Goal: Task Accomplishment & Management: Complete application form

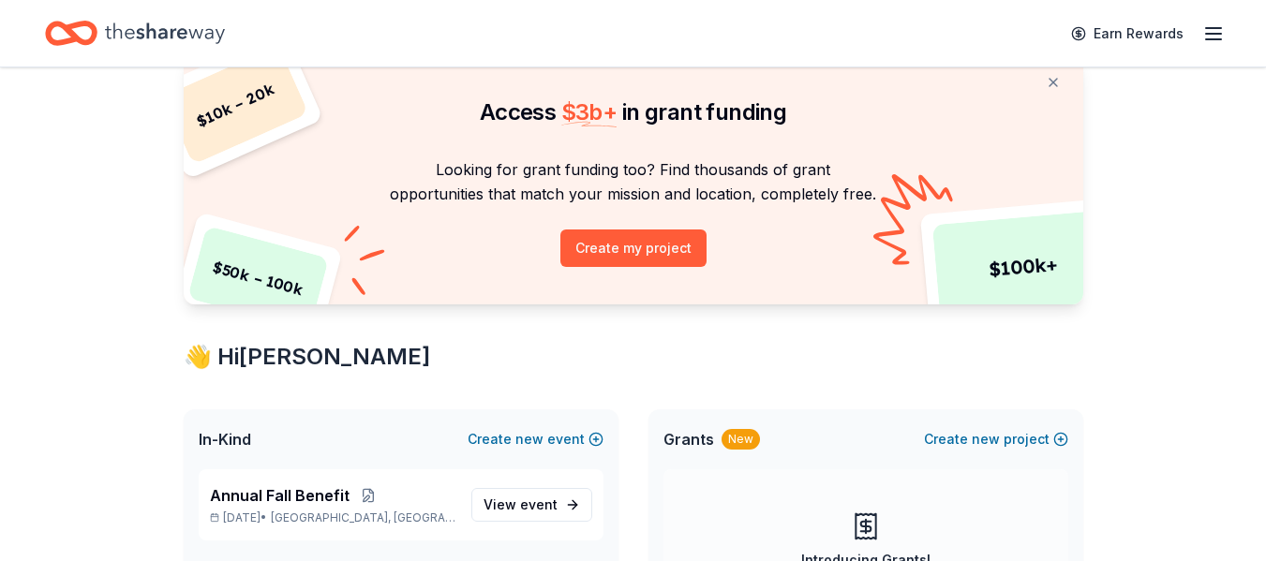
scroll to position [187, 0]
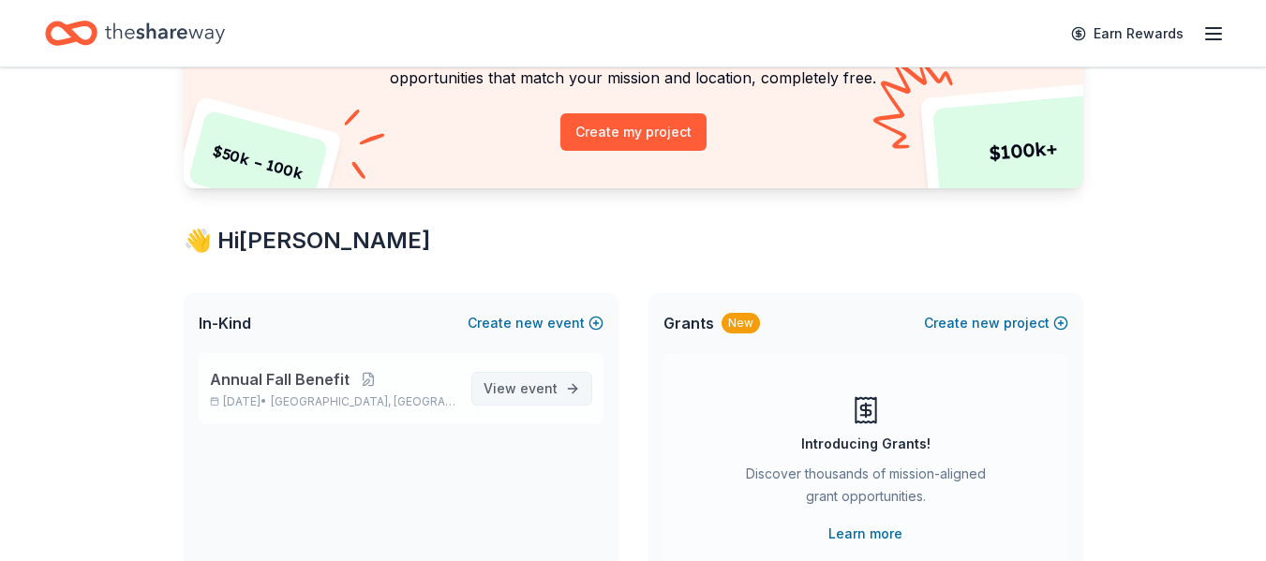
click at [504, 390] on span "View event" at bounding box center [521, 389] width 74 height 22
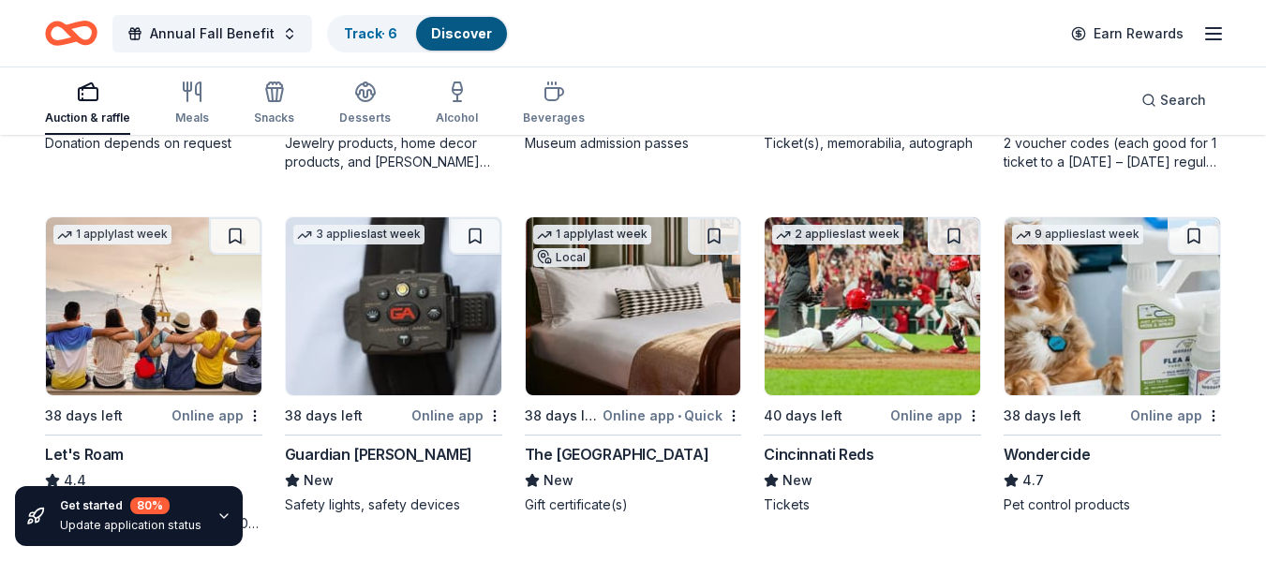
scroll to position [937, 0]
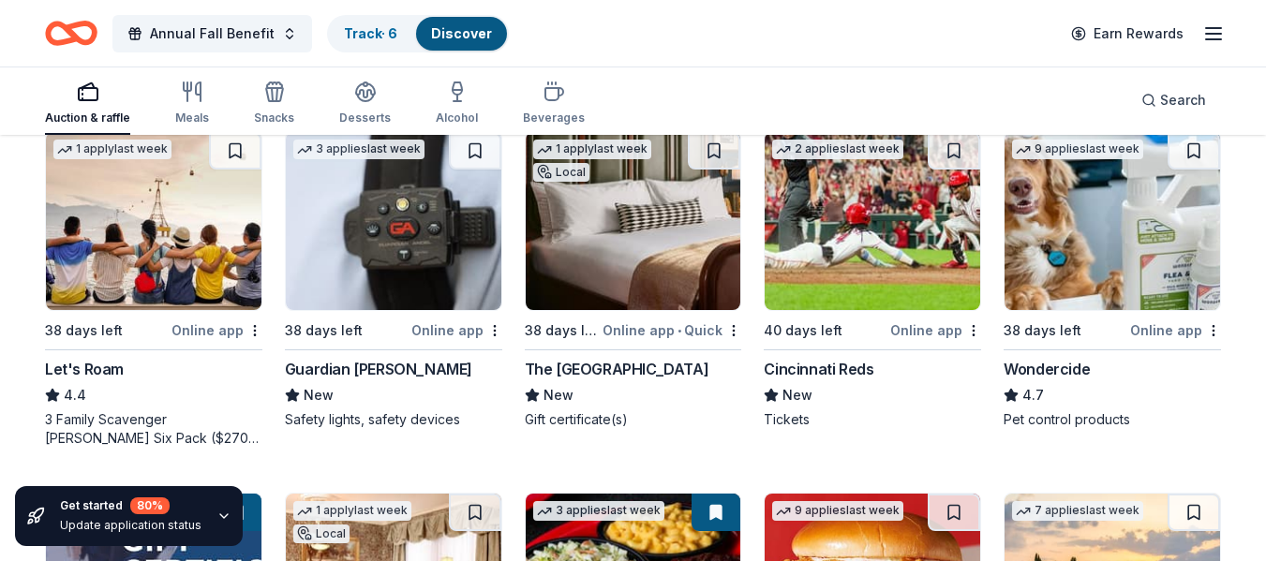
click at [391, 262] on img at bounding box center [394, 221] width 216 height 178
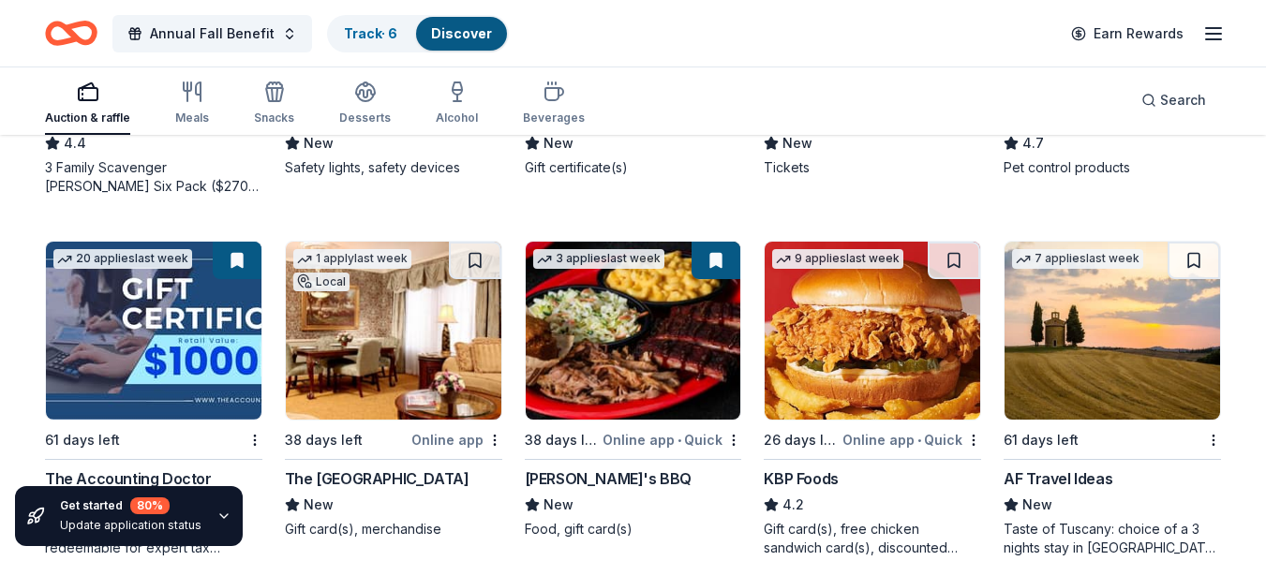
scroll to position [1218, 0]
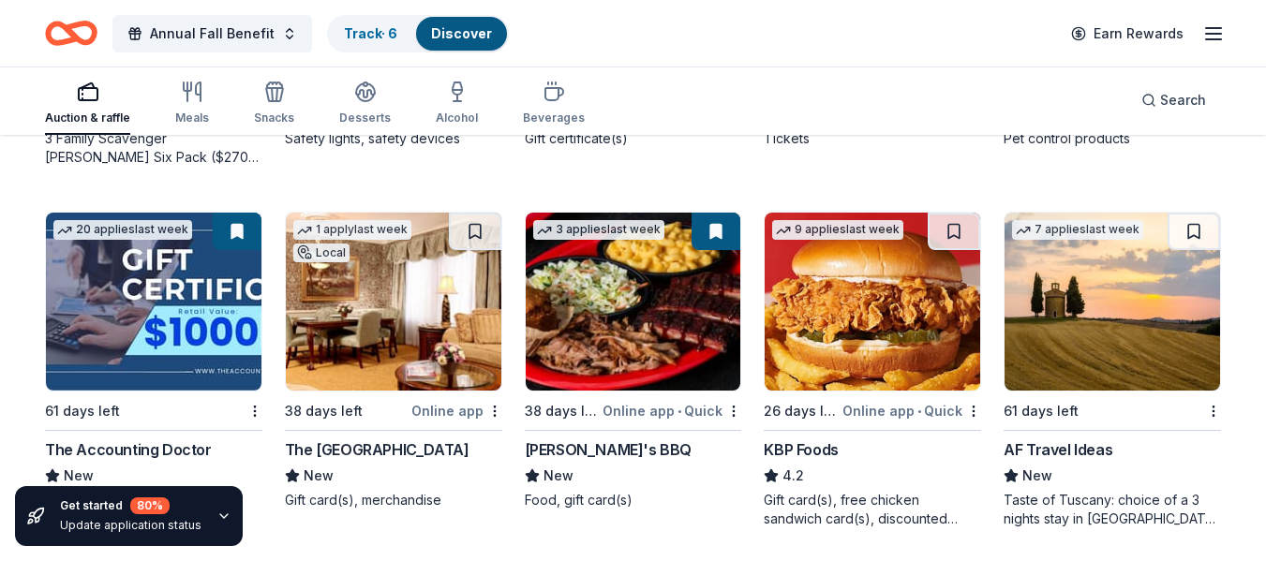
click at [353, 292] on img at bounding box center [394, 302] width 216 height 178
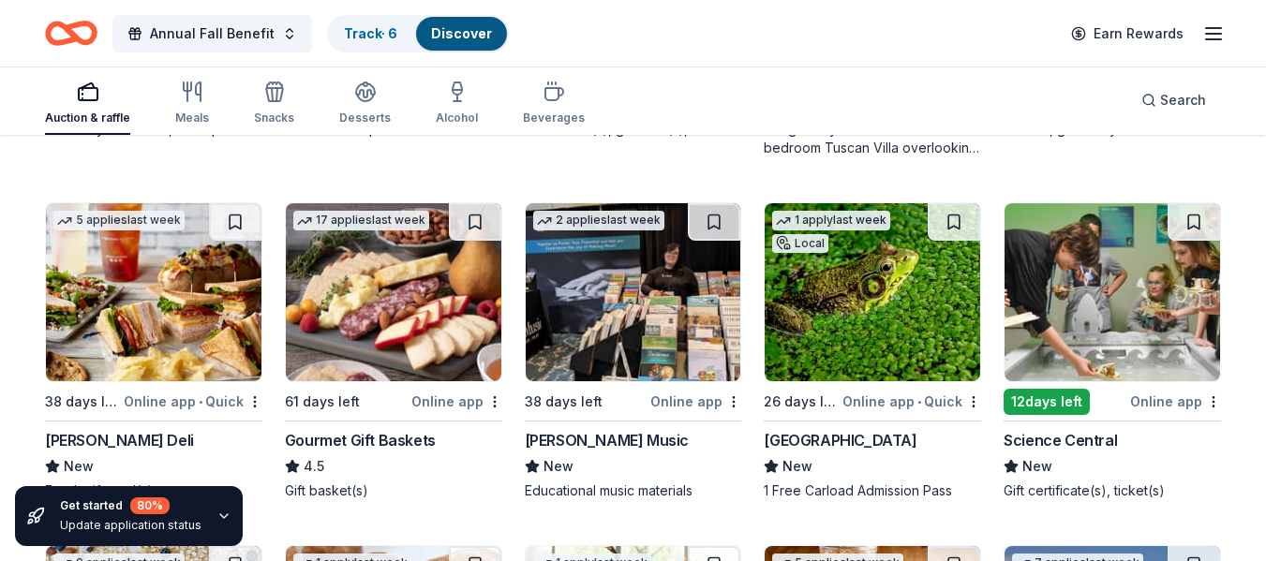
scroll to position [1917, 0]
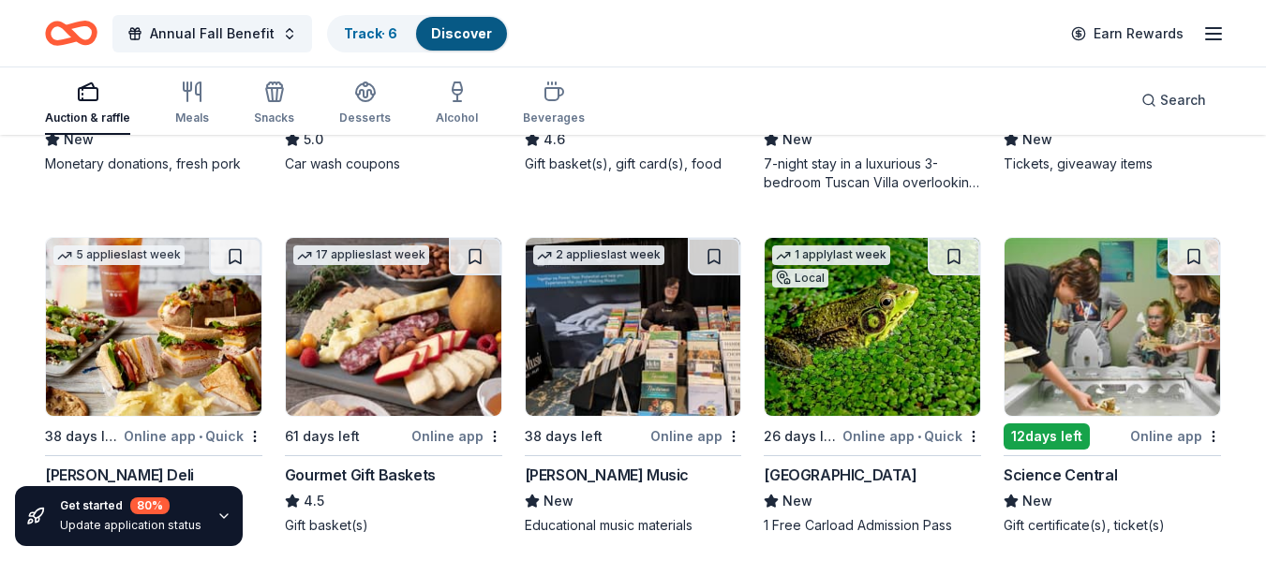
click at [881, 384] on img at bounding box center [873, 327] width 216 height 178
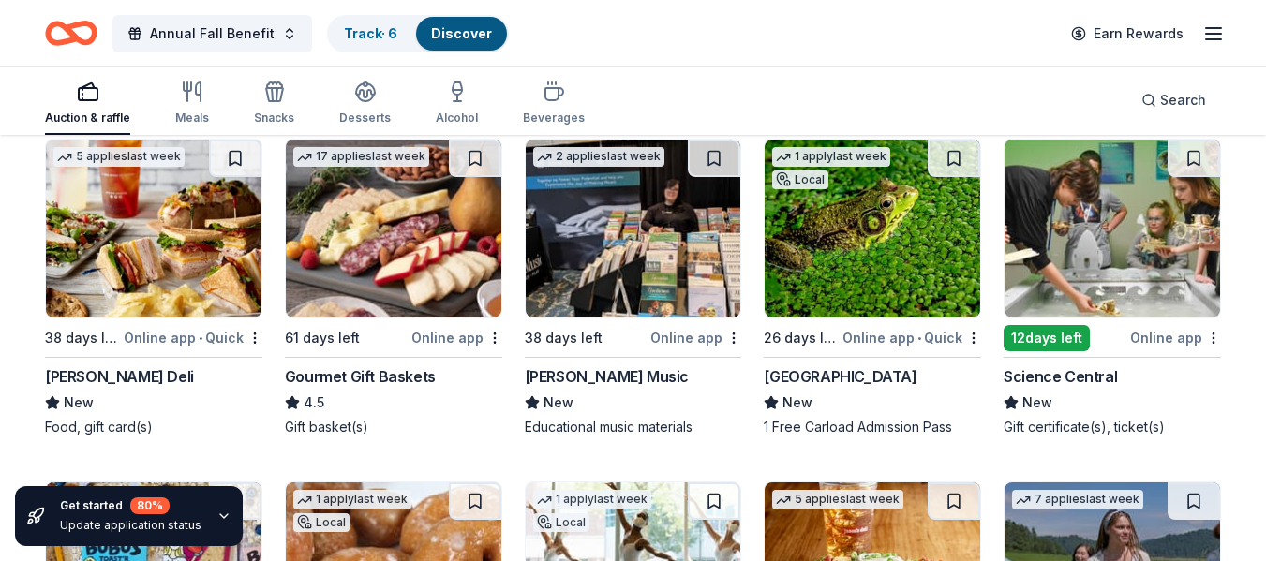
scroll to position [2104, 0]
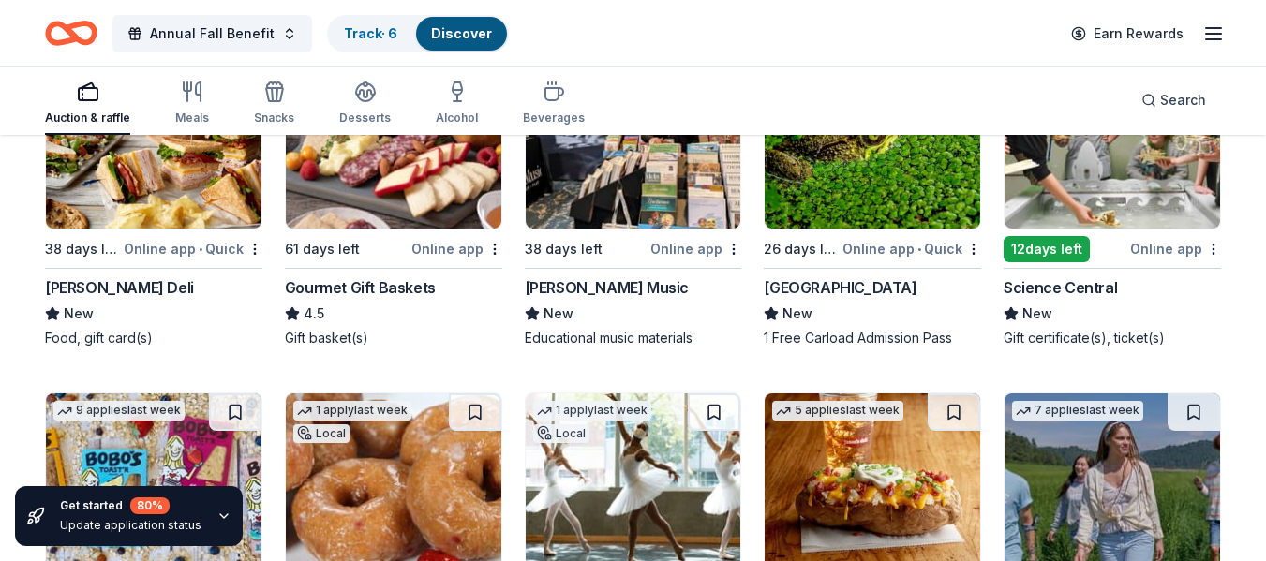
click at [1087, 189] on img at bounding box center [1113, 140] width 216 height 178
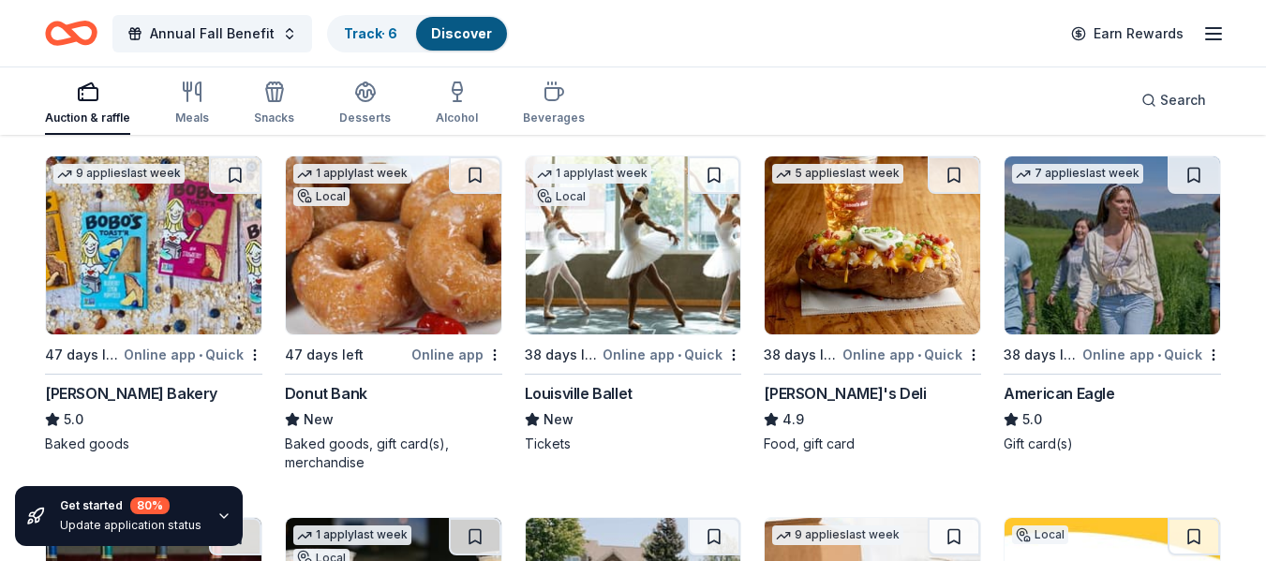
scroll to position [2292, 0]
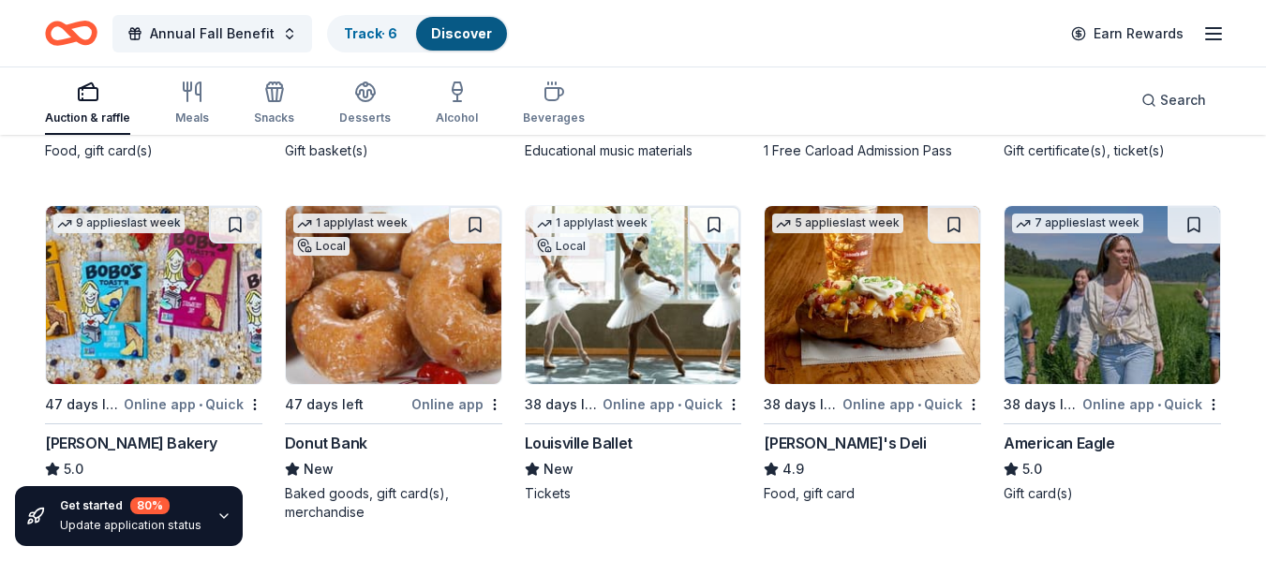
click at [1126, 291] on img at bounding box center [1113, 295] width 216 height 178
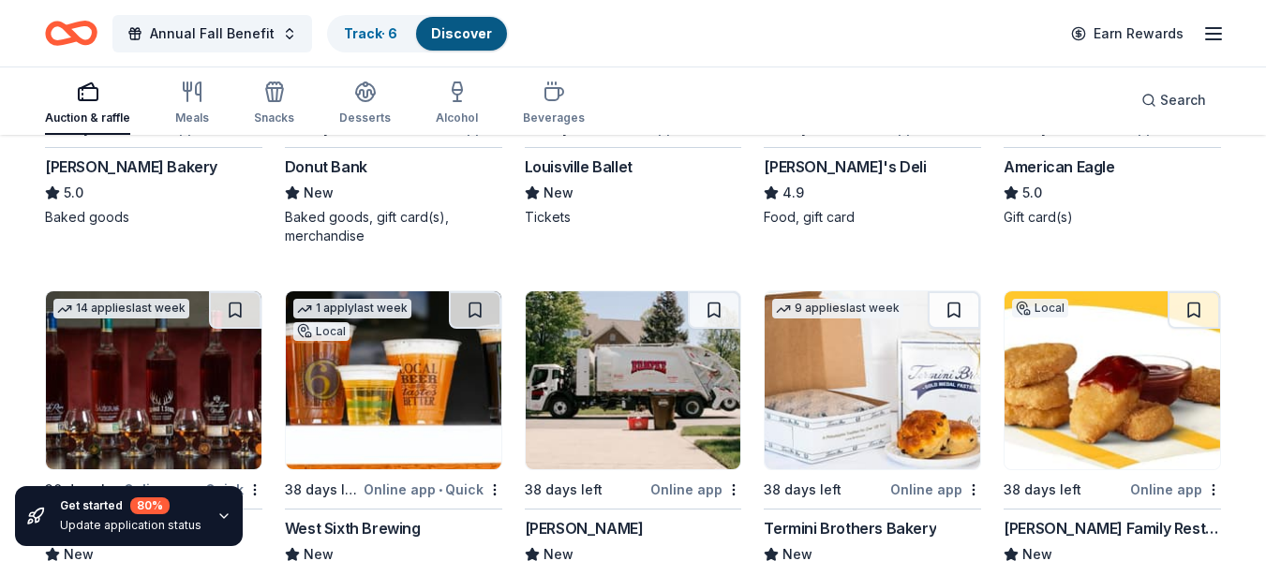
scroll to position [2667, 0]
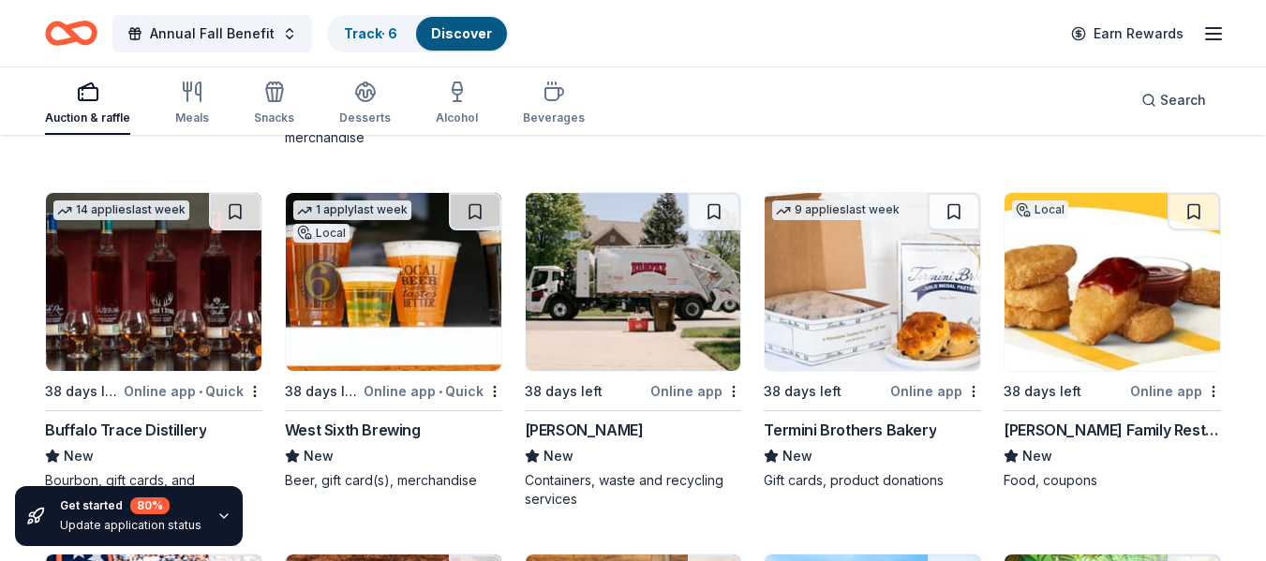
click at [405, 311] on img at bounding box center [394, 282] width 216 height 178
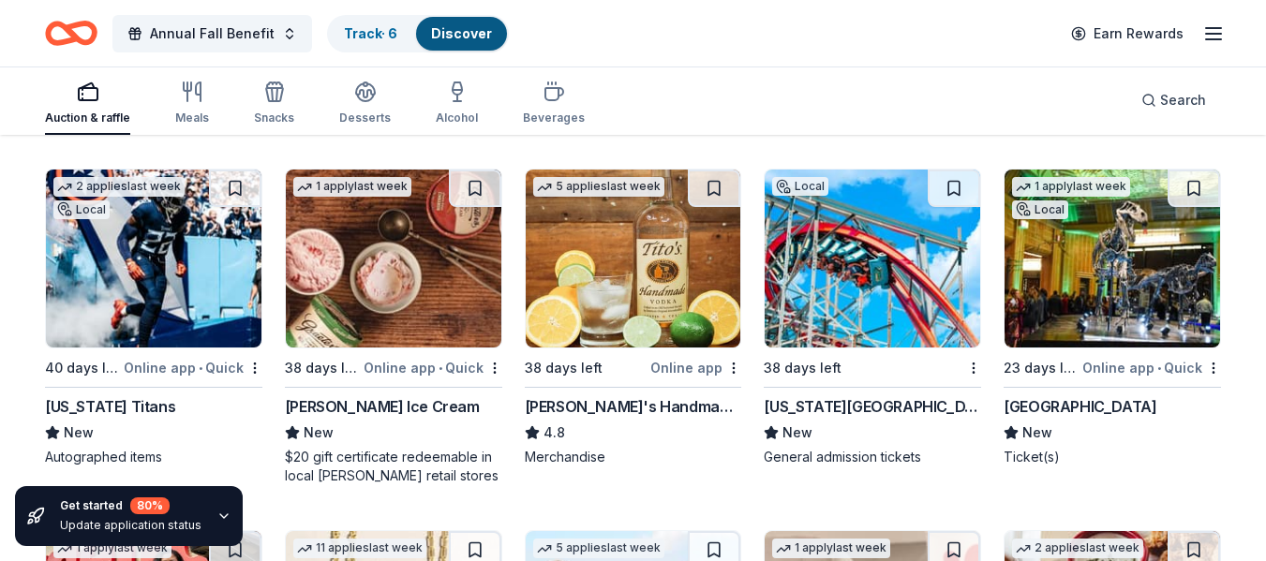
scroll to position [3042, 0]
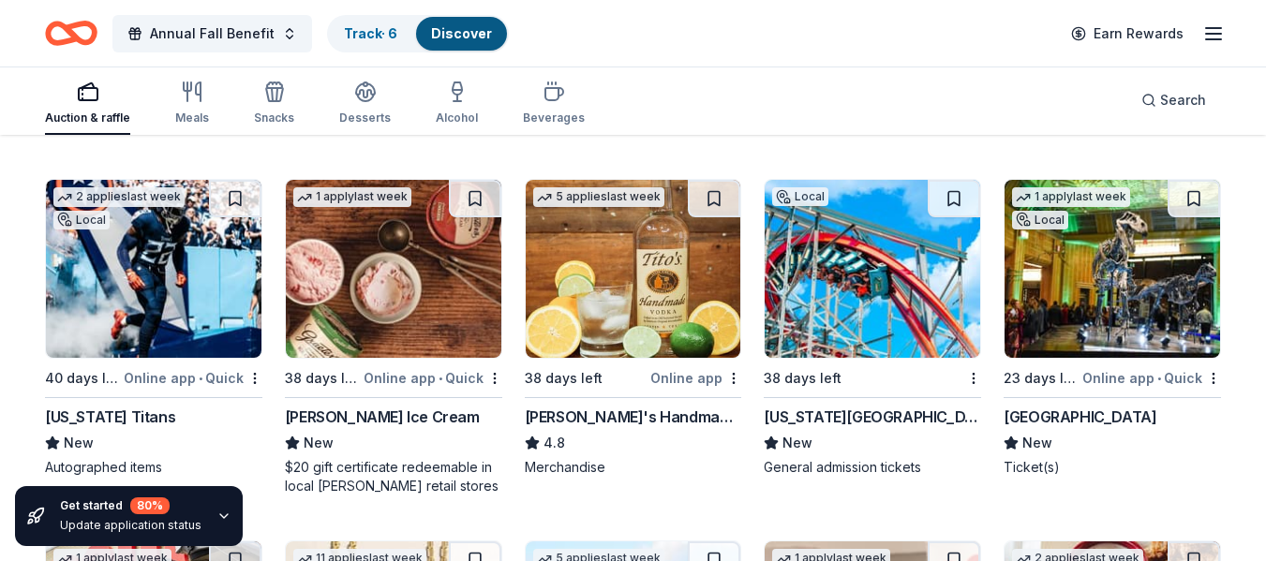
click at [1108, 250] on img at bounding box center [1113, 269] width 216 height 178
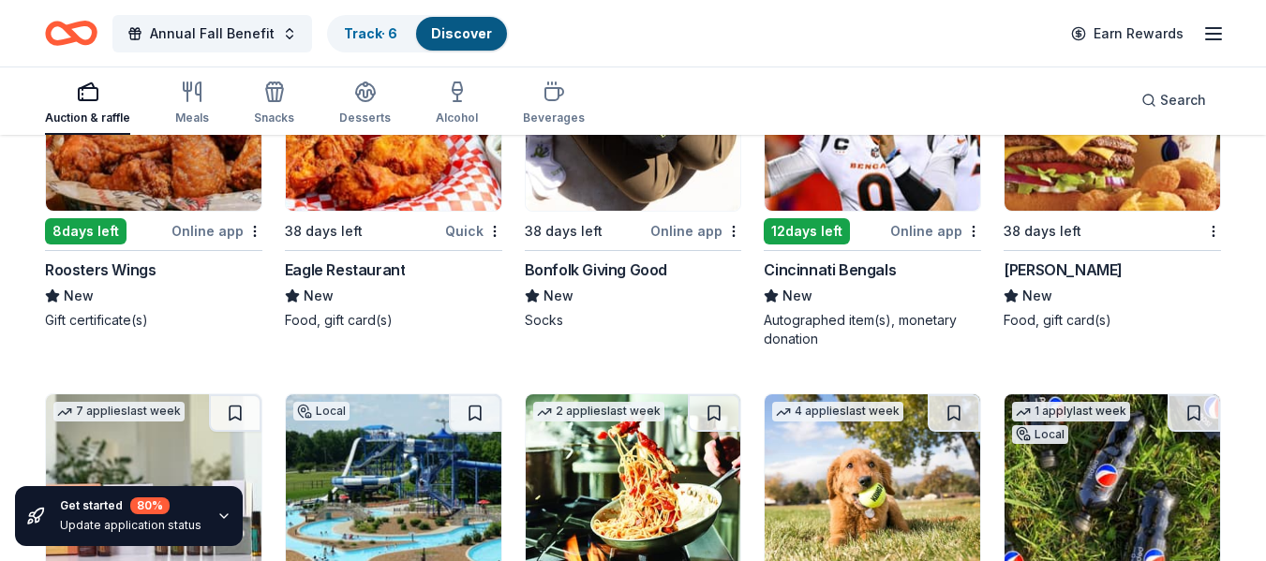
scroll to position [4635, 0]
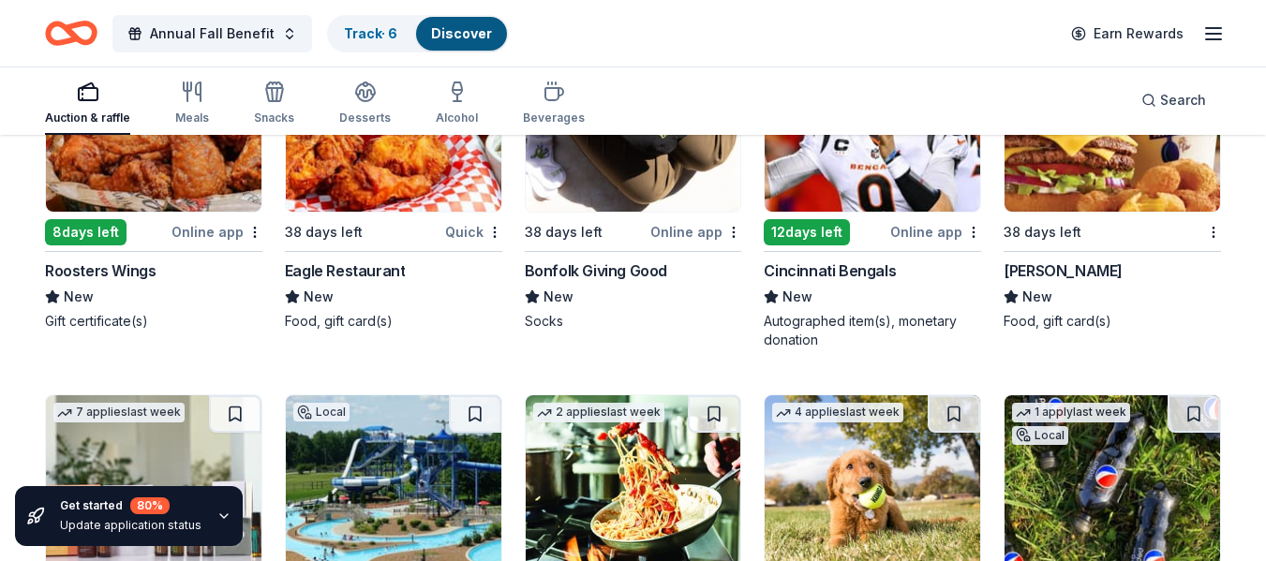
click at [839, 233] on div "12 days left" at bounding box center [807, 232] width 86 height 26
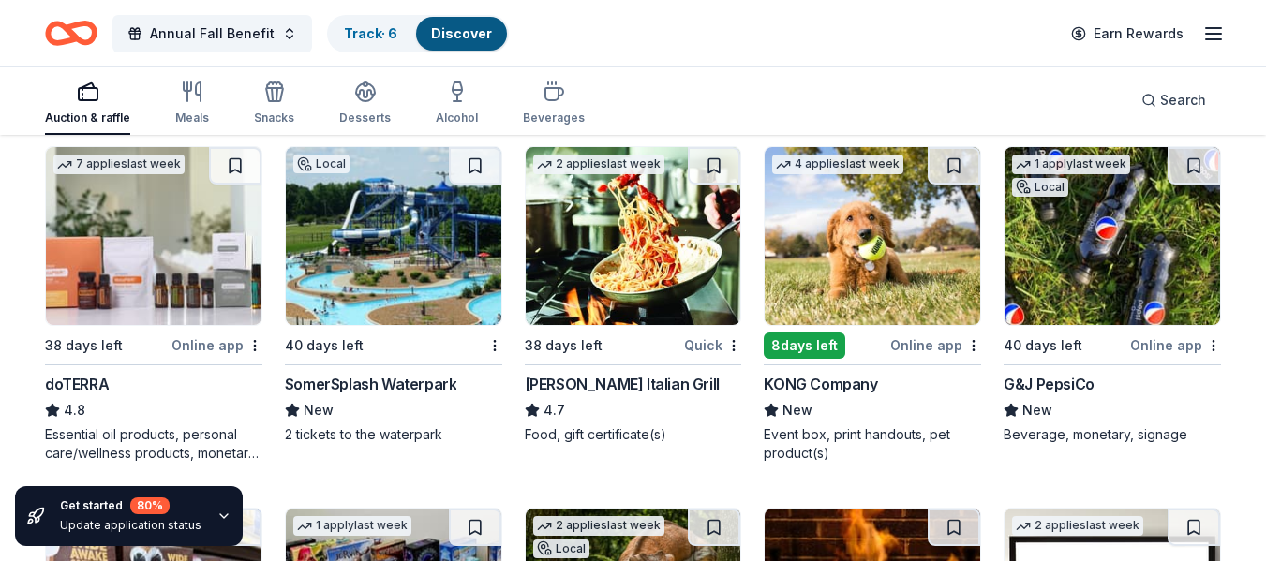
scroll to position [4916, 0]
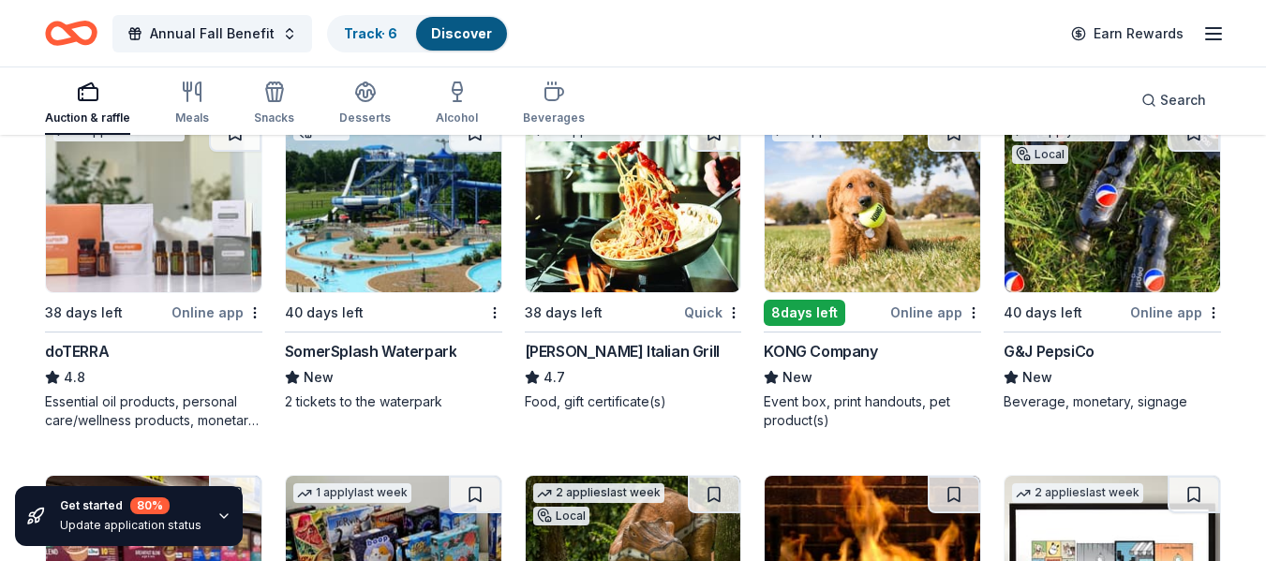
click at [362, 279] on img at bounding box center [394, 203] width 216 height 178
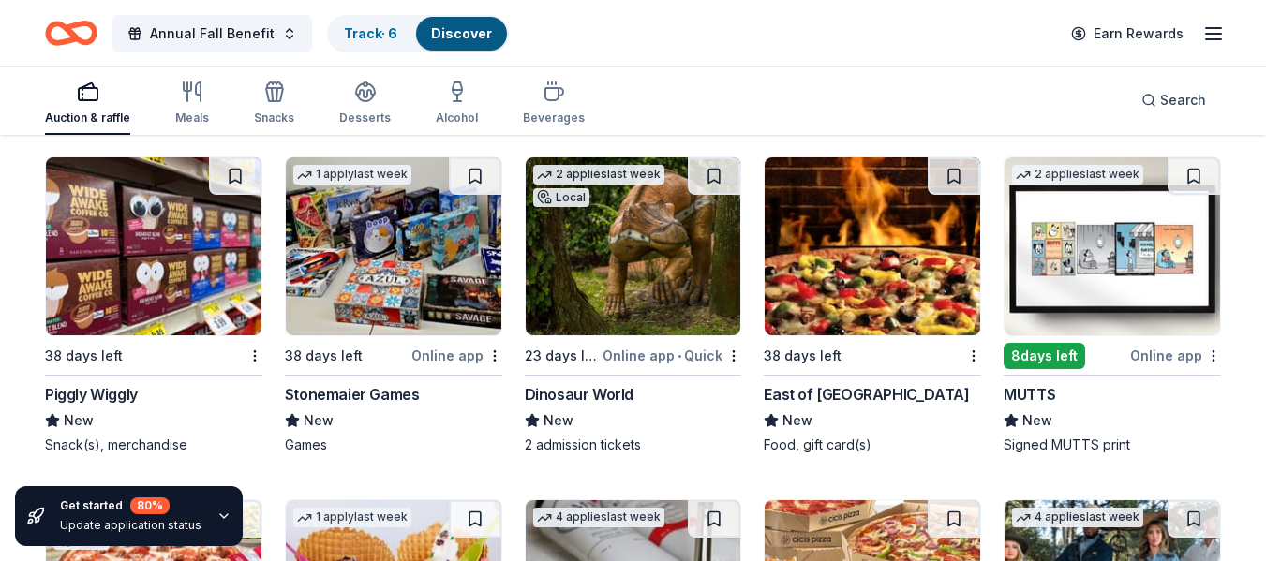
scroll to position [5291, 0]
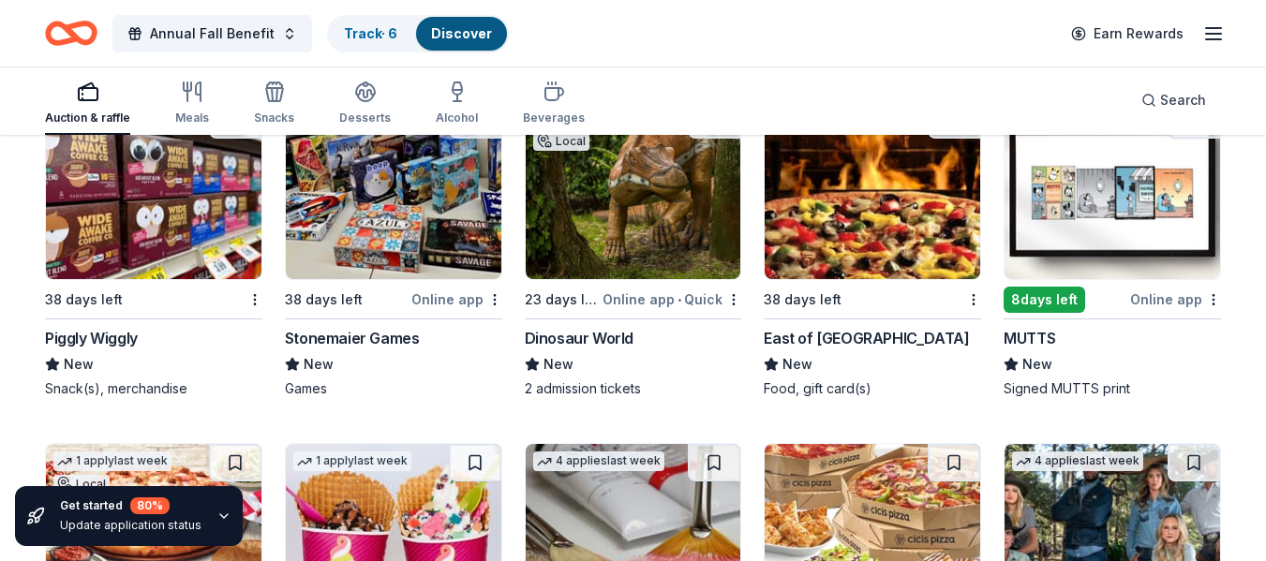
click at [620, 224] on img at bounding box center [634, 190] width 216 height 178
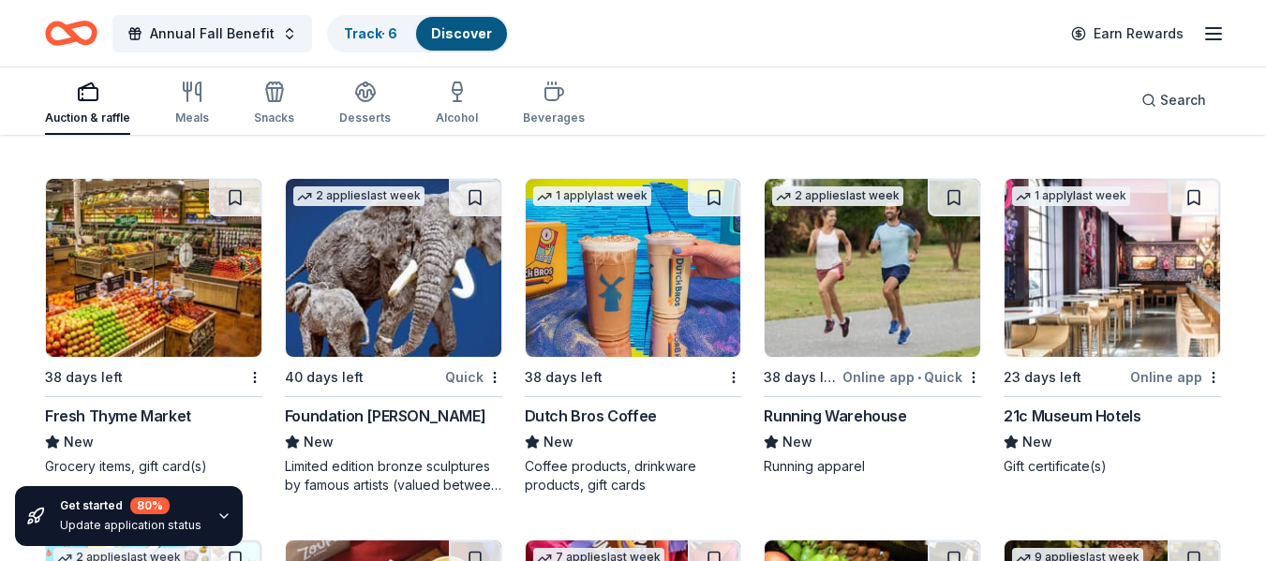
scroll to position [5947, 0]
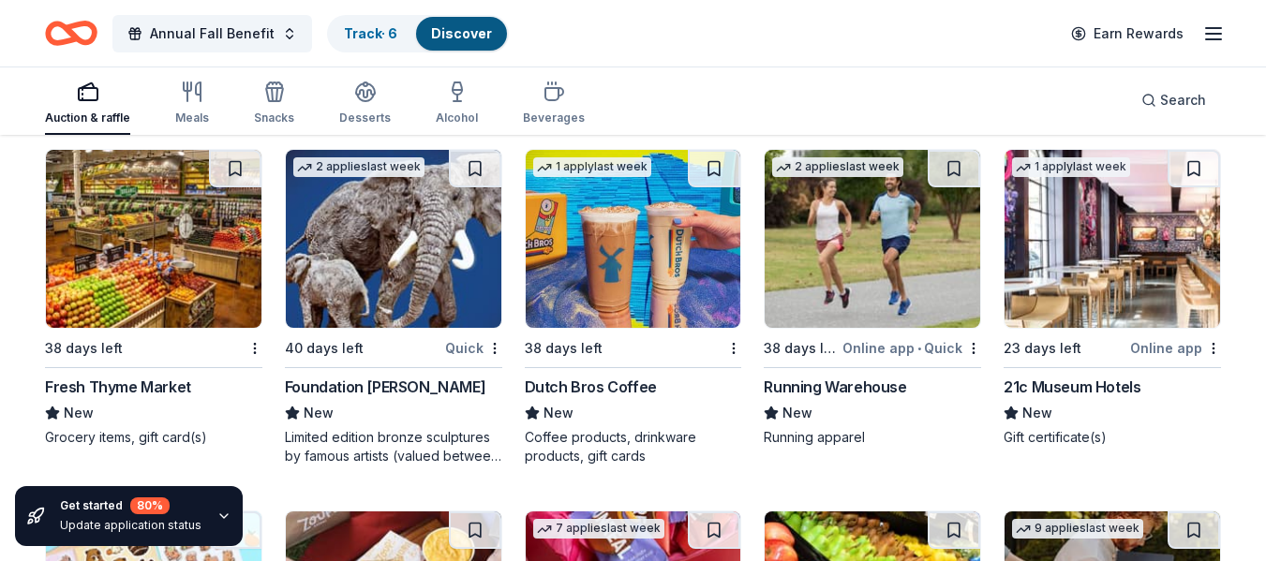
click at [1039, 380] on div "21c Museum Hotels" at bounding box center [1072, 387] width 137 height 22
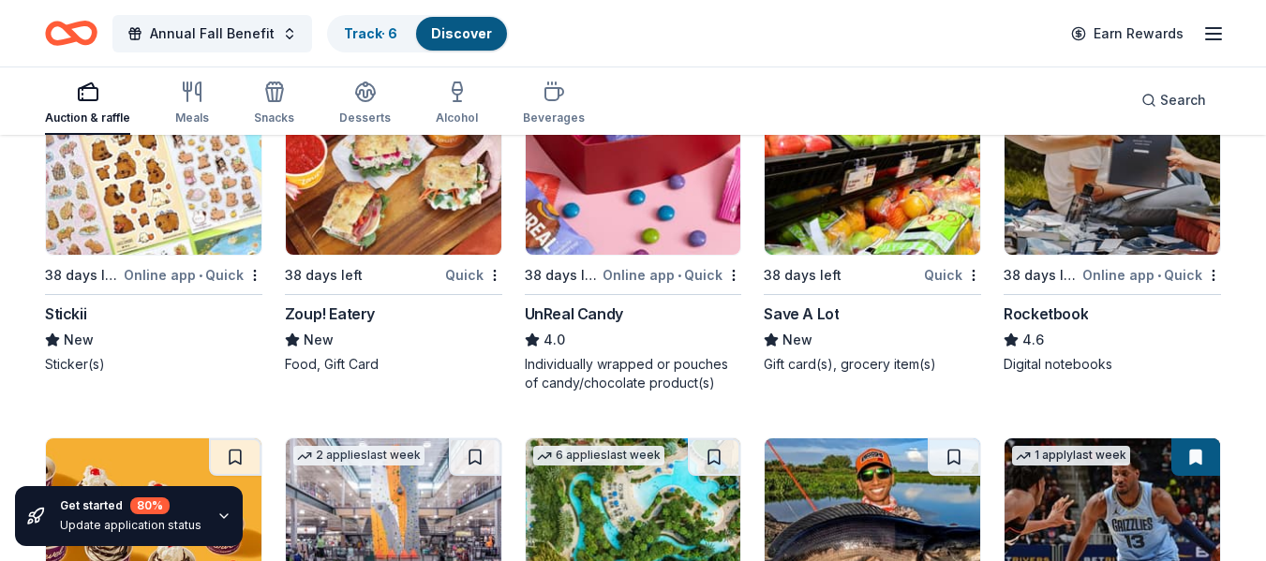
scroll to position [6416, 0]
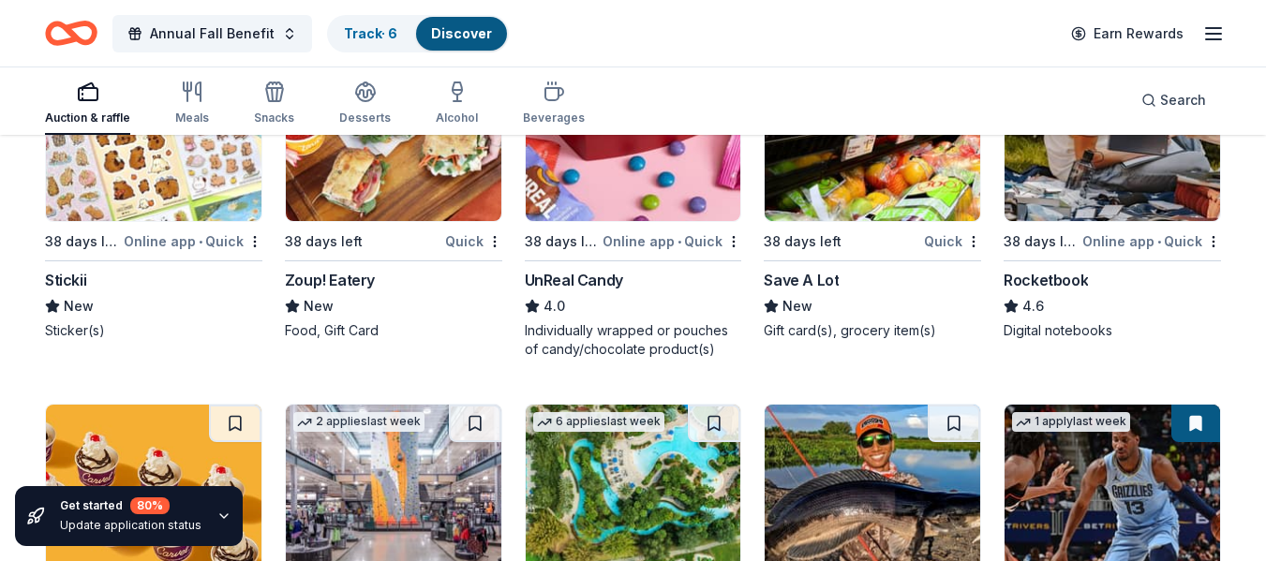
click at [1123, 195] on img at bounding box center [1113, 132] width 216 height 178
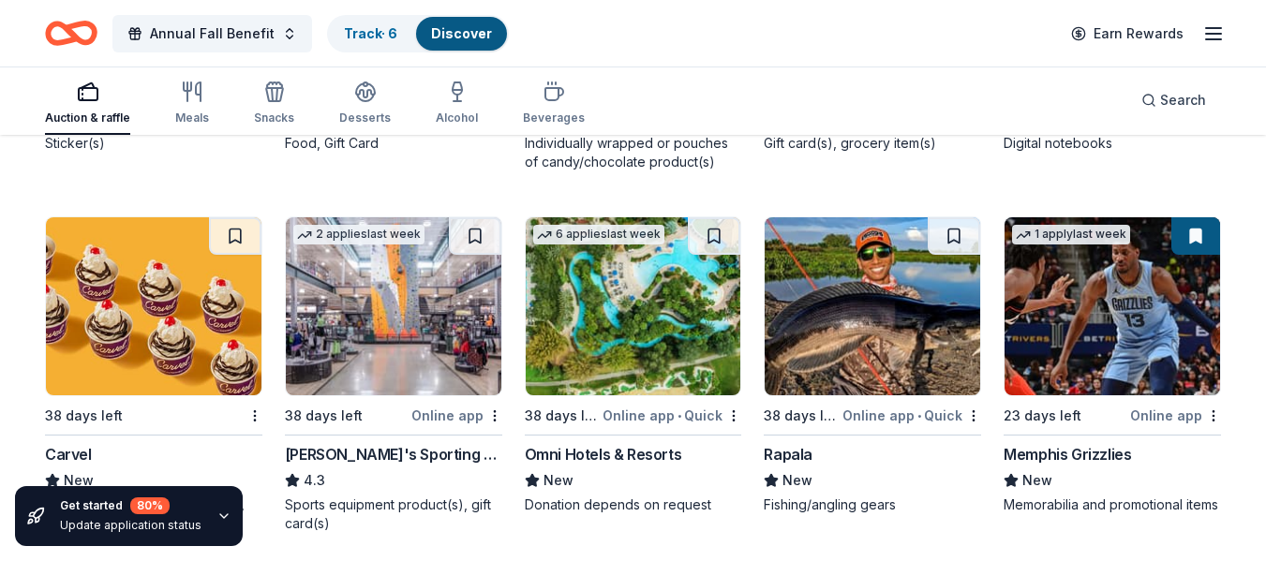
scroll to position [6697, 0]
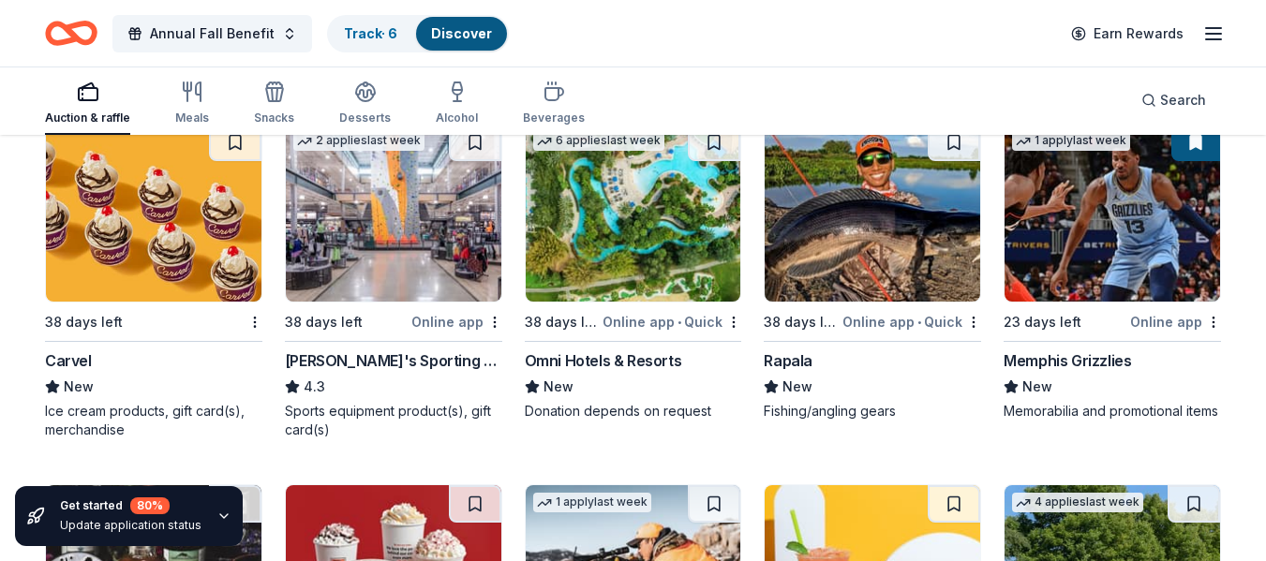
click at [825, 237] on img at bounding box center [873, 213] width 216 height 178
click at [671, 210] on img at bounding box center [634, 213] width 216 height 178
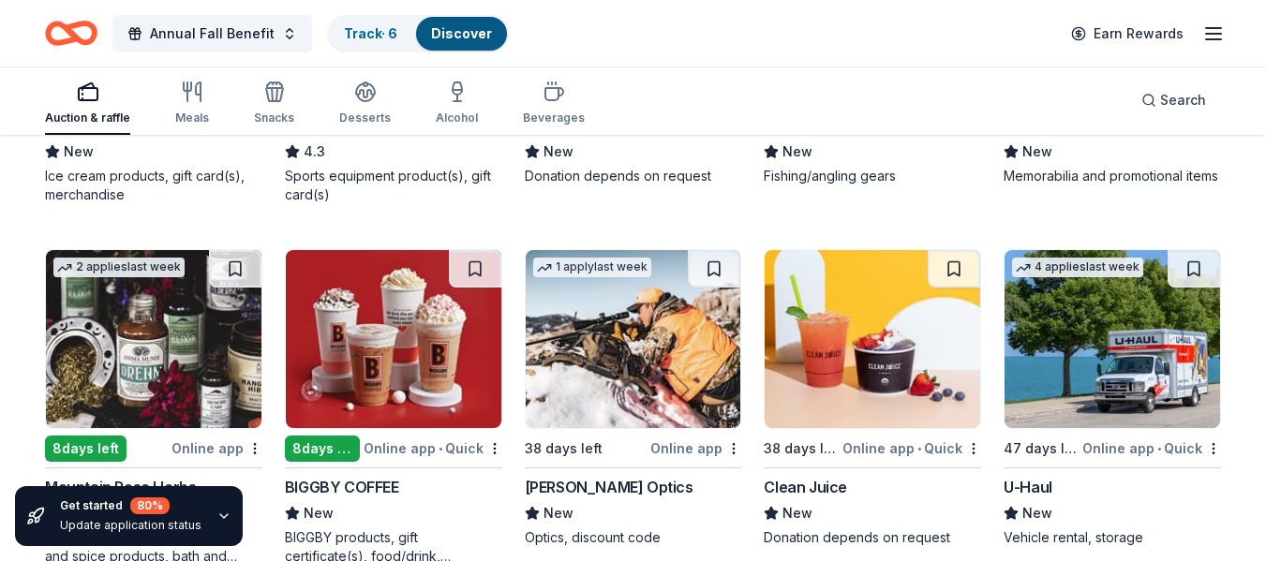
scroll to position [6978, 0]
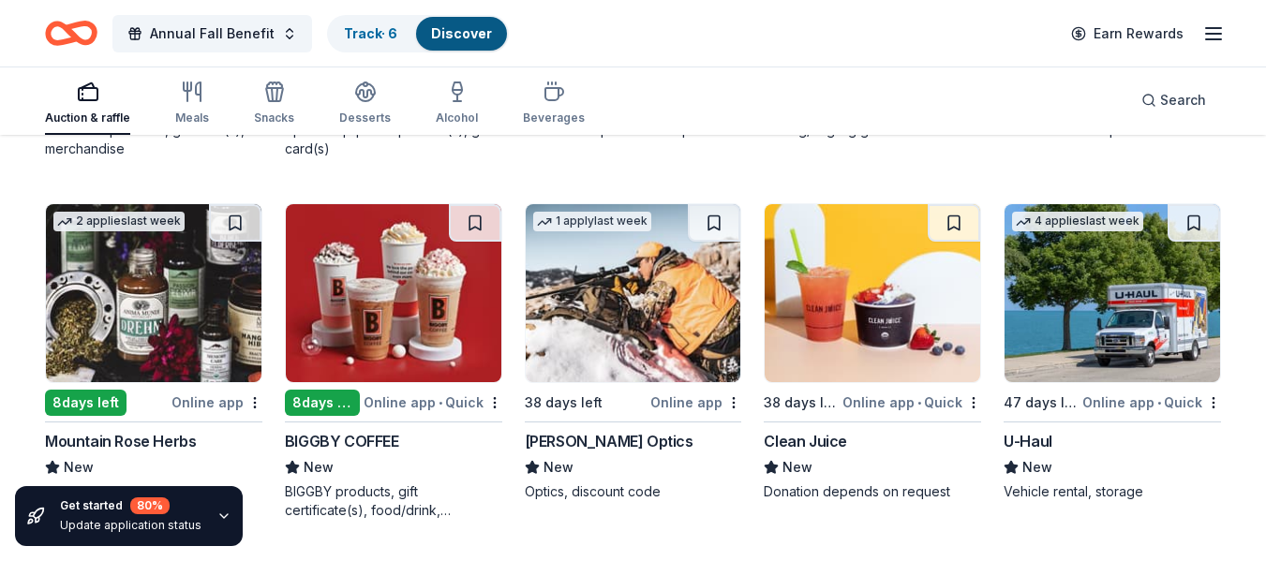
click at [199, 282] on img at bounding box center [154, 293] width 216 height 178
click at [631, 323] on img at bounding box center [634, 293] width 216 height 178
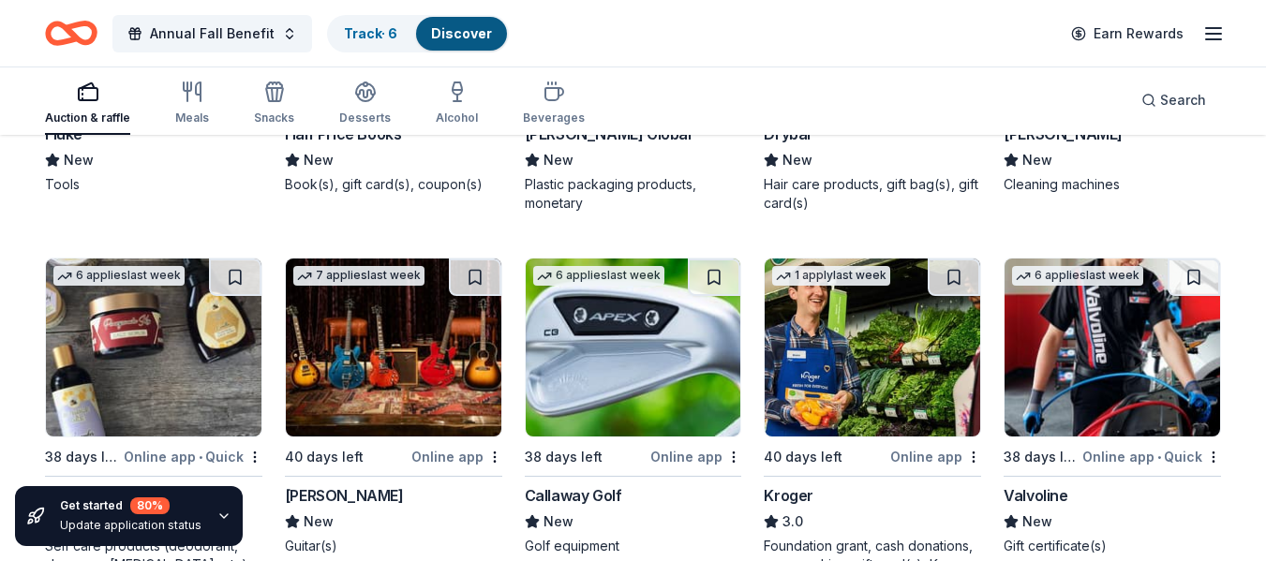
scroll to position [8103, 0]
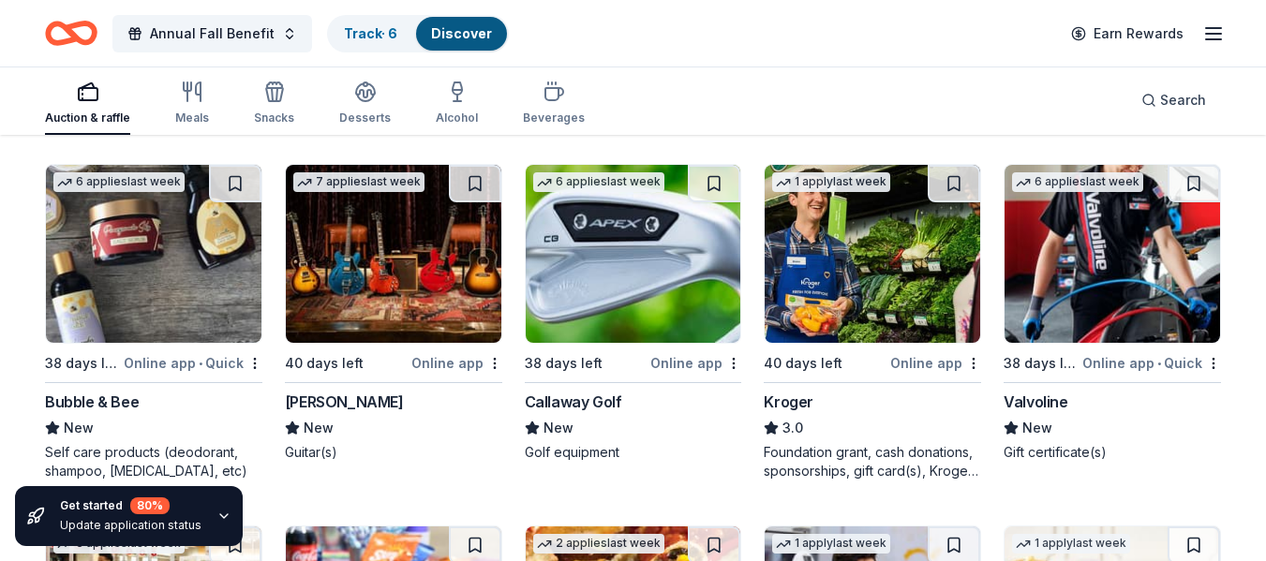
click at [351, 275] on img at bounding box center [394, 254] width 216 height 178
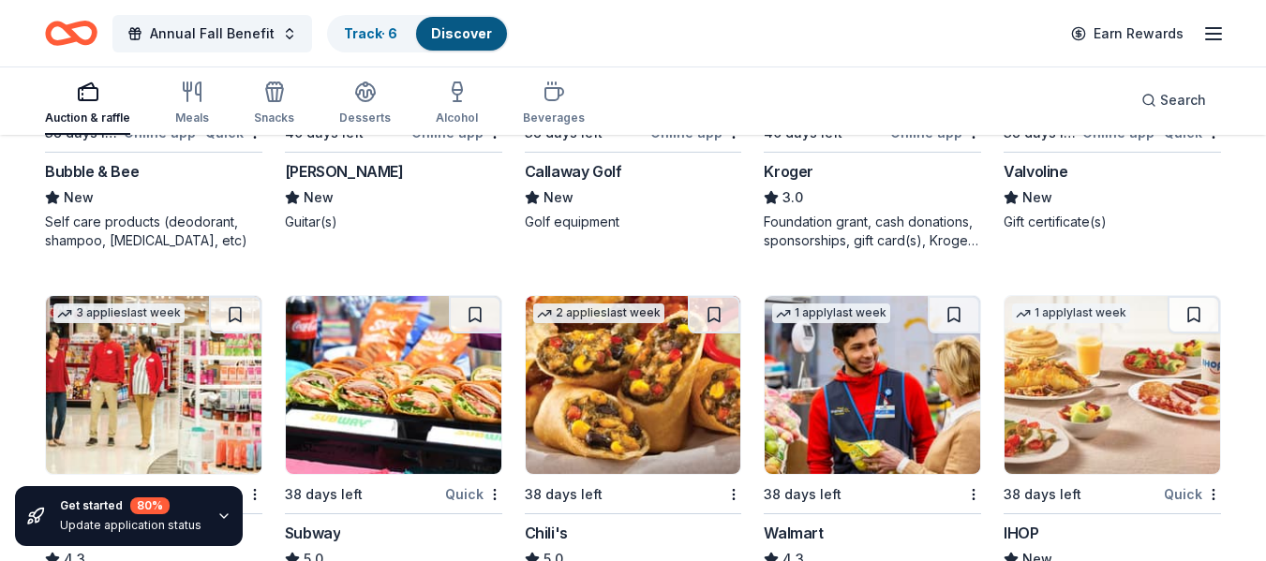
scroll to position [8384, 0]
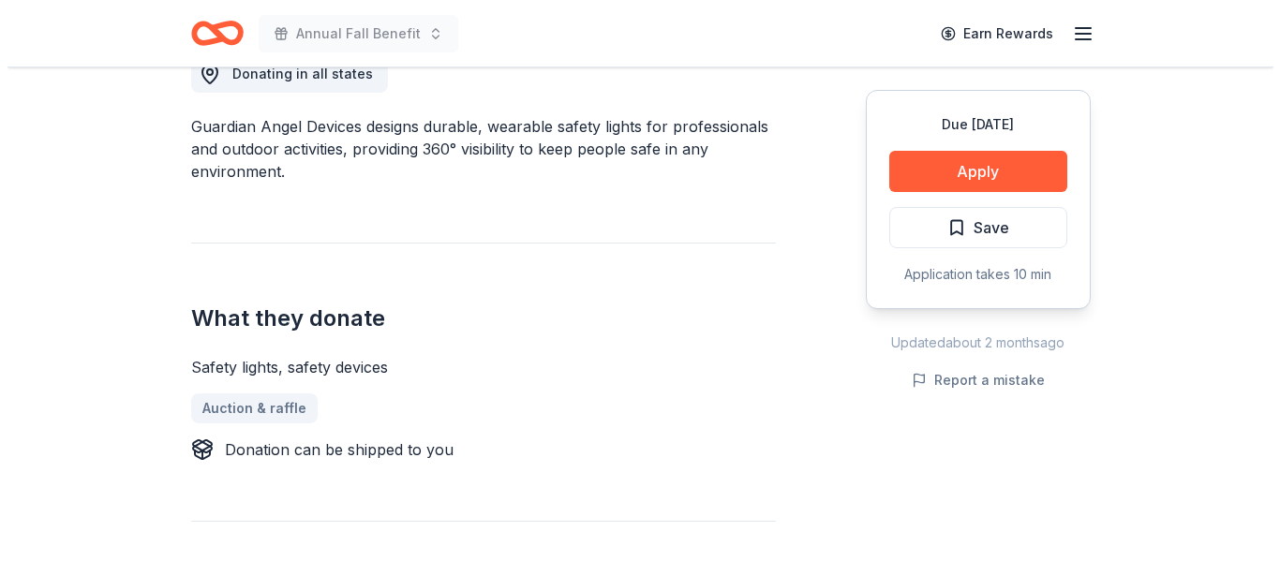
scroll to position [562, 0]
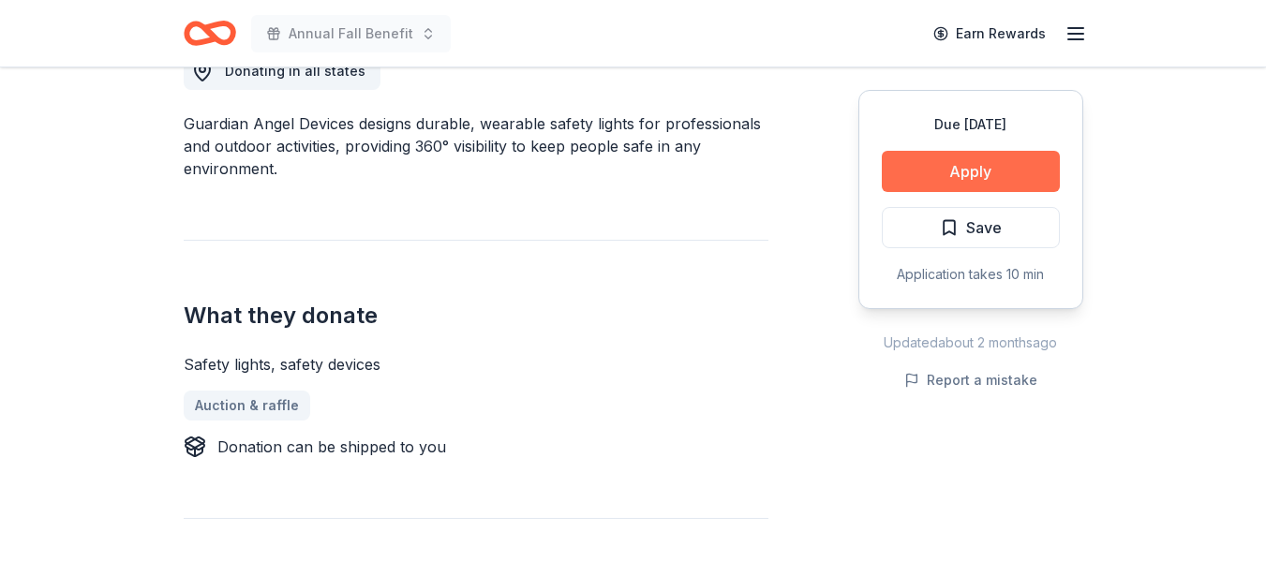
click at [955, 161] on button "Apply" at bounding box center [971, 171] width 178 height 41
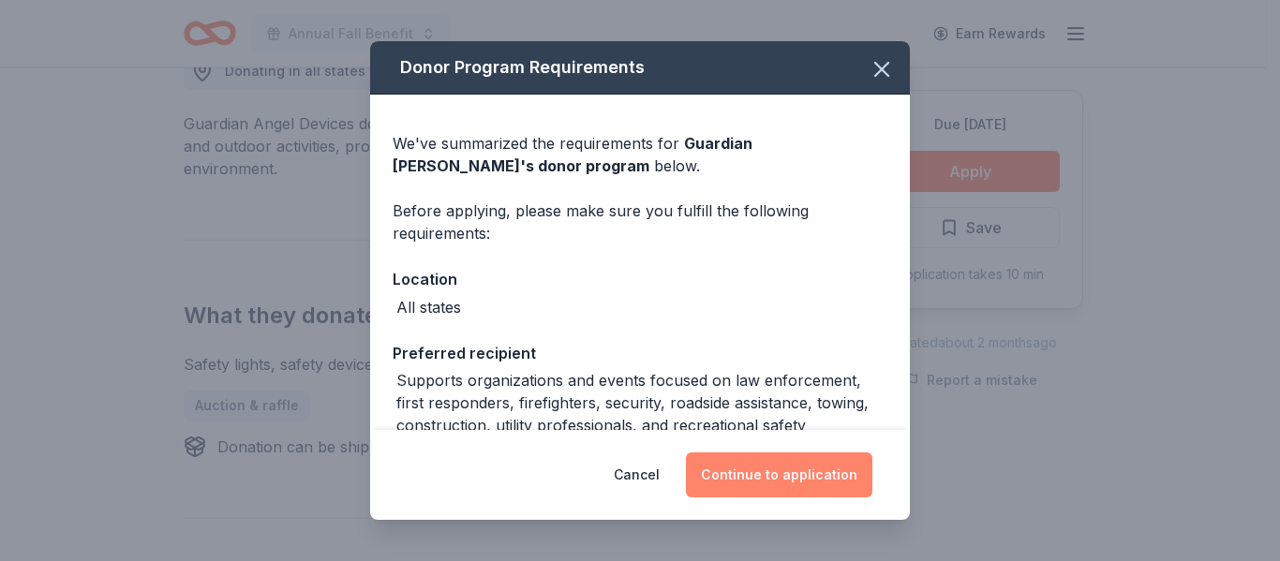
click at [801, 485] on button "Continue to application" at bounding box center [779, 475] width 187 height 45
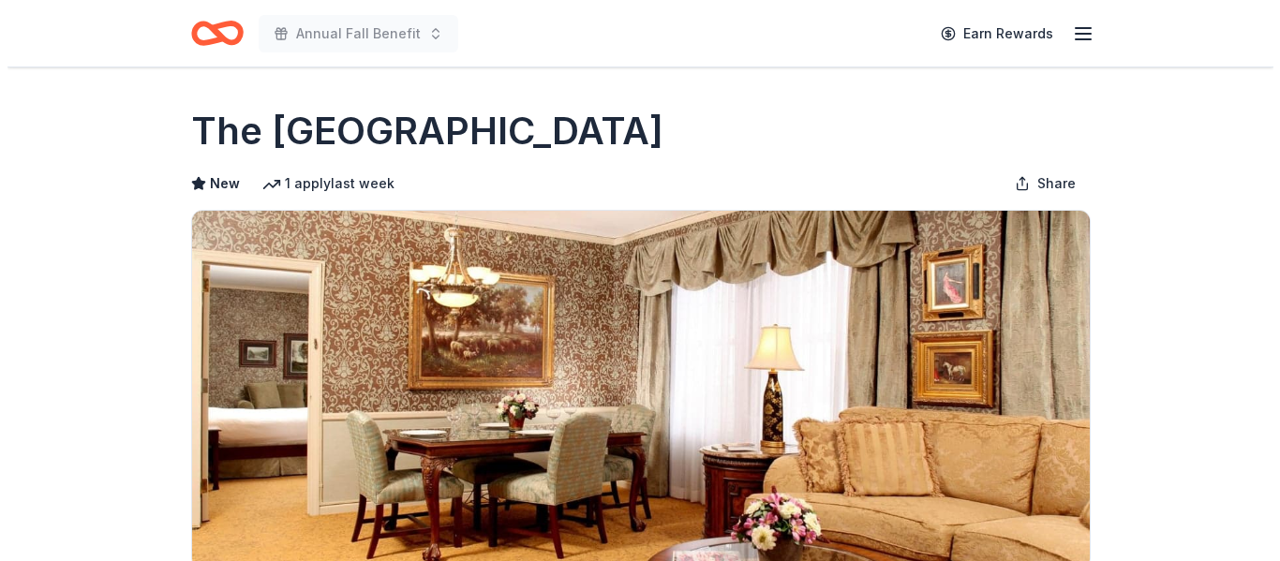
scroll to position [375, 0]
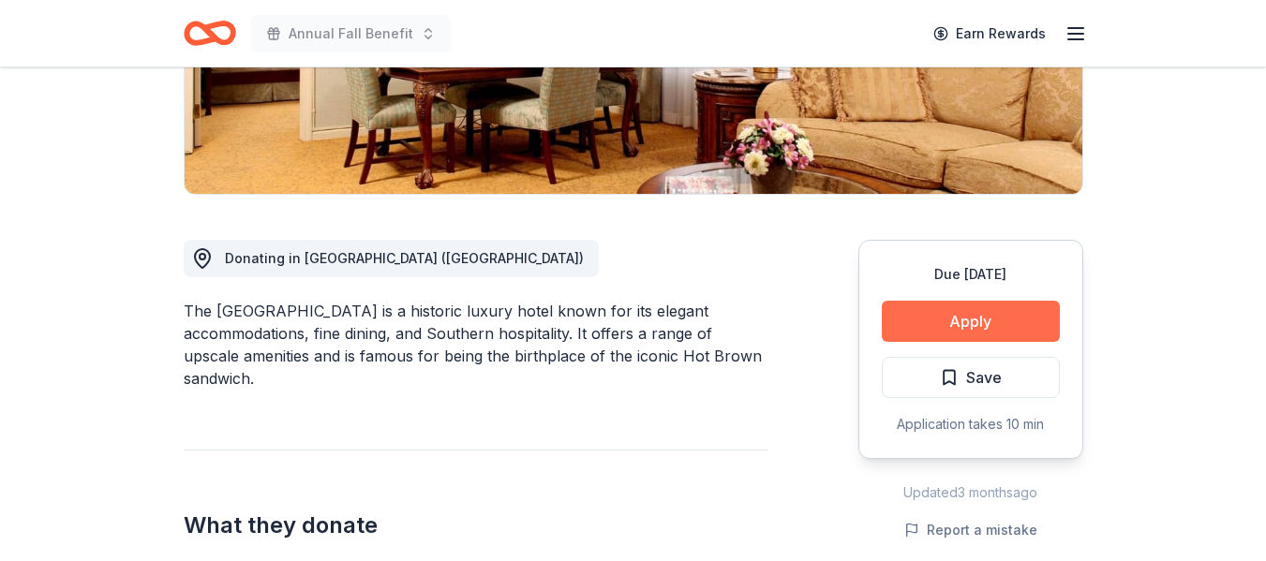
click at [930, 325] on button "Apply" at bounding box center [971, 321] width 178 height 41
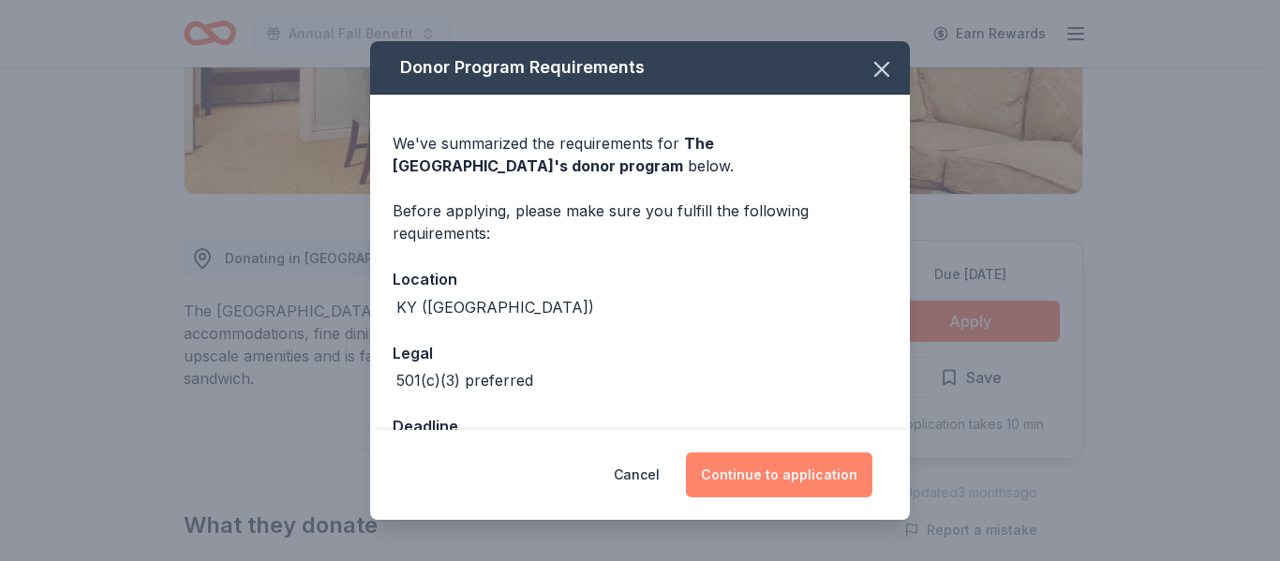
click at [787, 466] on button "Continue to application" at bounding box center [779, 475] width 187 height 45
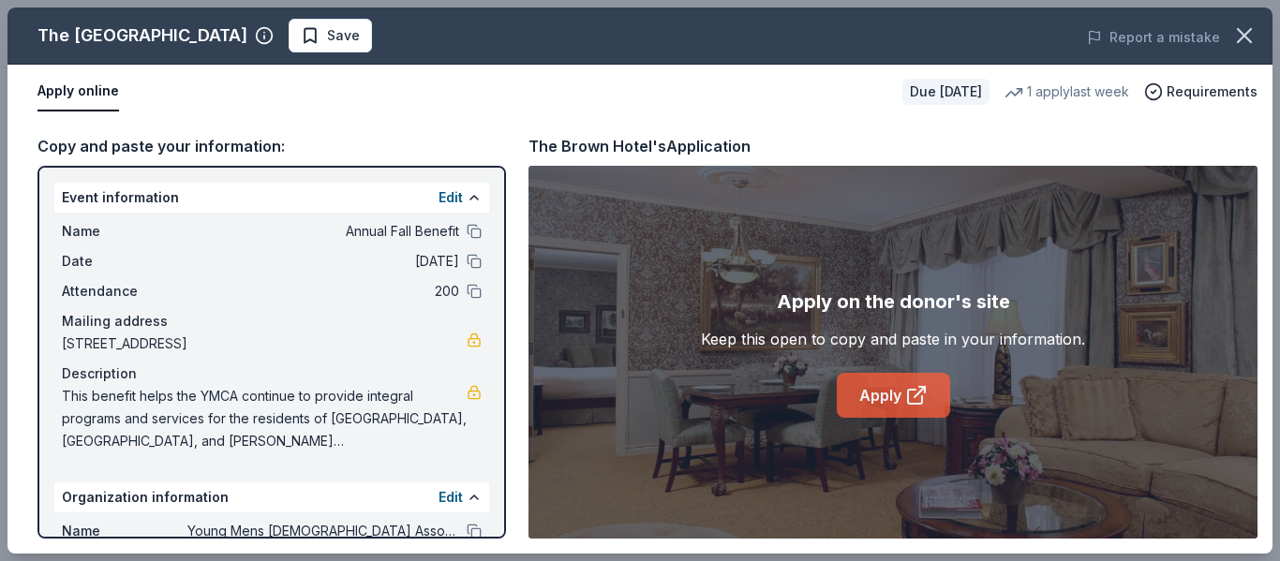
click at [885, 380] on link "Apply" at bounding box center [893, 395] width 113 height 45
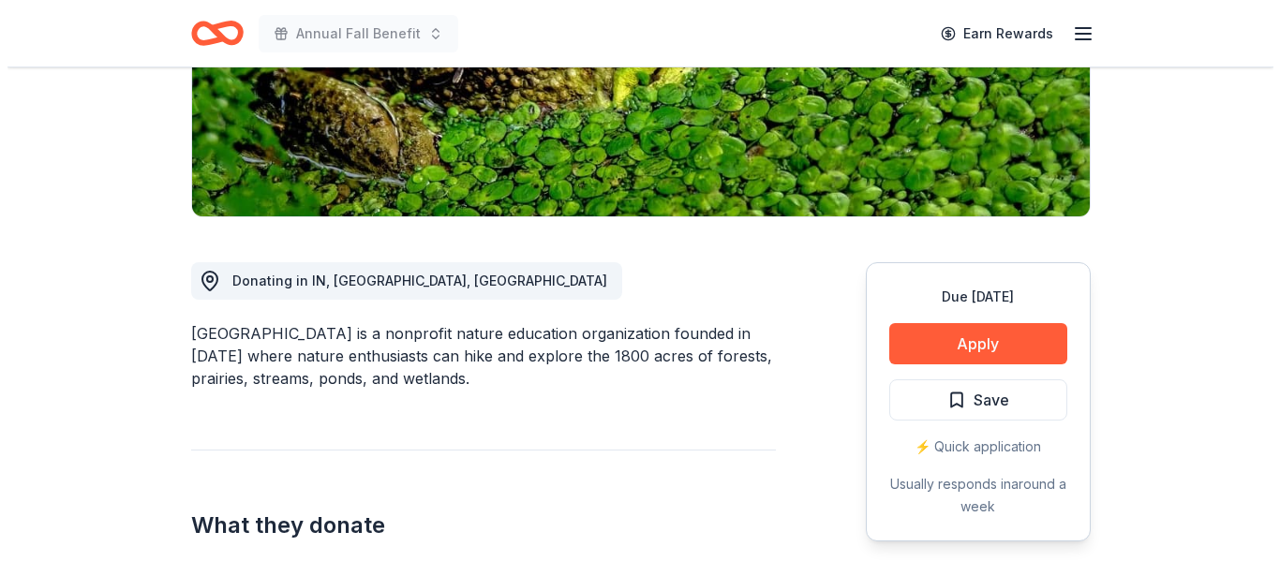
scroll to position [343, 0]
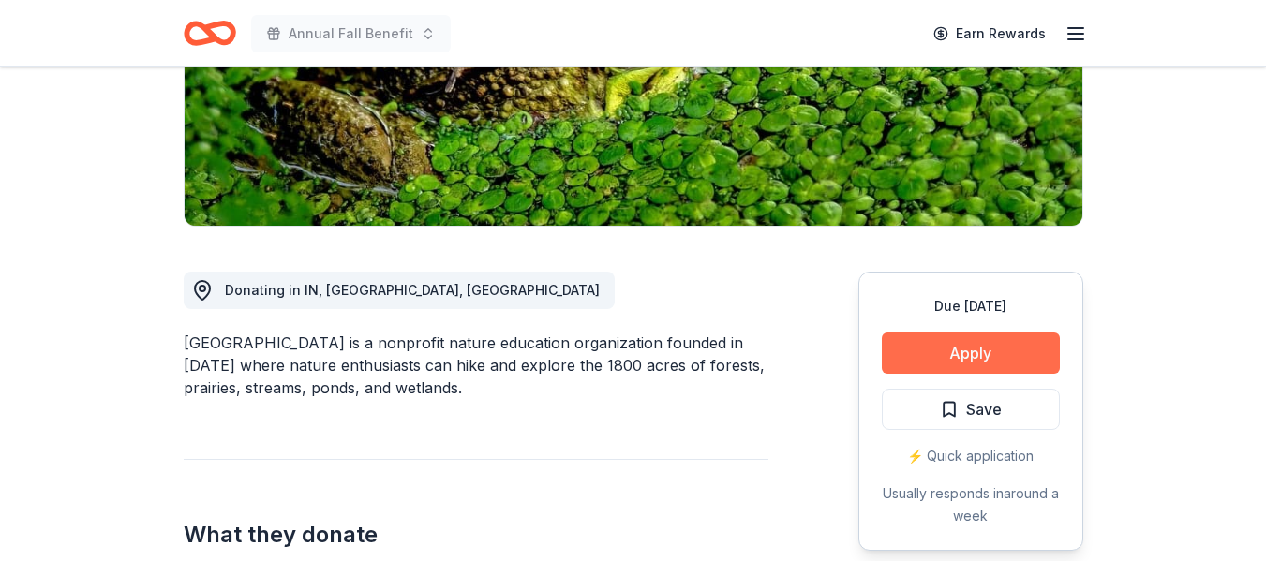
click at [937, 360] on button "Apply" at bounding box center [971, 353] width 178 height 41
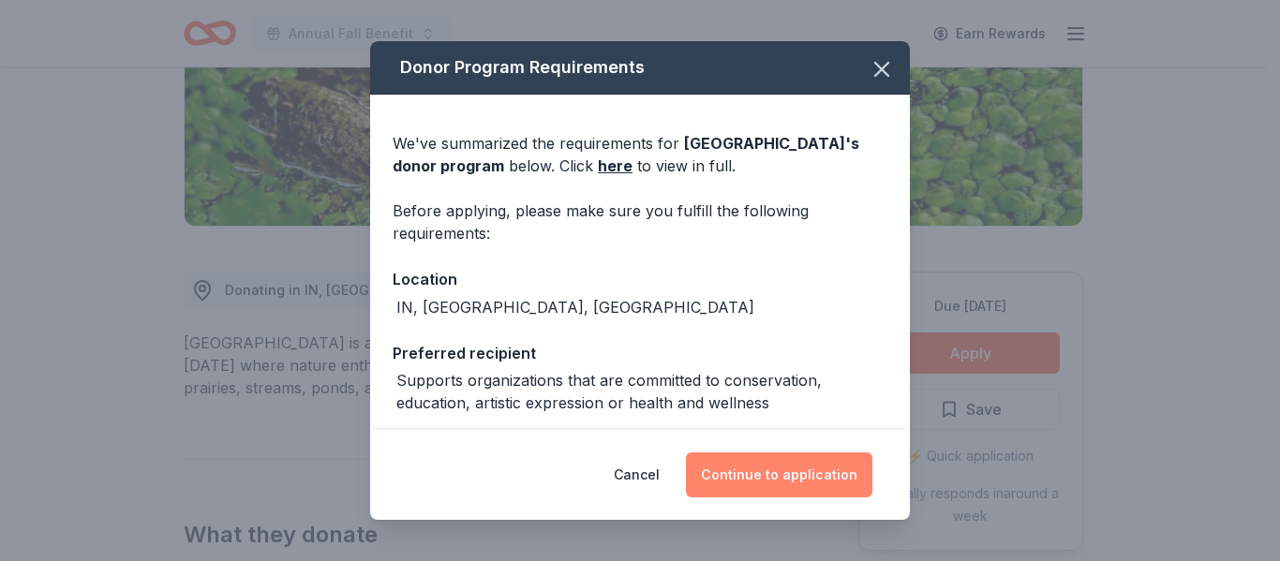
click at [783, 480] on button "Continue to application" at bounding box center [779, 475] width 187 height 45
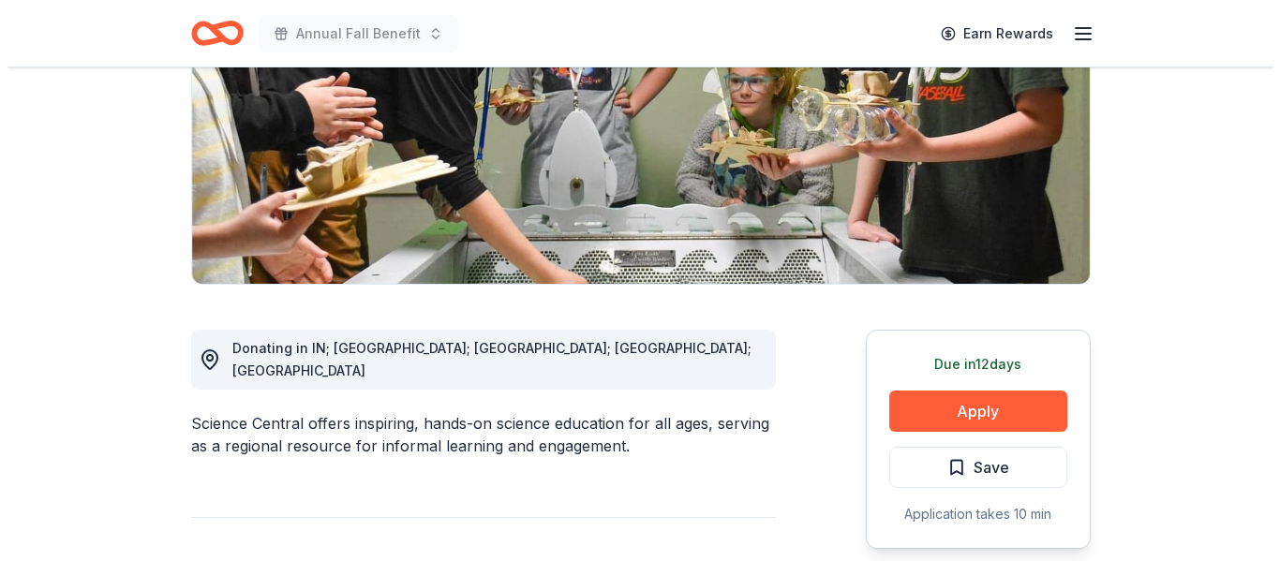
scroll to position [281, 0]
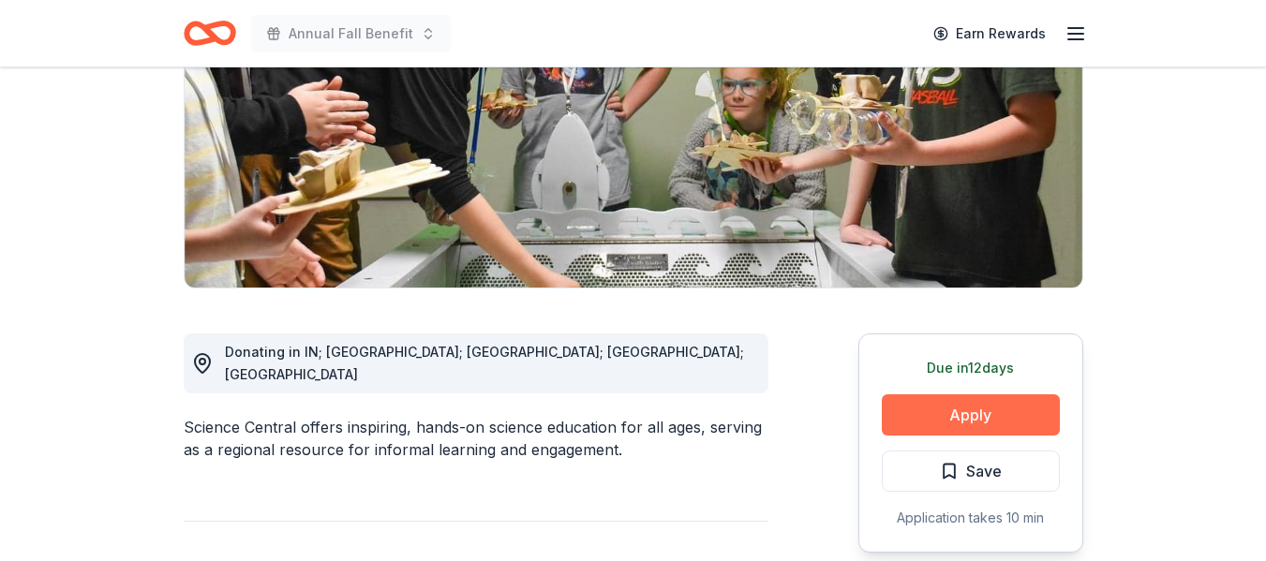
click at [971, 405] on button "Apply" at bounding box center [971, 415] width 178 height 41
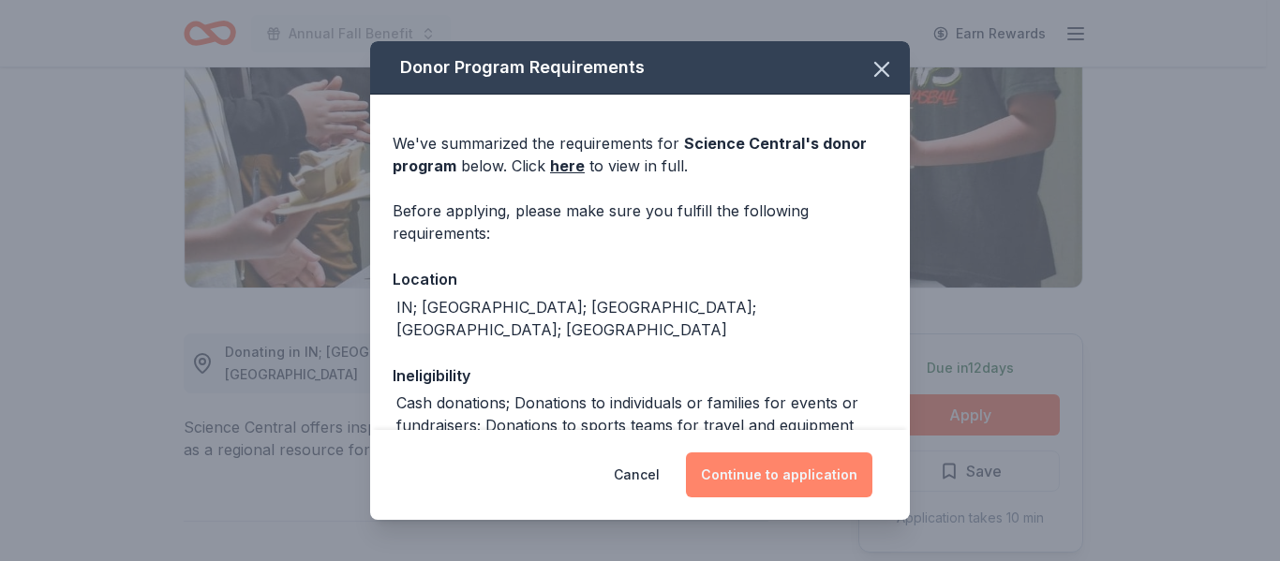
click at [809, 468] on button "Continue to application" at bounding box center [779, 475] width 187 height 45
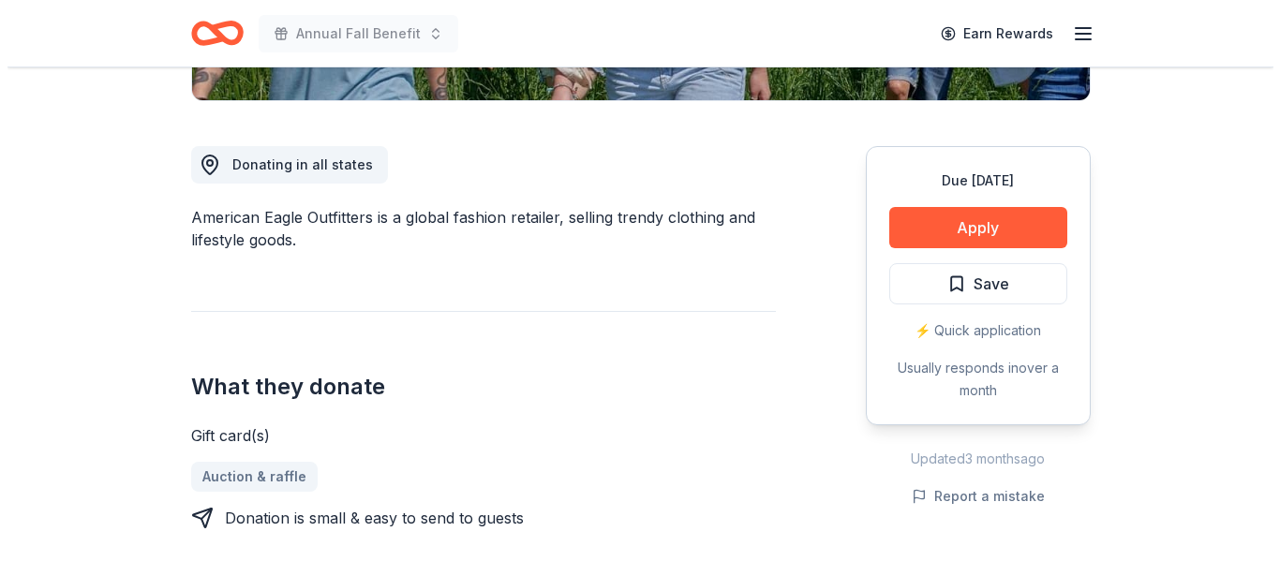
scroll to position [469, 0]
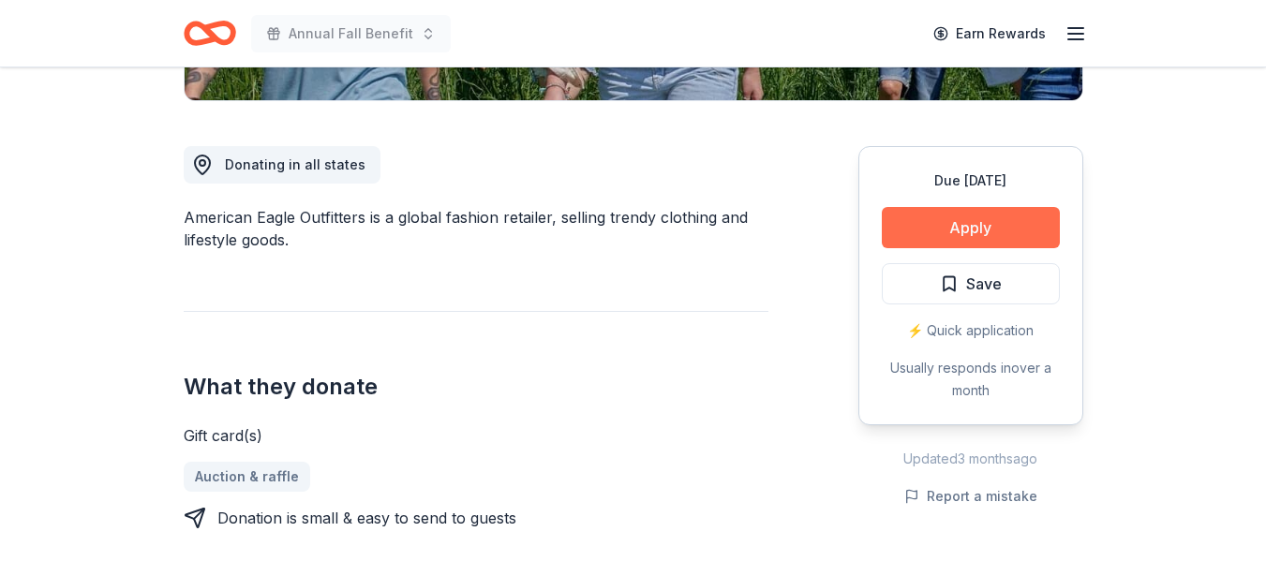
click at [985, 225] on button "Apply" at bounding box center [971, 227] width 178 height 41
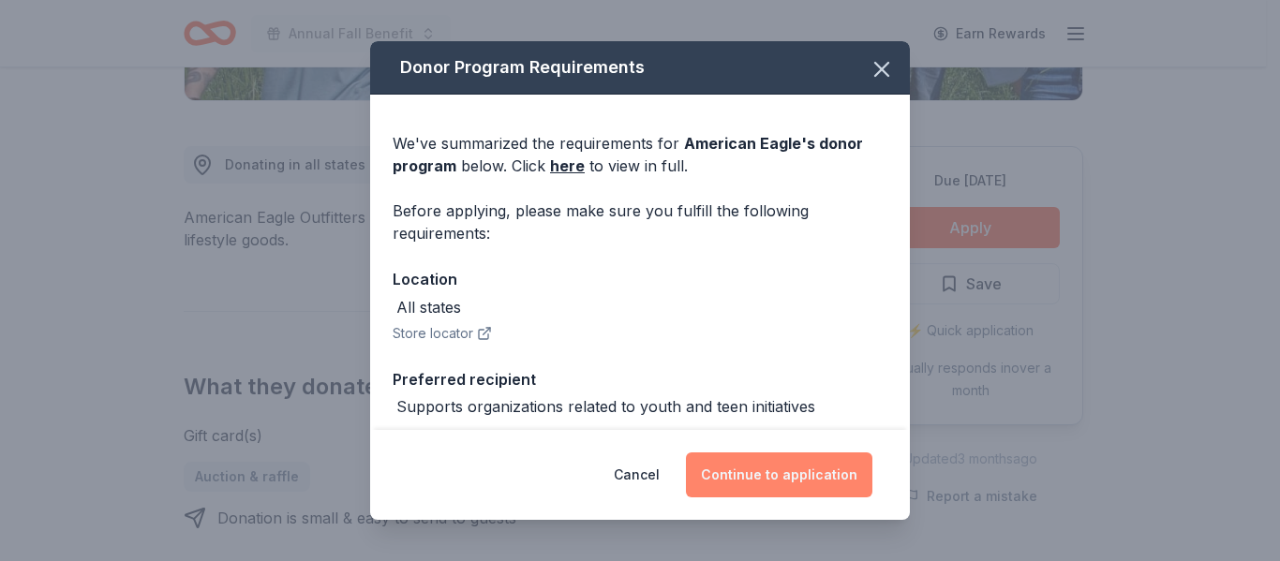
click at [805, 480] on button "Continue to application" at bounding box center [779, 475] width 187 height 45
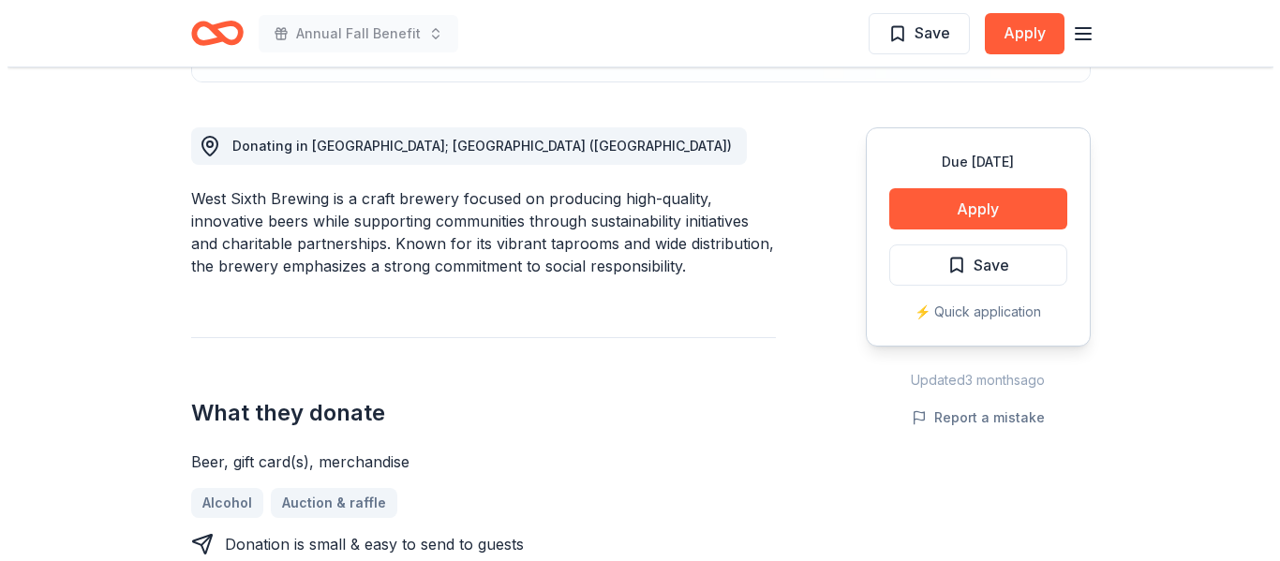
scroll to position [562, 0]
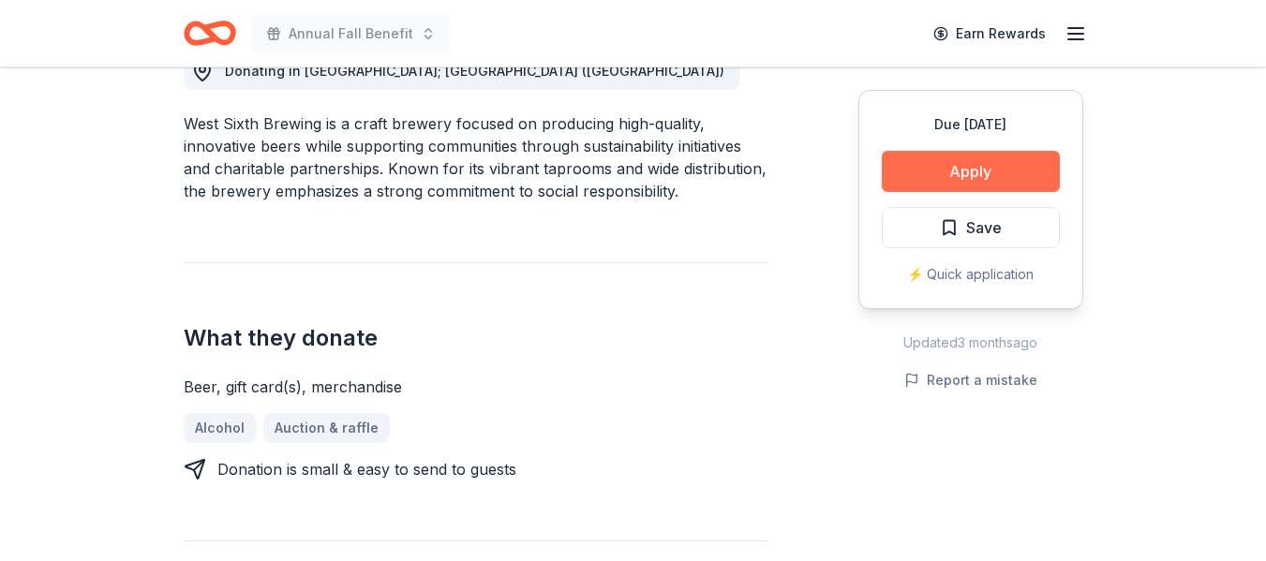
click at [990, 176] on button "Apply" at bounding box center [971, 171] width 178 height 41
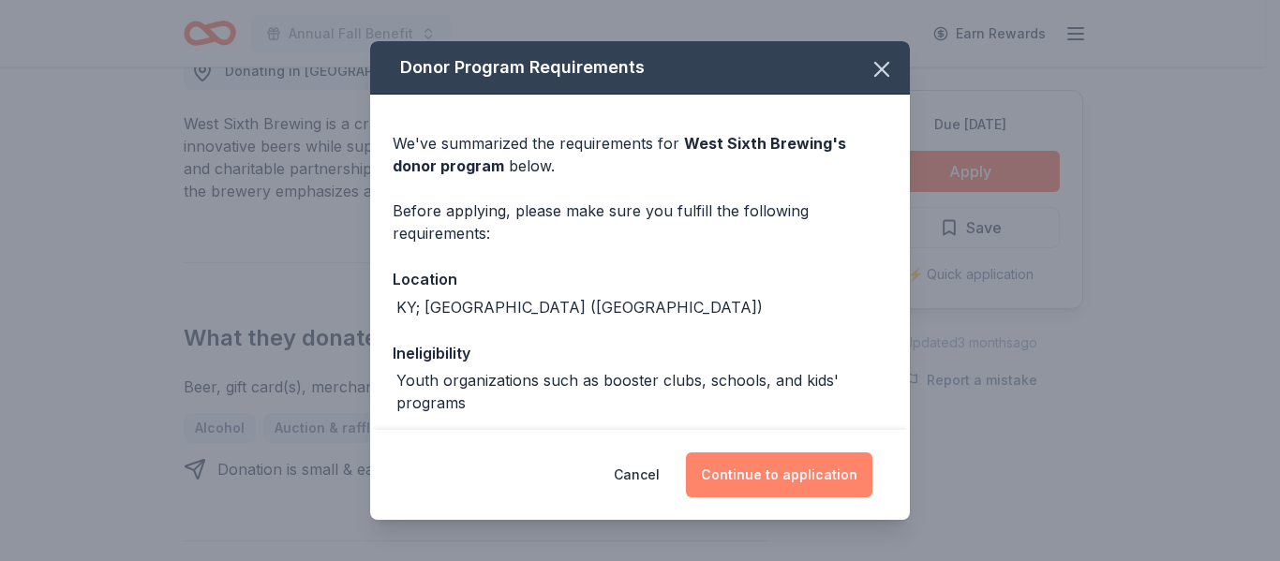
click at [784, 489] on button "Continue to application" at bounding box center [779, 475] width 187 height 45
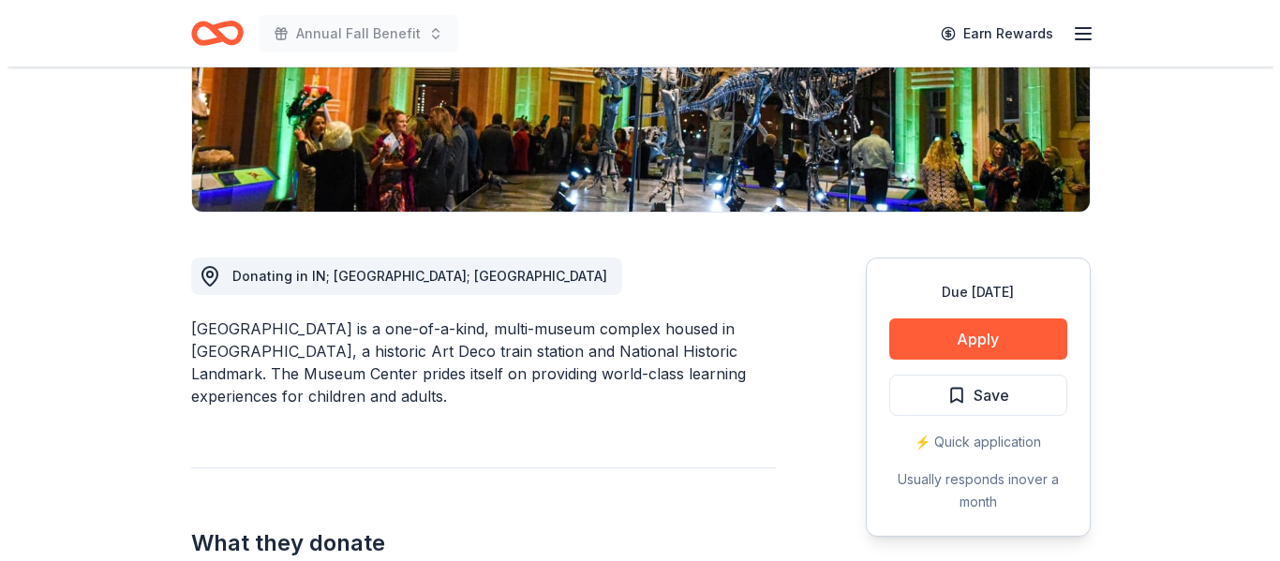
scroll to position [375, 0]
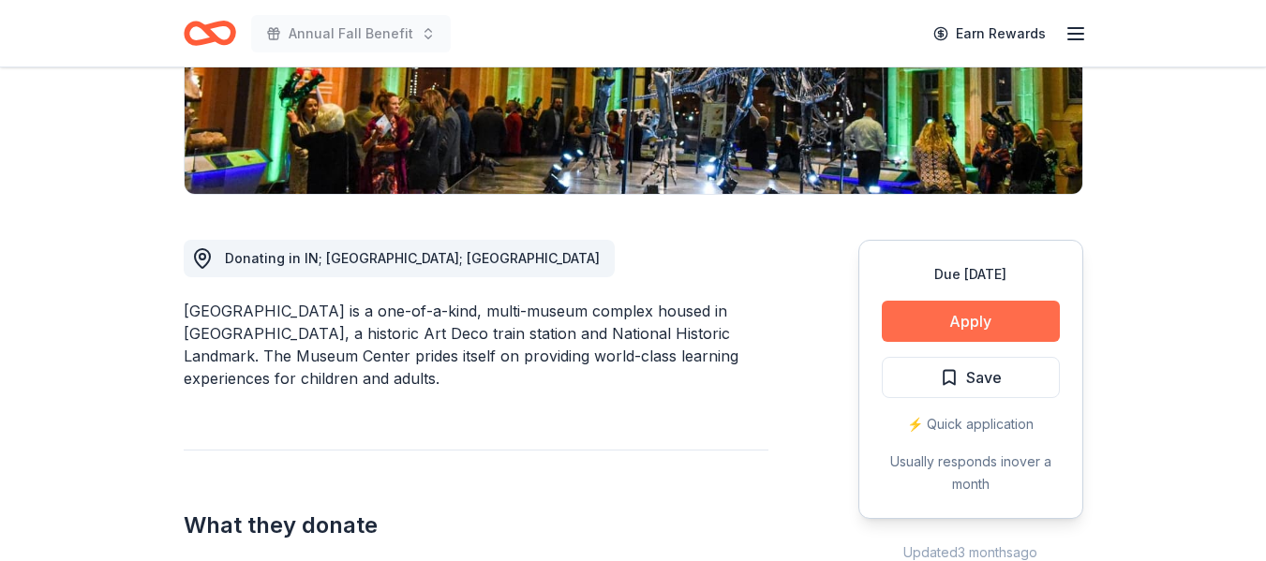
click at [994, 305] on button "Apply" at bounding box center [971, 321] width 178 height 41
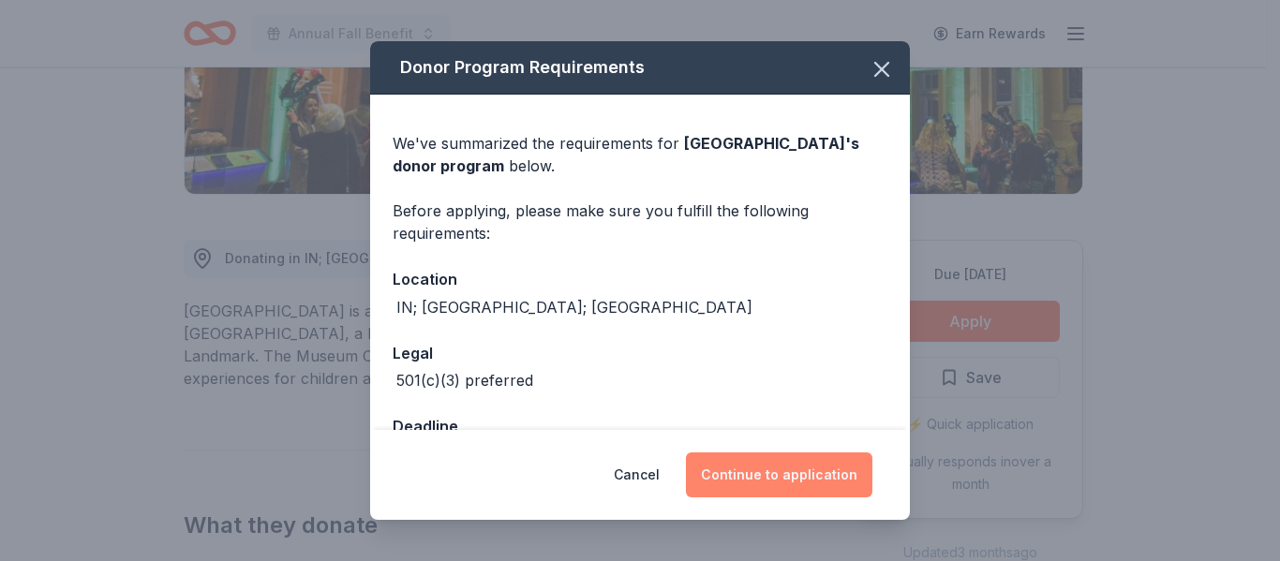
click at [797, 472] on button "Continue to application" at bounding box center [779, 475] width 187 height 45
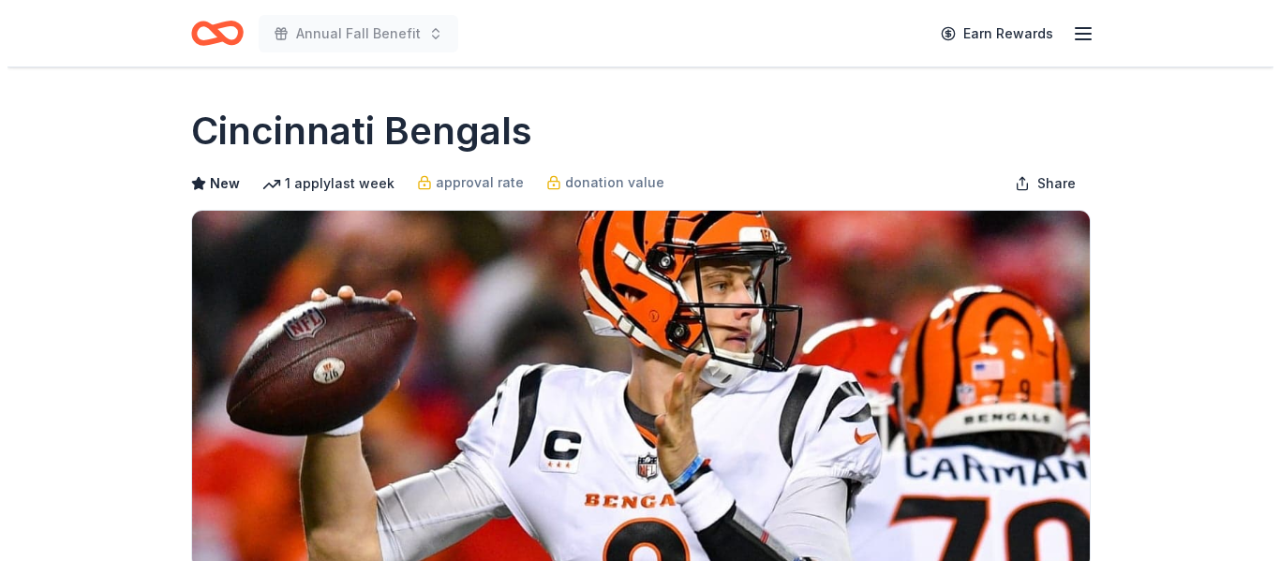
scroll to position [469, 0]
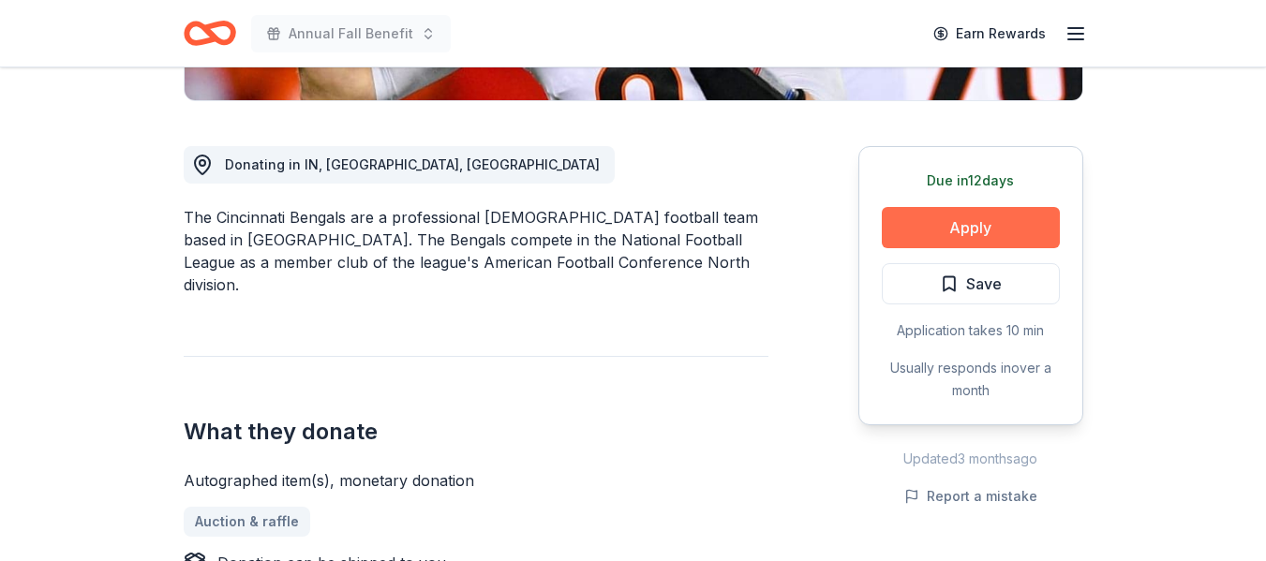
click at [1031, 217] on button "Apply" at bounding box center [971, 227] width 178 height 41
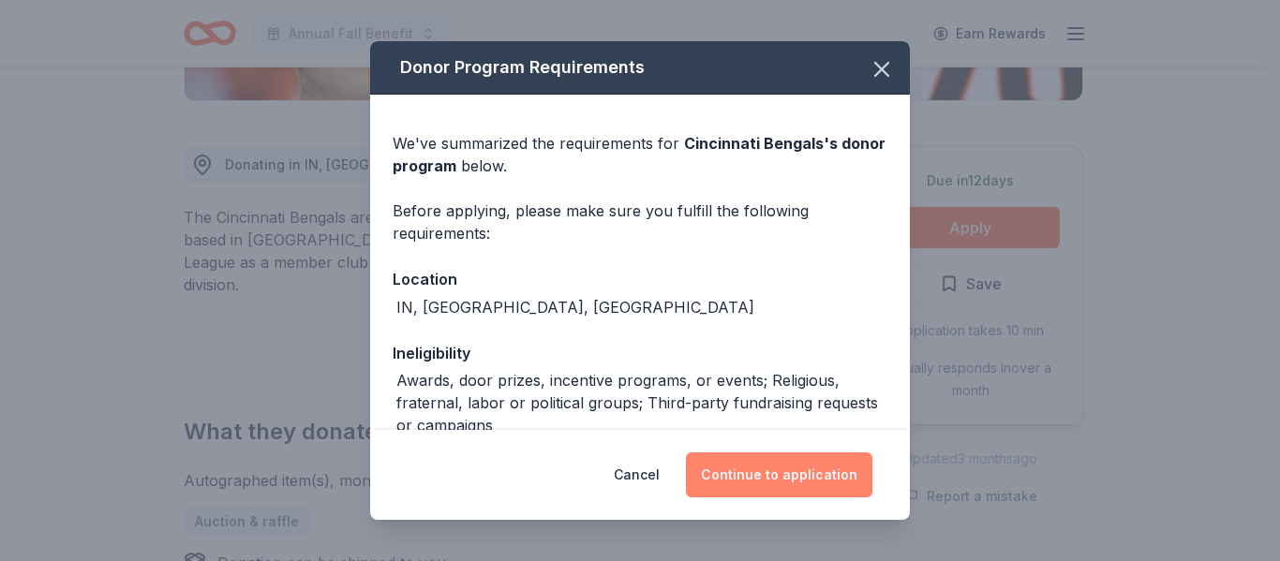
click at [761, 476] on button "Continue to application" at bounding box center [779, 475] width 187 height 45
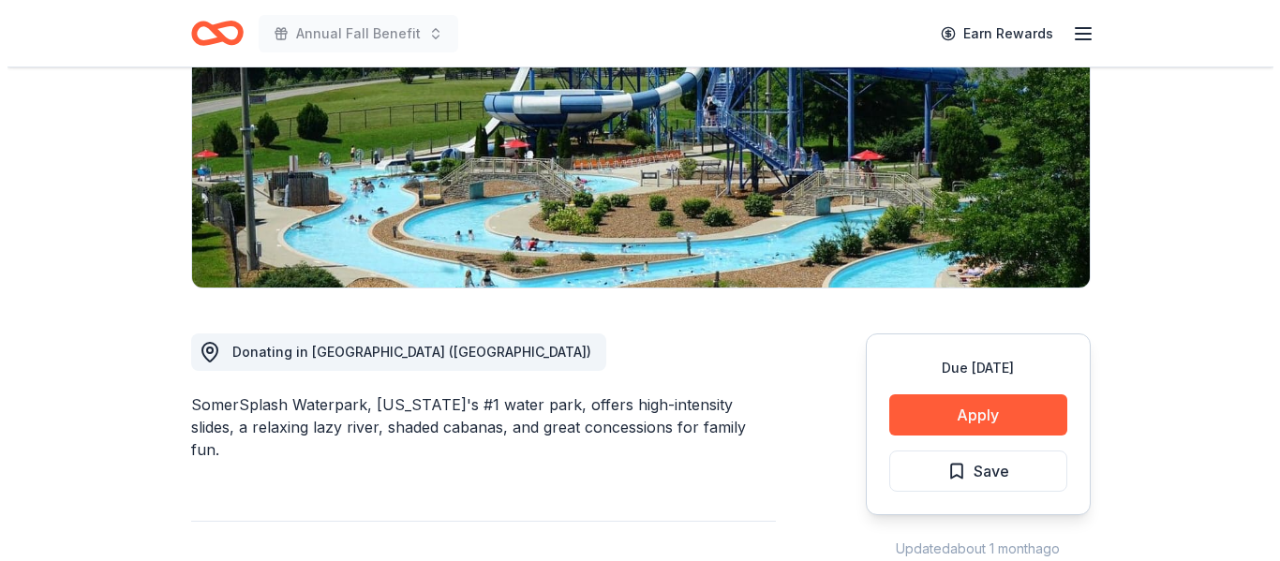
scroll to position [375, 0]
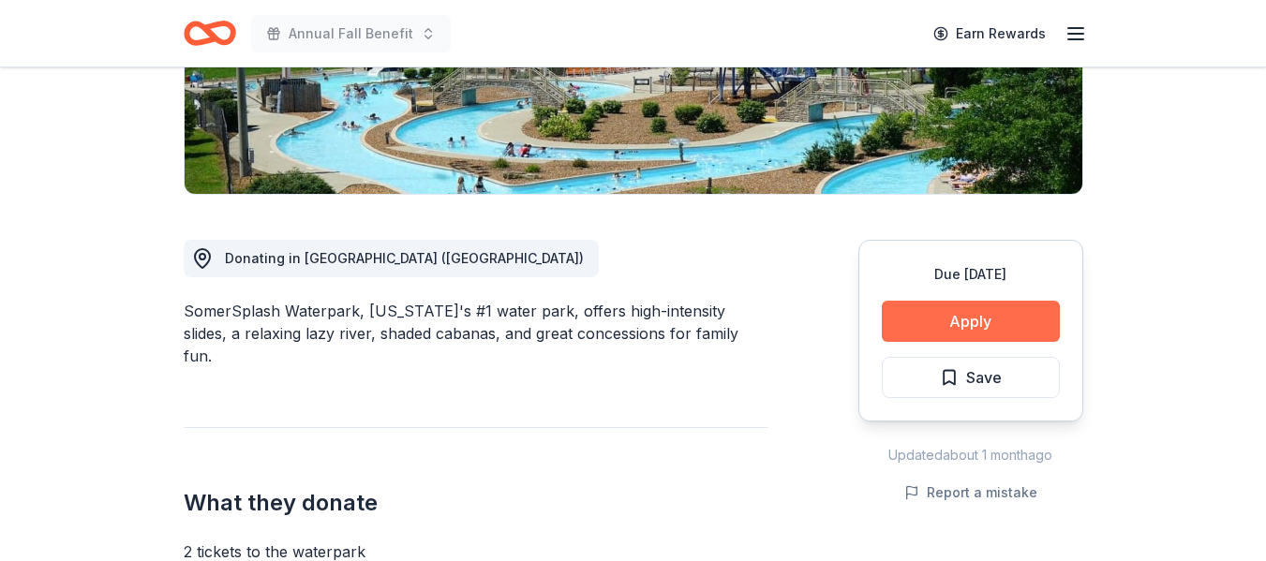
click at [958, 310] on button "Apply" at bounding box center [971, 321] width 178 height 41
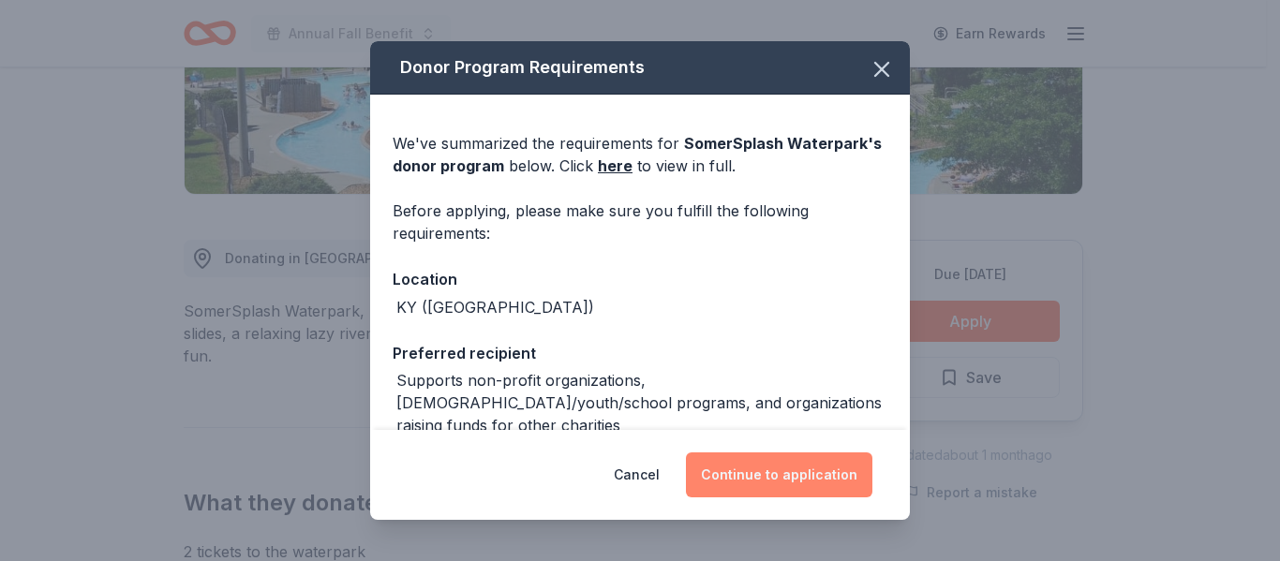
click at [799, 477] on button "Continue to application" at bounding box center [779, 475] width 187 height 45
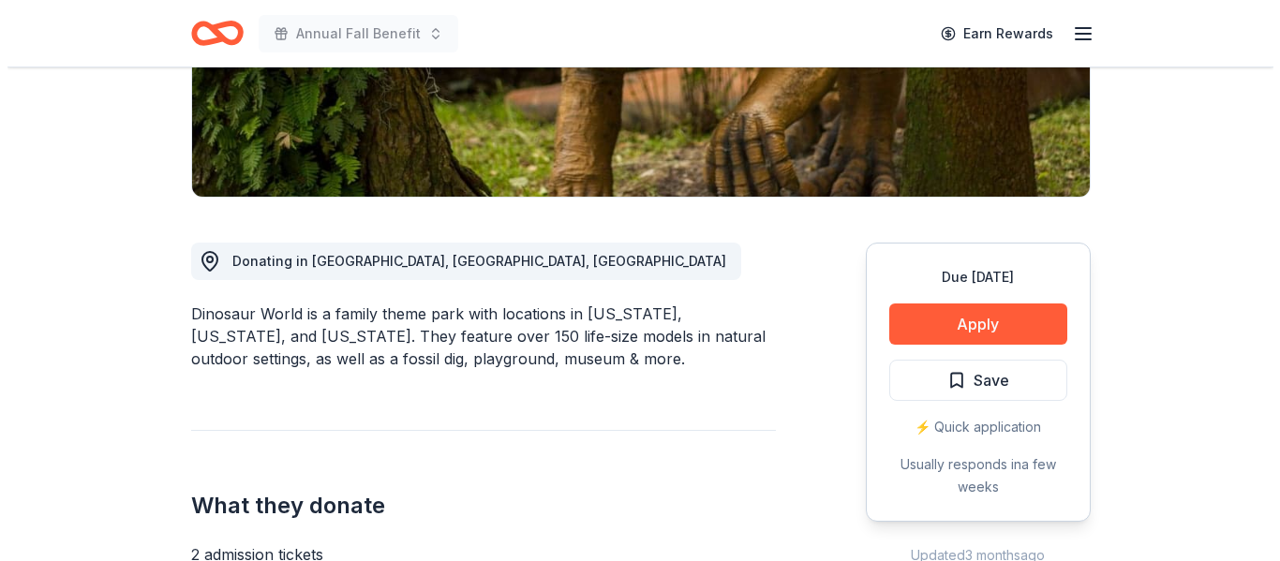
scroll to position [375, 0]
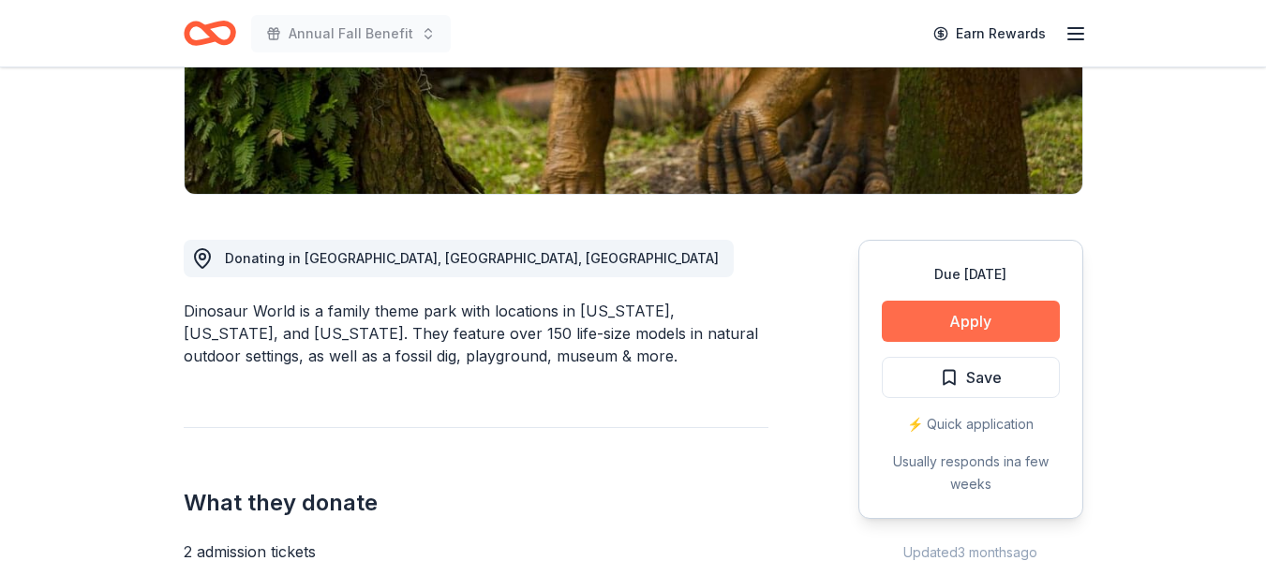
click at [978, 327] on button "Apply" at bounding box center [971, 321] width 178 height 41
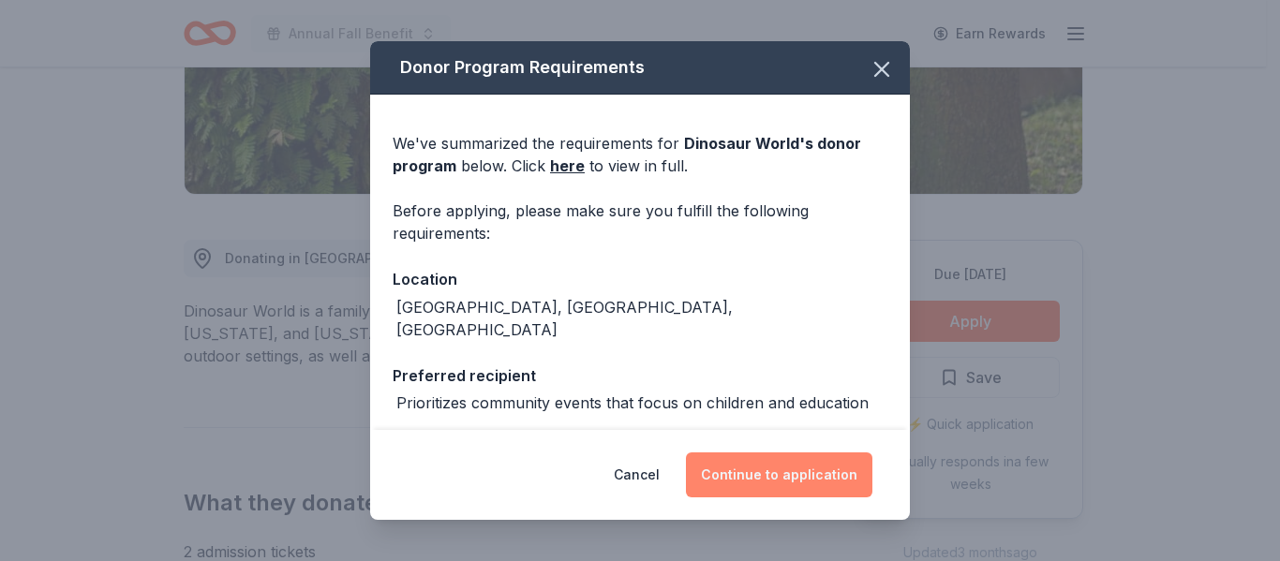
click at [803, 475] on button "Continue to application" at bounding box center [779, 475] width 187 height 45
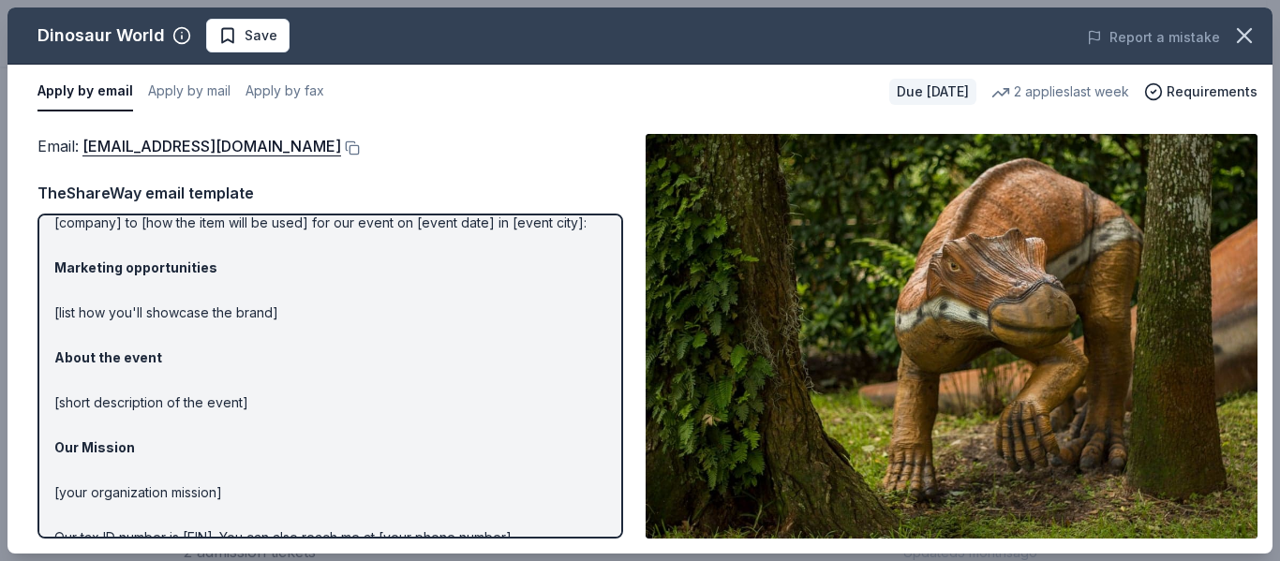
scroll to position [0, 0]
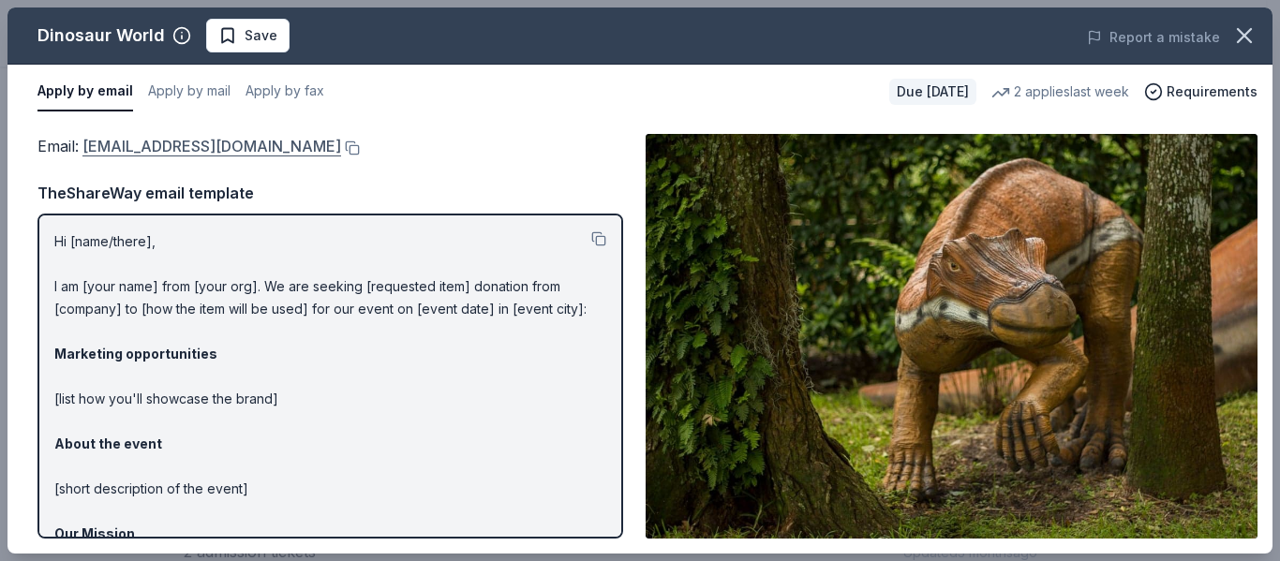
drag, startPoint x: 267, startPoint y: 158, endPoint x: 204, endPoint y: 151, distance: 63.2
click at [204, 151] on div "Email : info@dinosaurworld.com" at bounding box center [330, 146] width 586 height 24
click at [341, 148] on button at bounding box center [350, 148] width 19 height 15
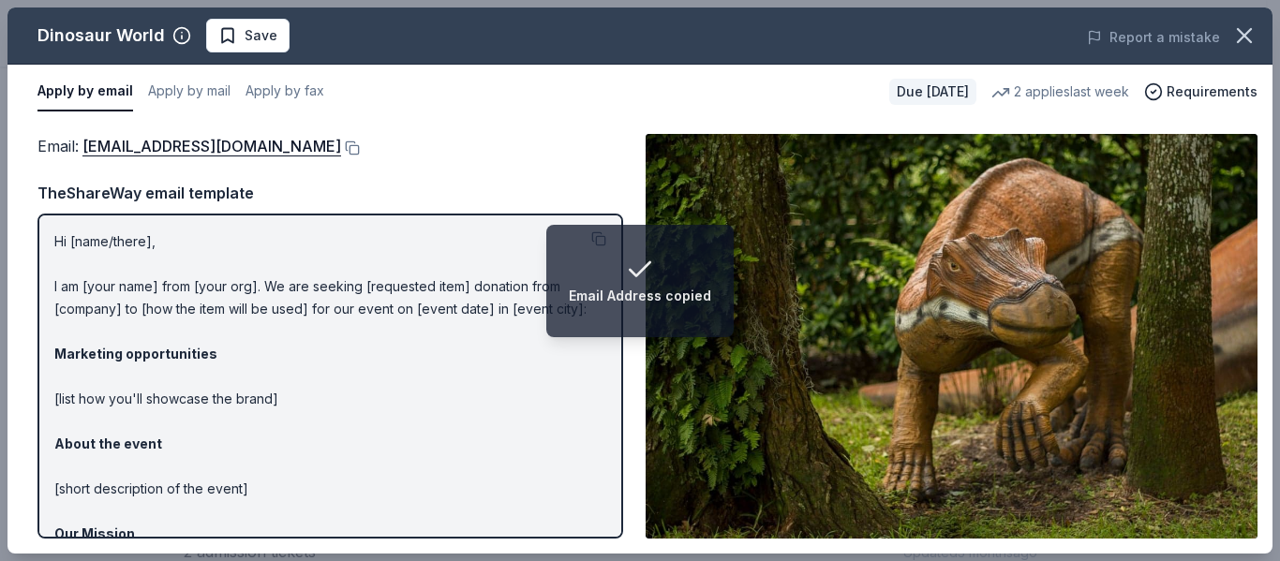
drag, startPoint x: 53, startPoint y: 237, endPoint x: 176, endPoint y: 277, distance: 129.2
click at [176, 277] on div "Hi [name/there], I am [your name] from [your org]. We are seeking [requested it…" at bounding box center [330, 376] width 586 height 325
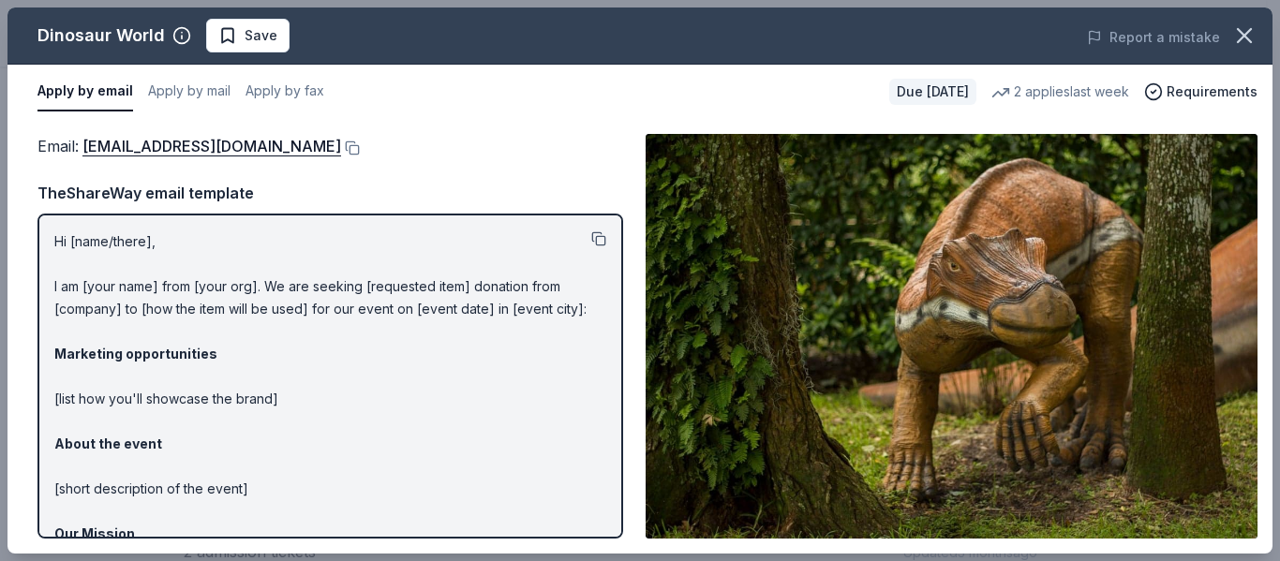
click at [591, 234] on button at bounding box center [598, 239] width 15 height 15
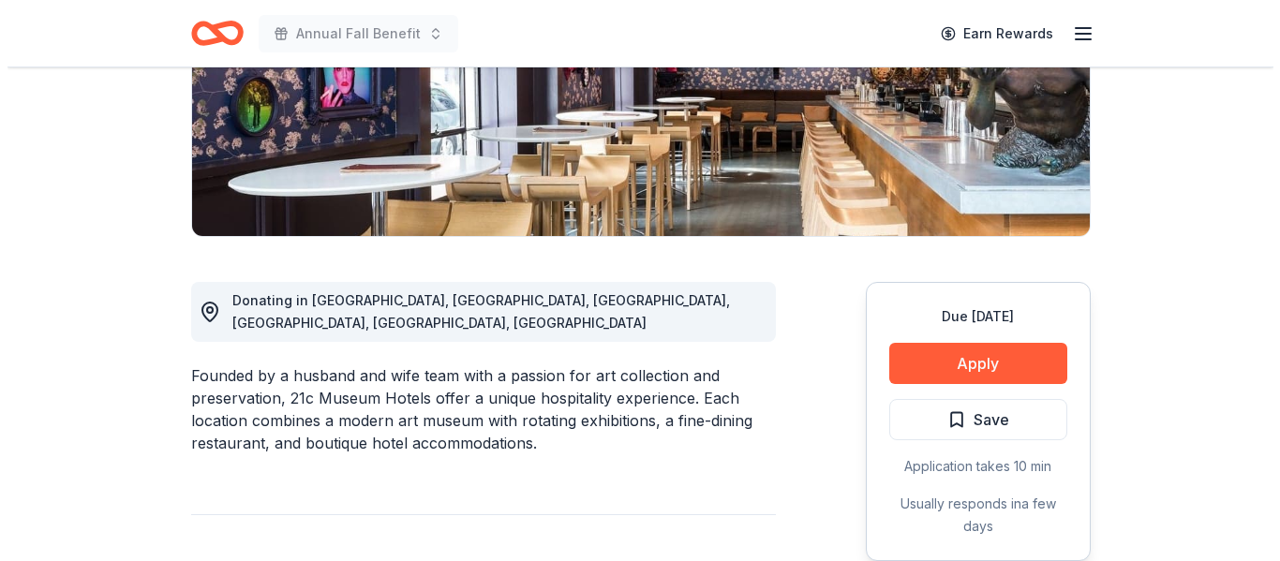
scroll to position [375, 0]
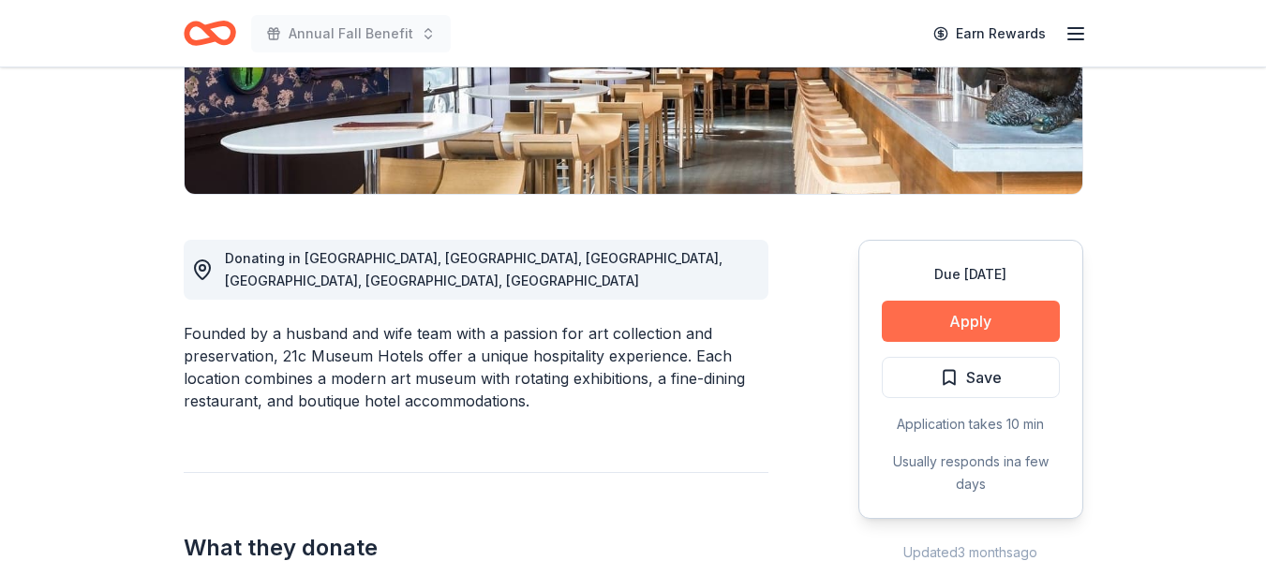
click at [951, 330] on button "Apply" at bounding box center [971, 321] width 178 height 41
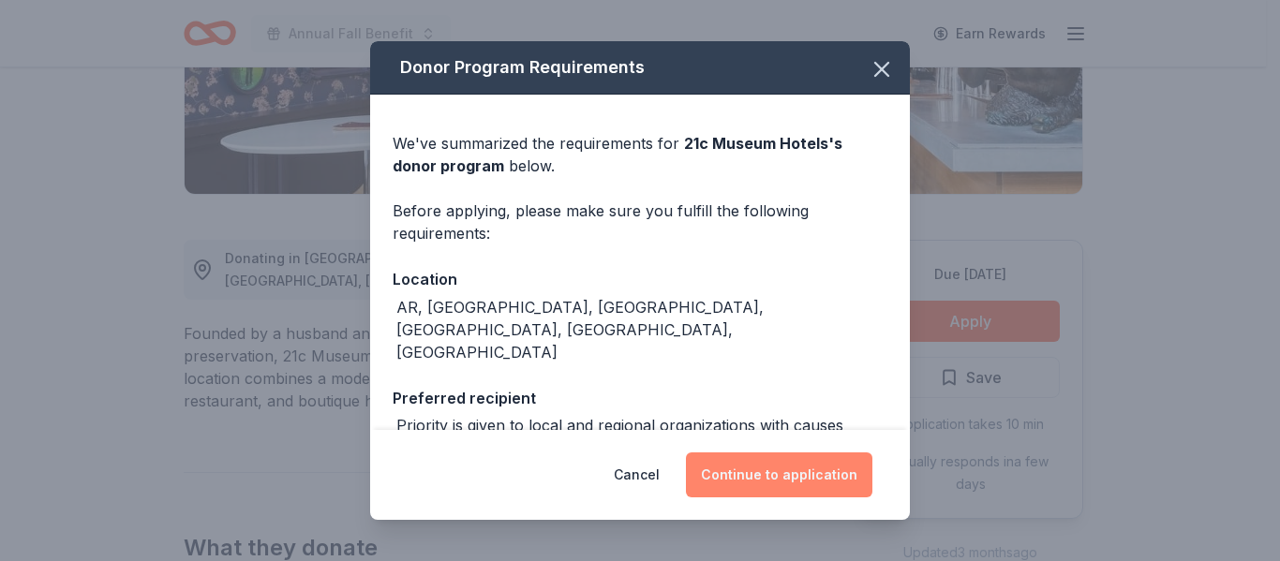
click at [788, 462] on button "Continue to application" at bounding box center [779, 475] width 187 height 45
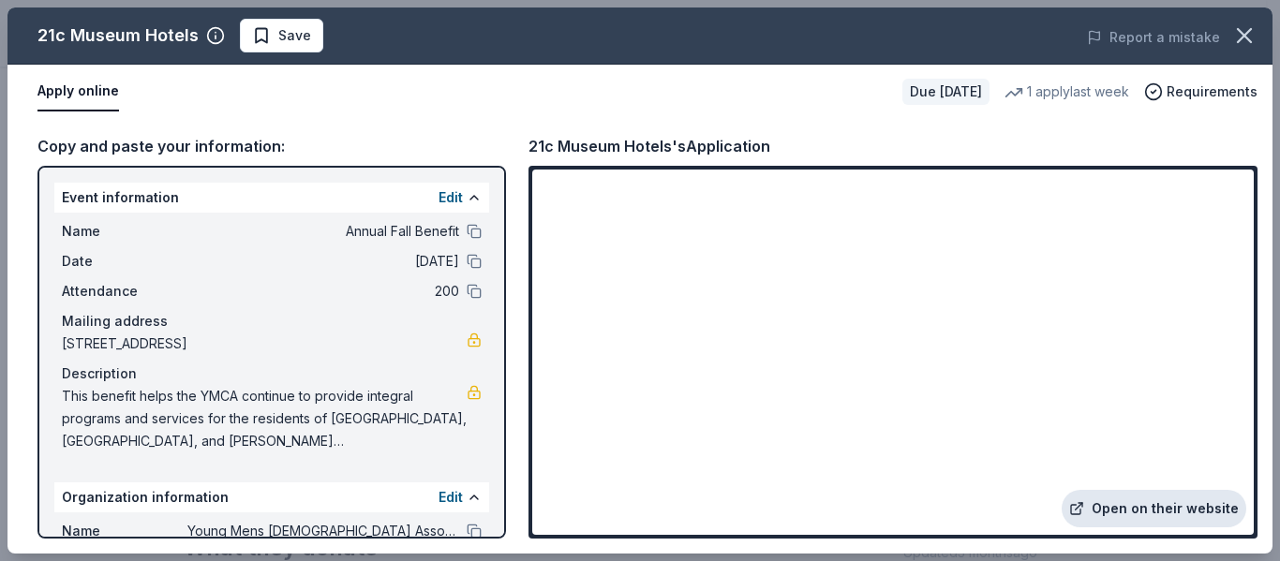
click at [1143, 503] on link "Open on their website" at bounding box center [1154, 508] width 185 height 37
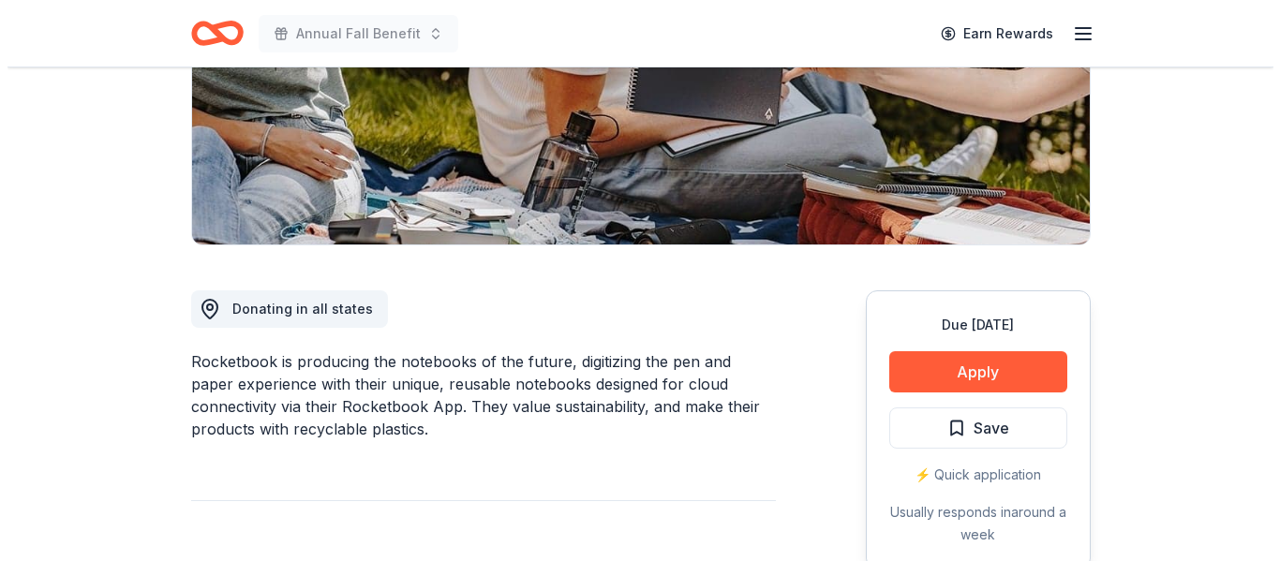
scroll to position [375, 0]
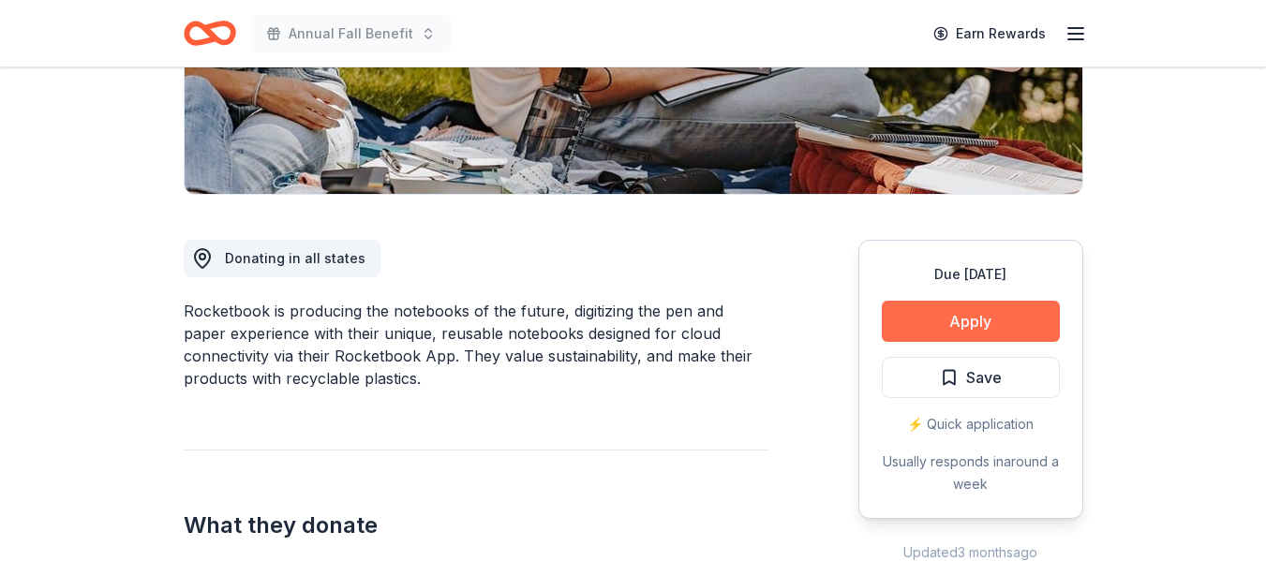
click at [919, 309] on button "Apply" at bounding box center [971, 321] width 178 height 41
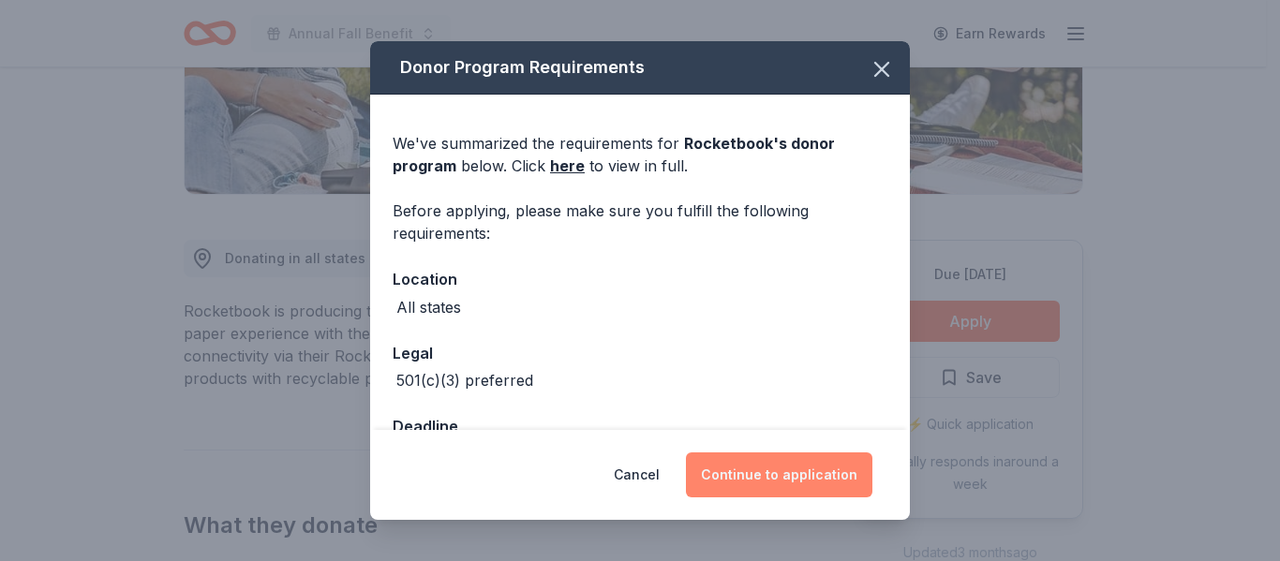
click at [741, 458] on button "Continue to application" at bounding box center [779, 475] width 187 height 45
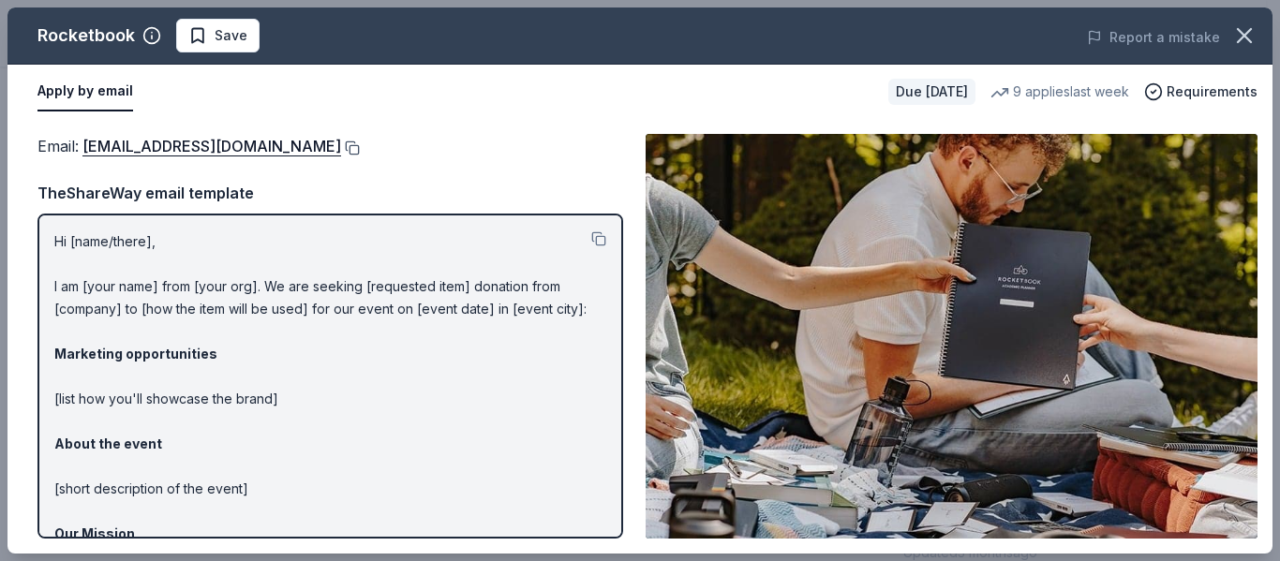
click at [360, 151] on button at bounding box center [350, 148] width 19 height 15
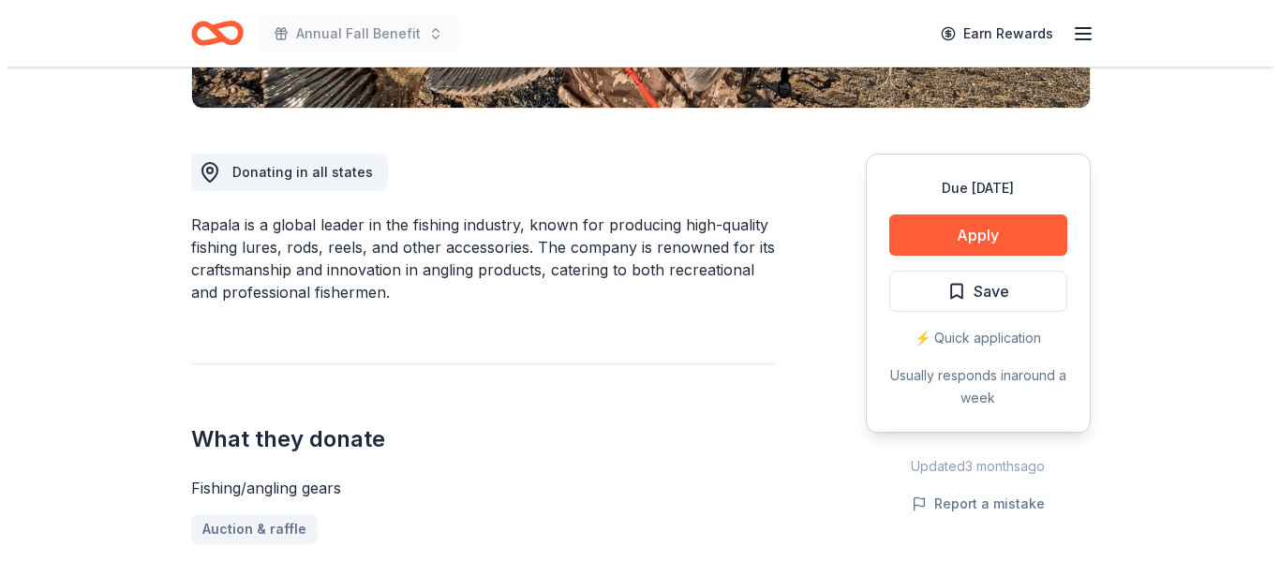
scroll to position [469, 0]
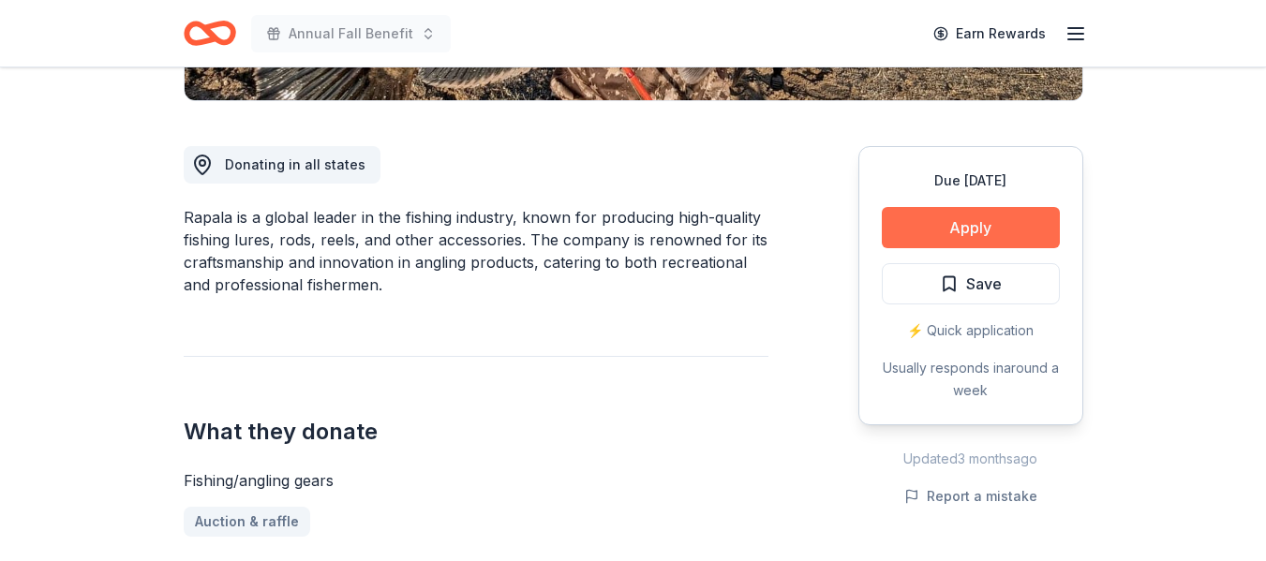
click at [949, 231] on button "Apply" at bounding box center [971, 227] width 178 height 41
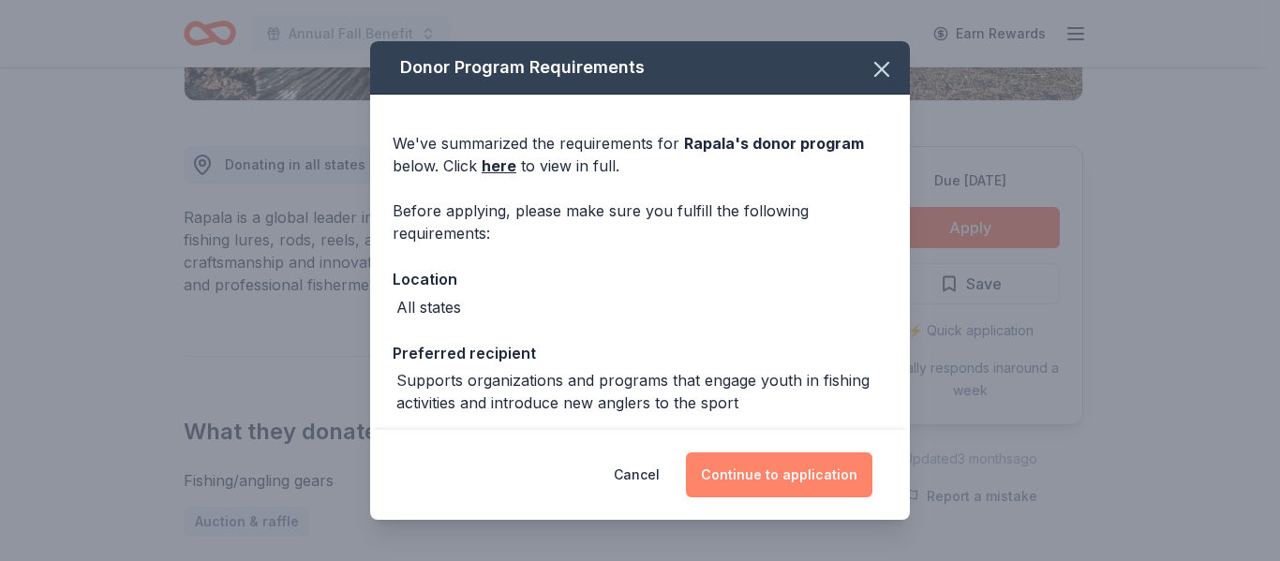
click at [835, 480] on button "Continue to application" at bounding box center [779, 475] width 187 height 45
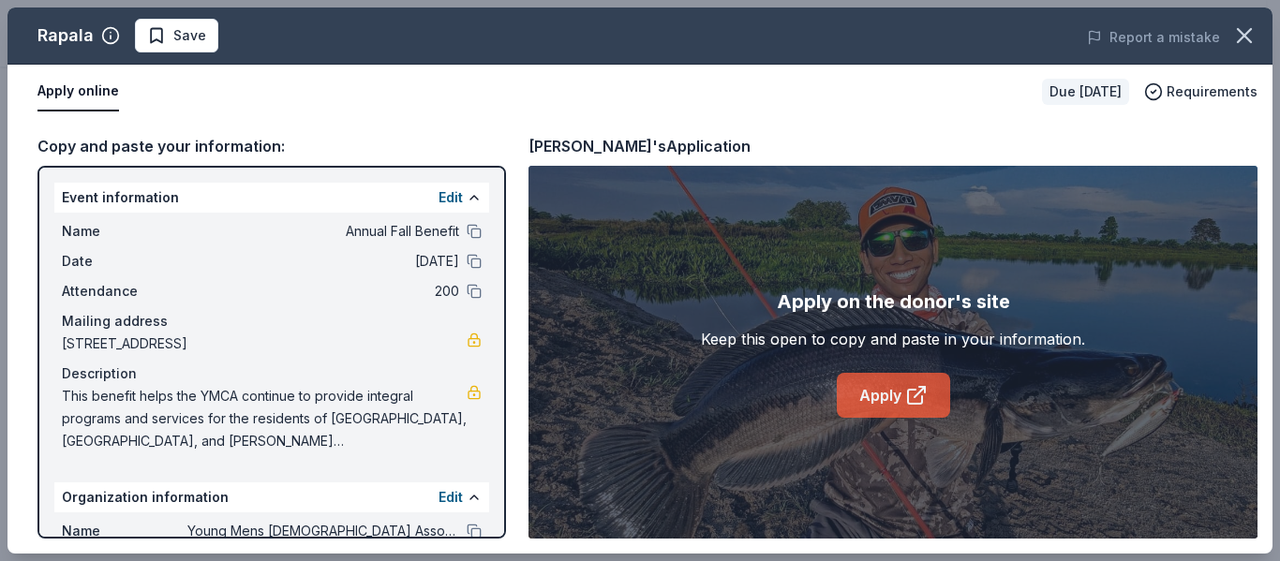
click at [895, 393] on link "Apply" at bounding box center [893, 395] width 113 height 45
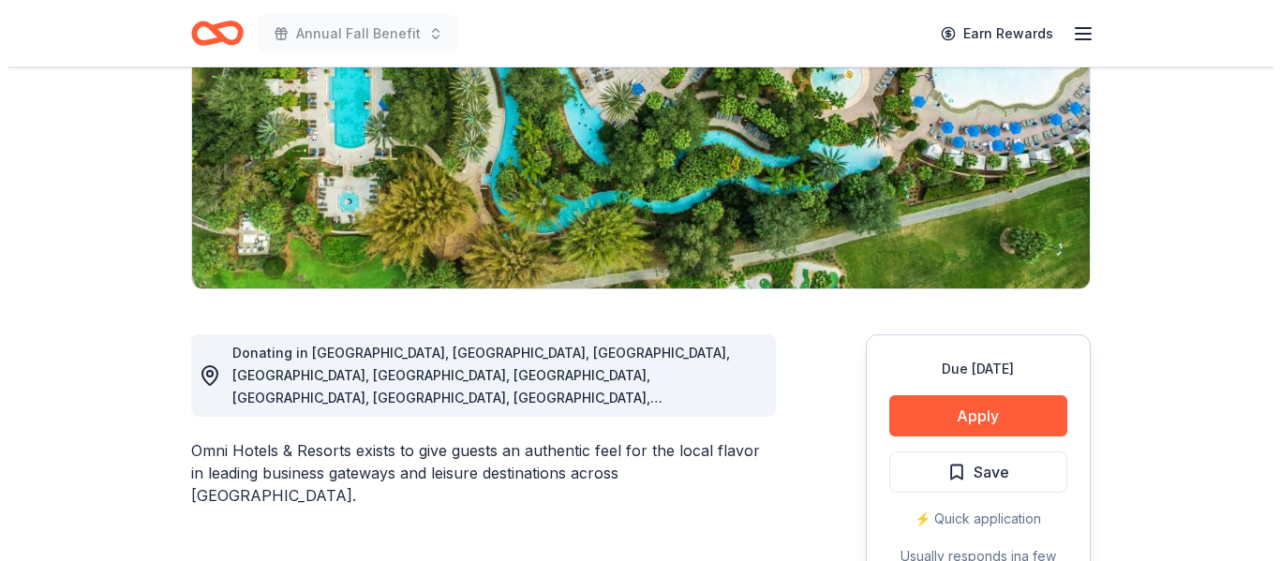
scroll to position [281, 0]
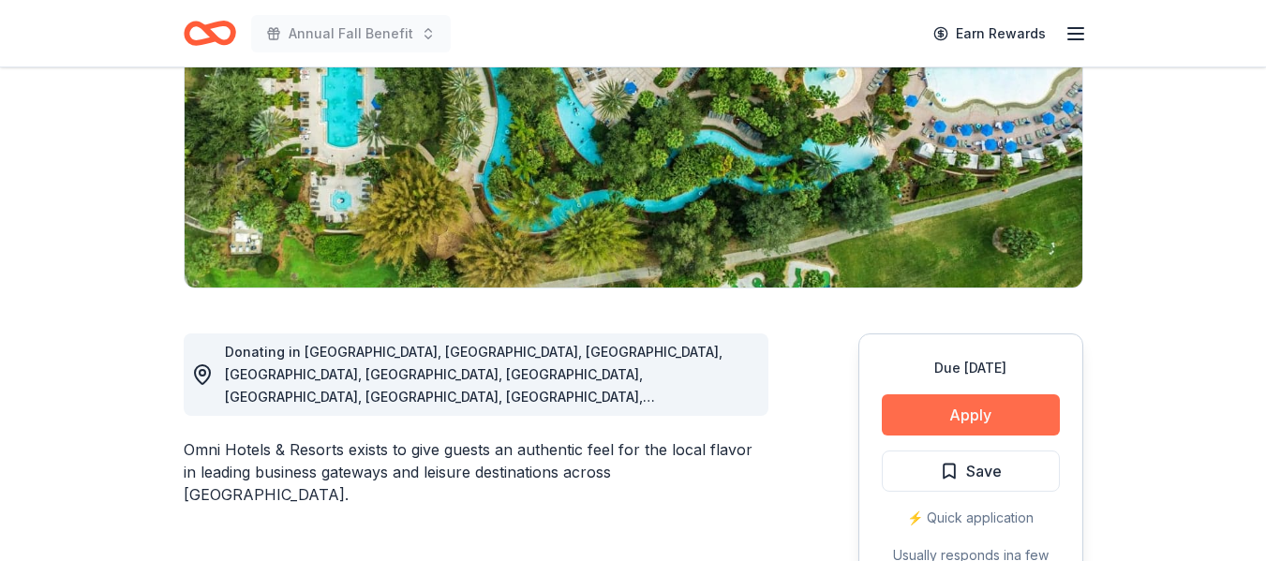
click at [966, 419] on button "Apply" at bounding box center [971, 415] width 178 height 41
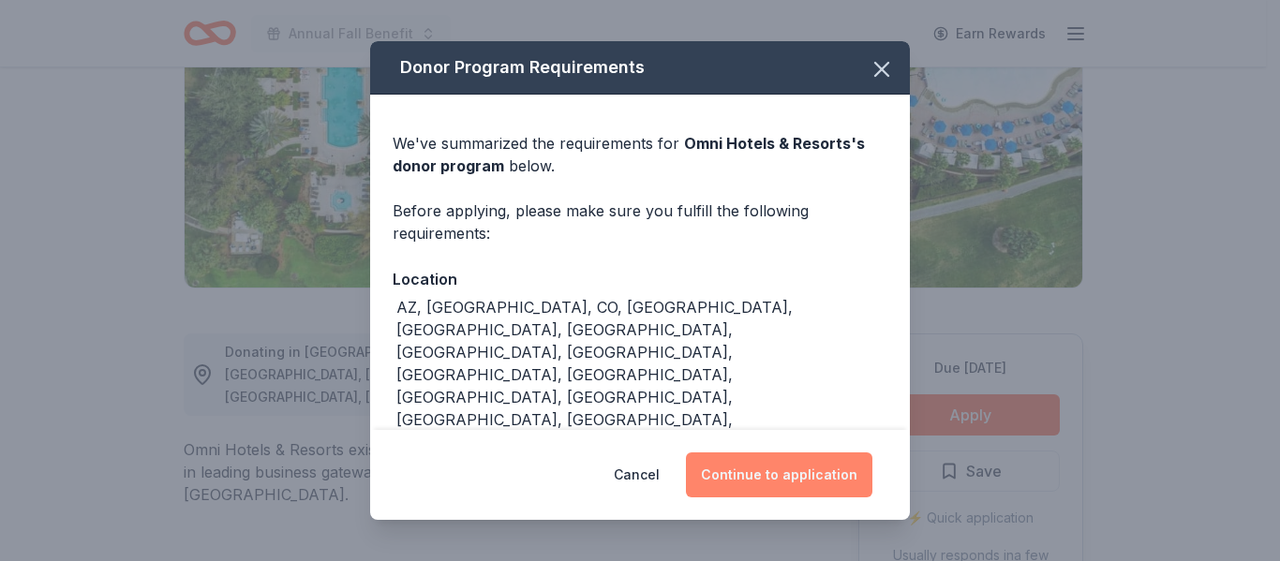
click at [785, 467] on button "Continue to application" at bounding box center [779, 475] width 187 height 45
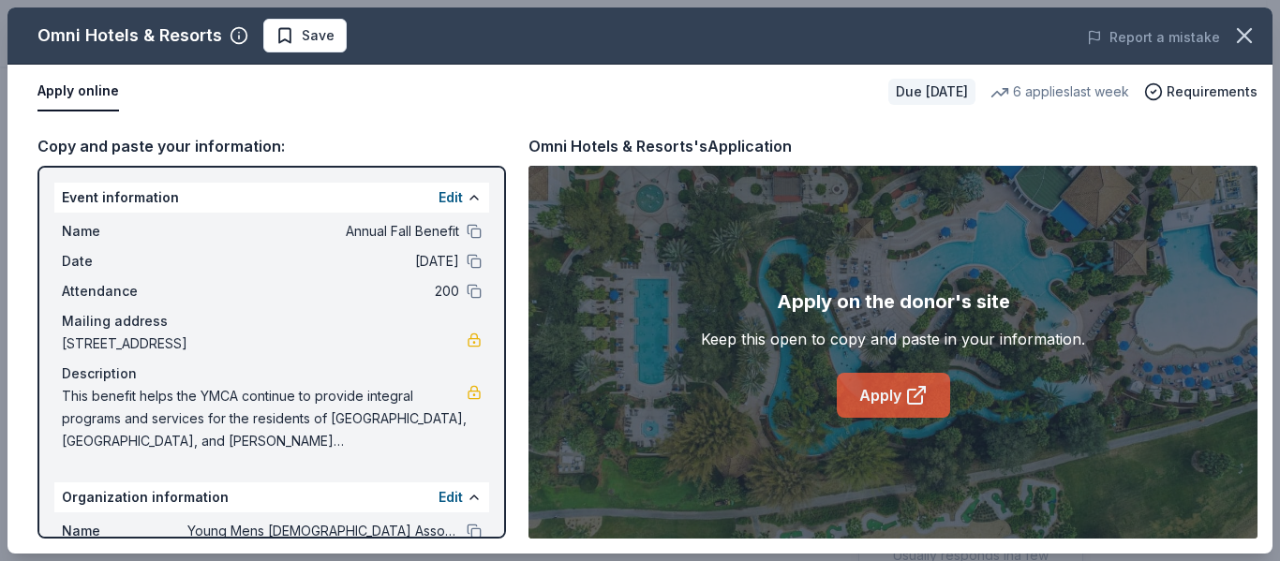
click at [887, 396] on link "Apply" at bounding box center [893, 395] width 113 height 45
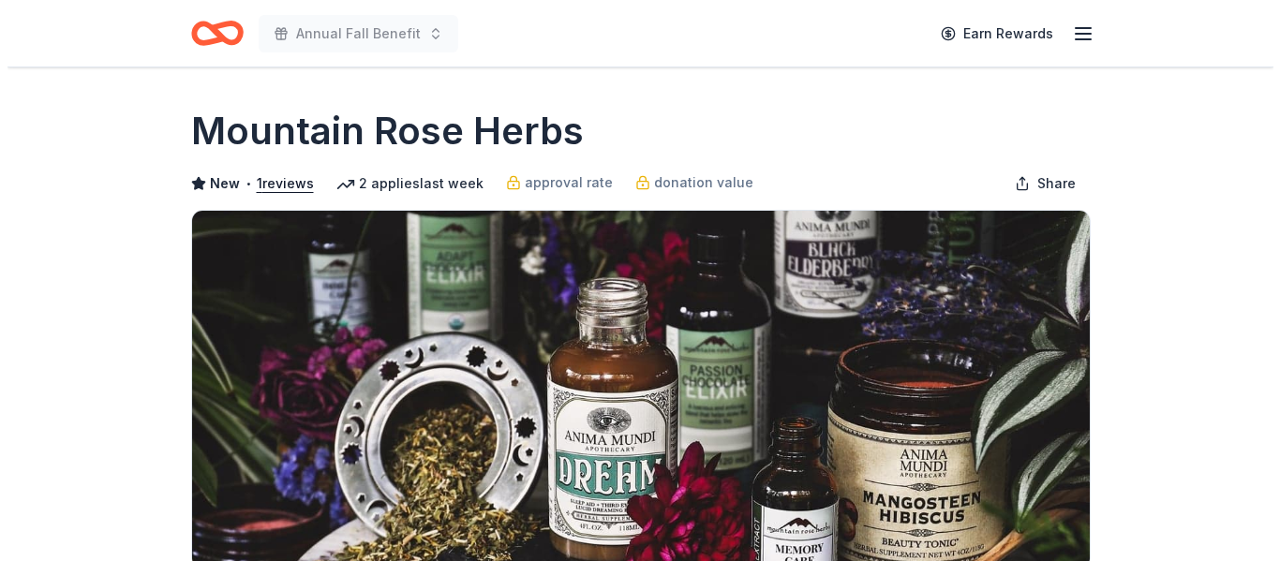
scroll to position [375, 0]
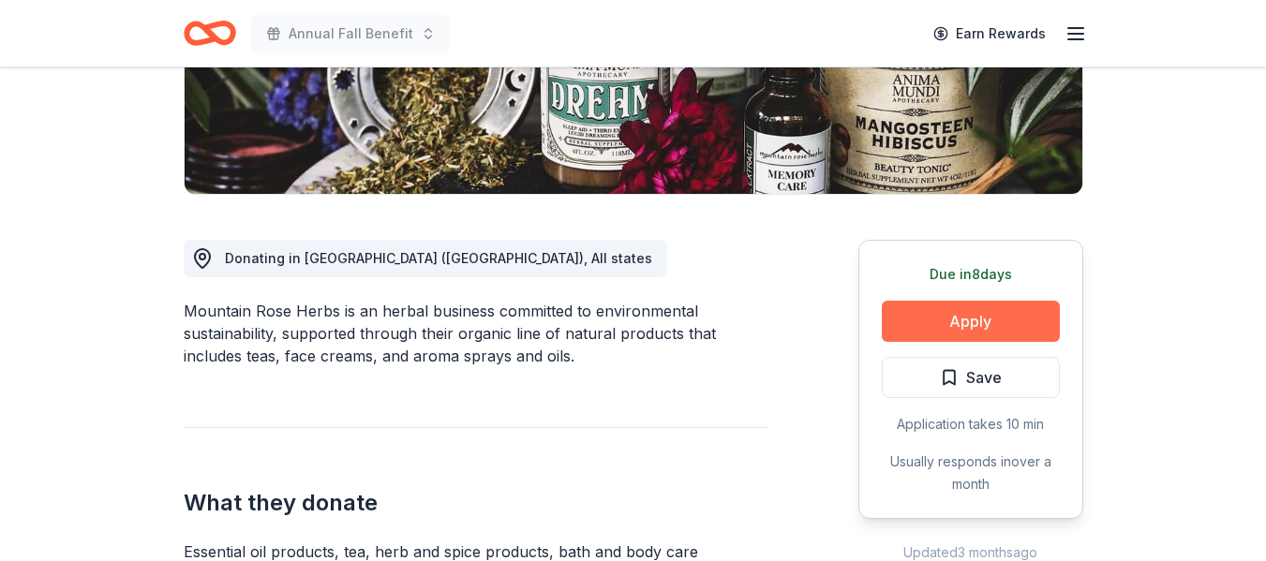
click at [946, 335] on button "Apply" at bounding box center [971, 321] width 178 height 41
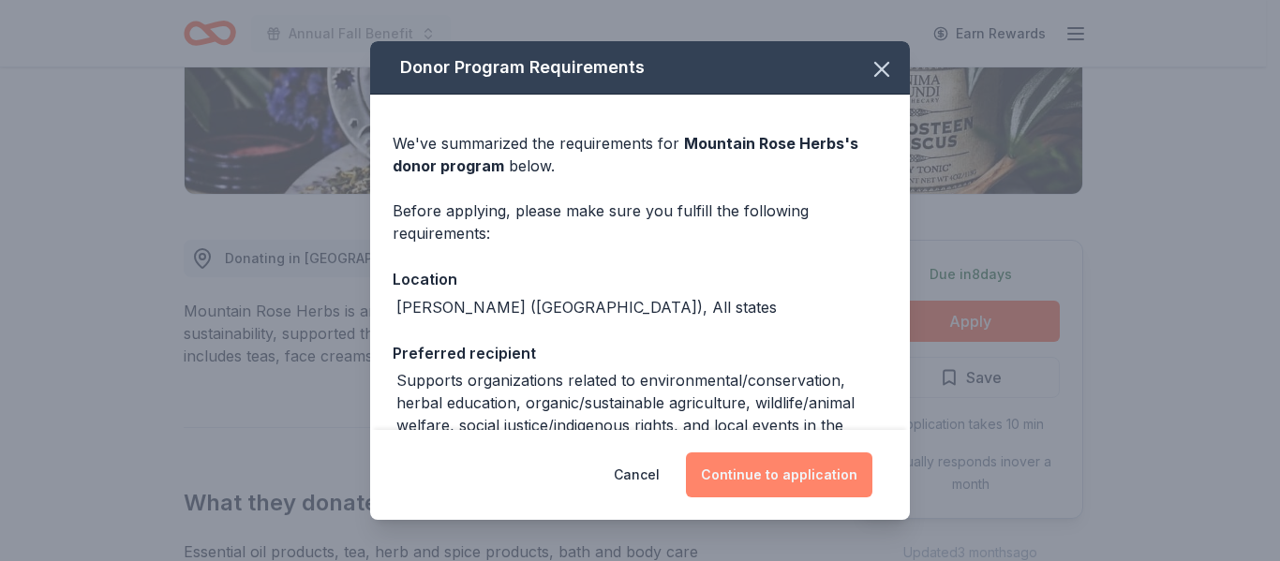
click at [786, 476] on button "Continue to application" at bounding box center [779, 475] width 187 height 45
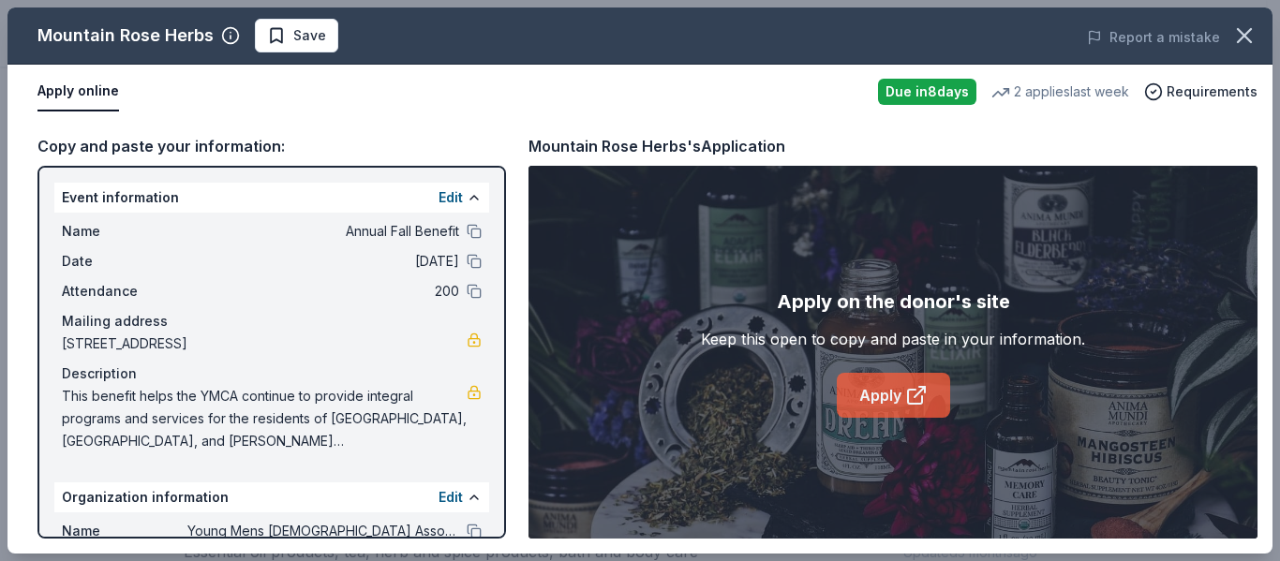
click at [896, 396] on link "Apply" at bounding box center [893, 395] width 113 height 45
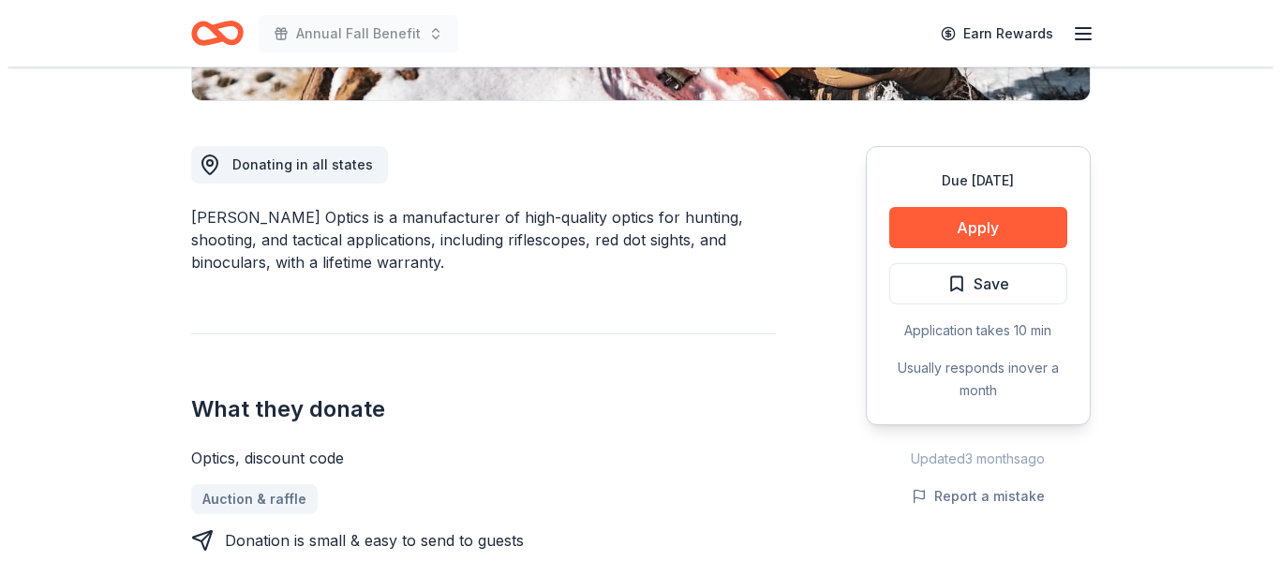
scroll to position [469, 0]
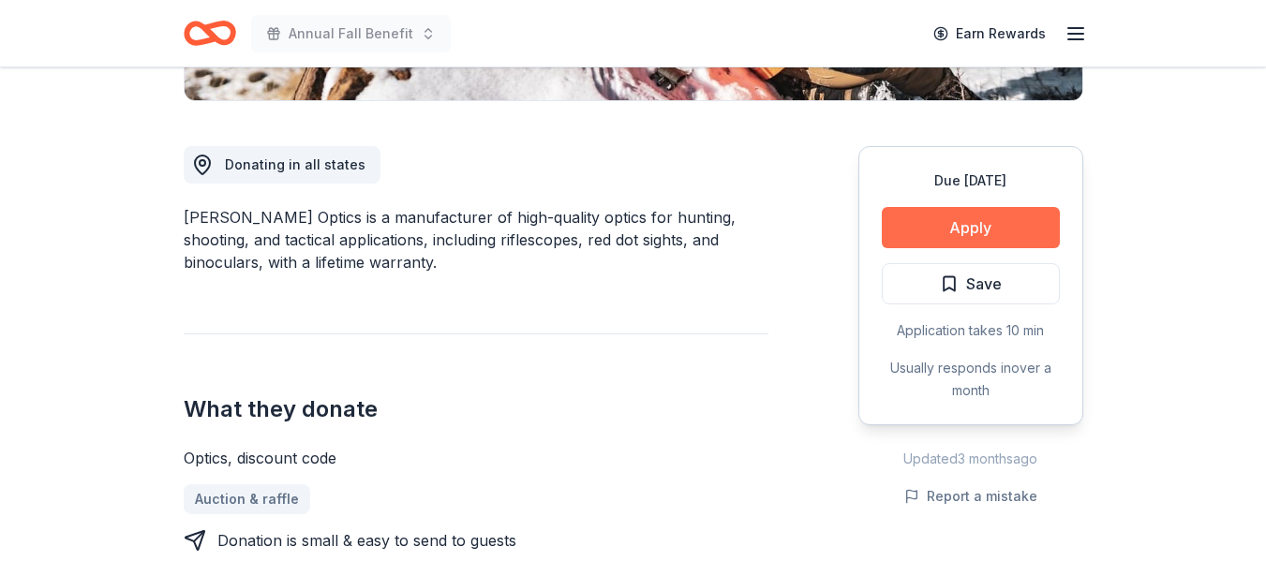
click at [896, 229] on button "Apply" at bounding box center [971, 227] width 178 height 41
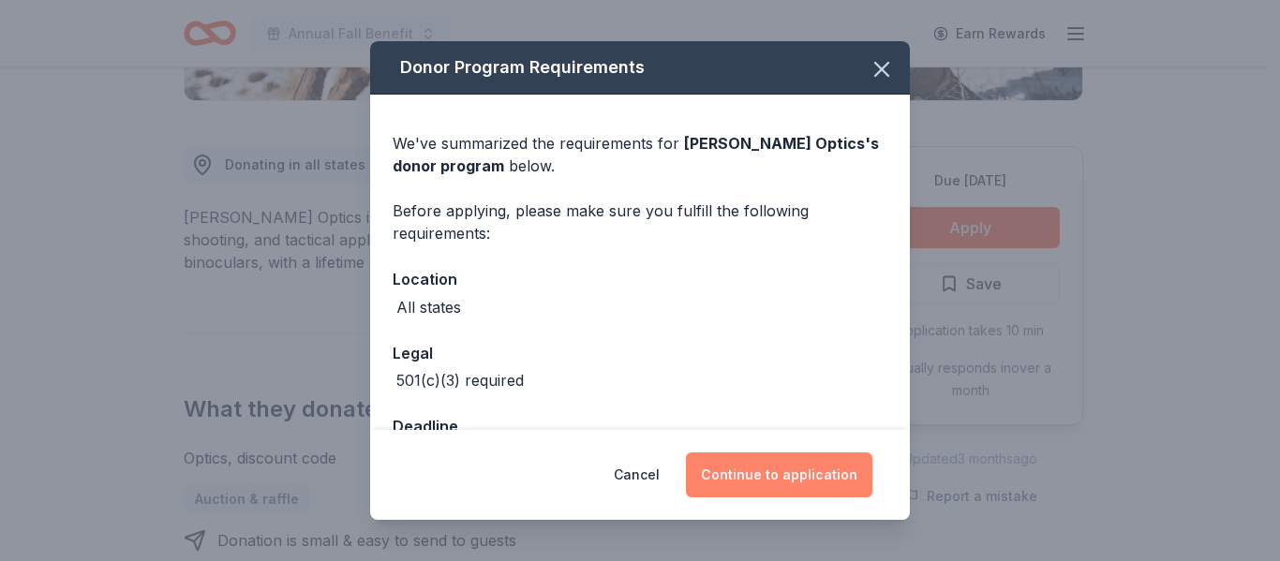
click at [783, 463] on button "Continue to application" at bounding box center [779, 475] width 187 height 45
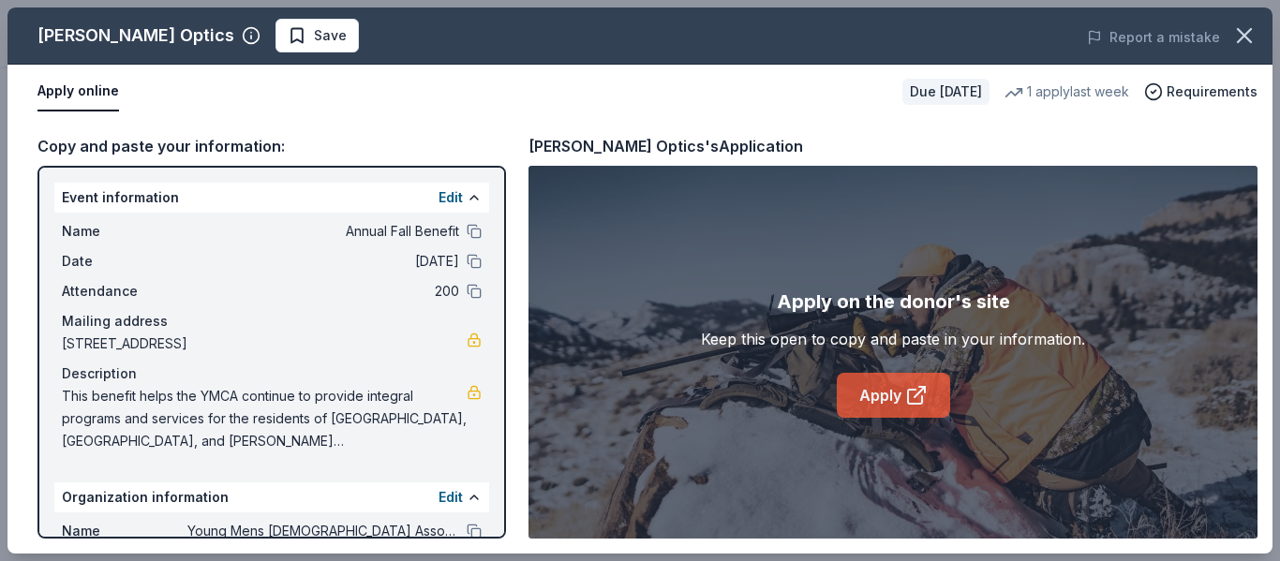
click at [890, 392] on link "Apply" at bounding box center [893, 395] width 113 height 45
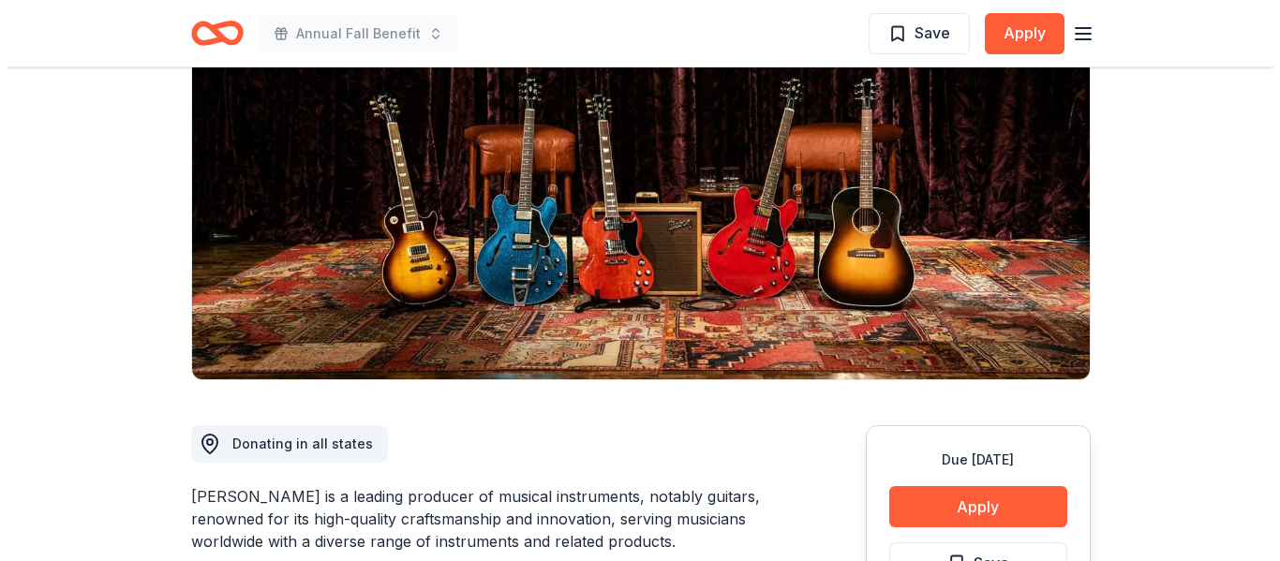
scroll to position [281, 0]
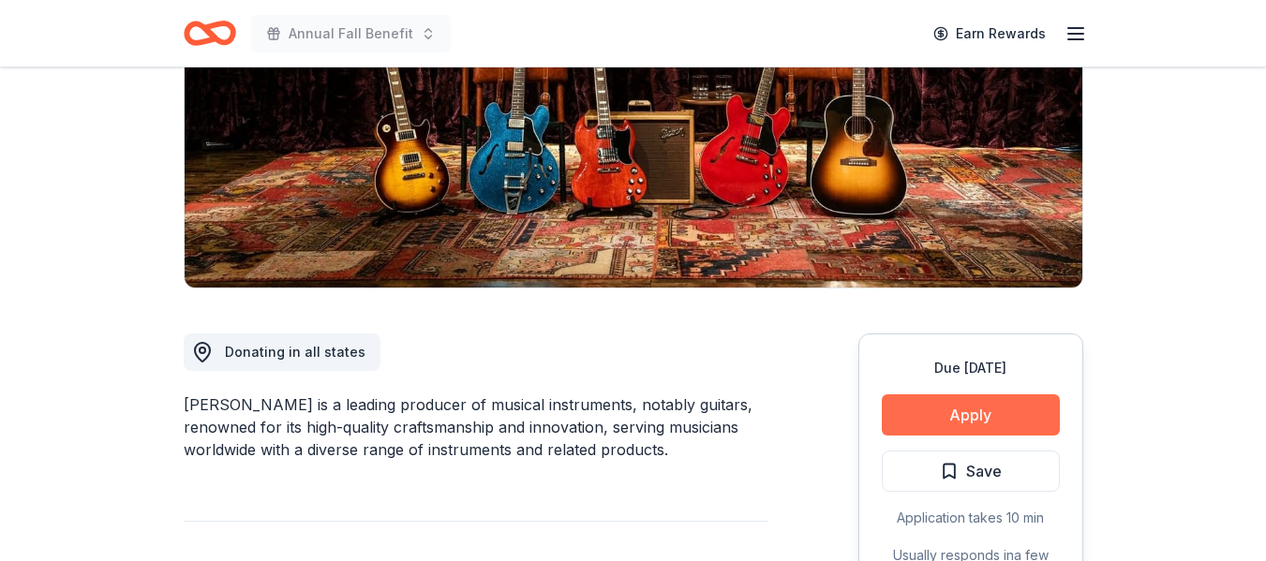
click at [979, 418] on button "Apply" at bounding box center [971, 415] width 178 height 41
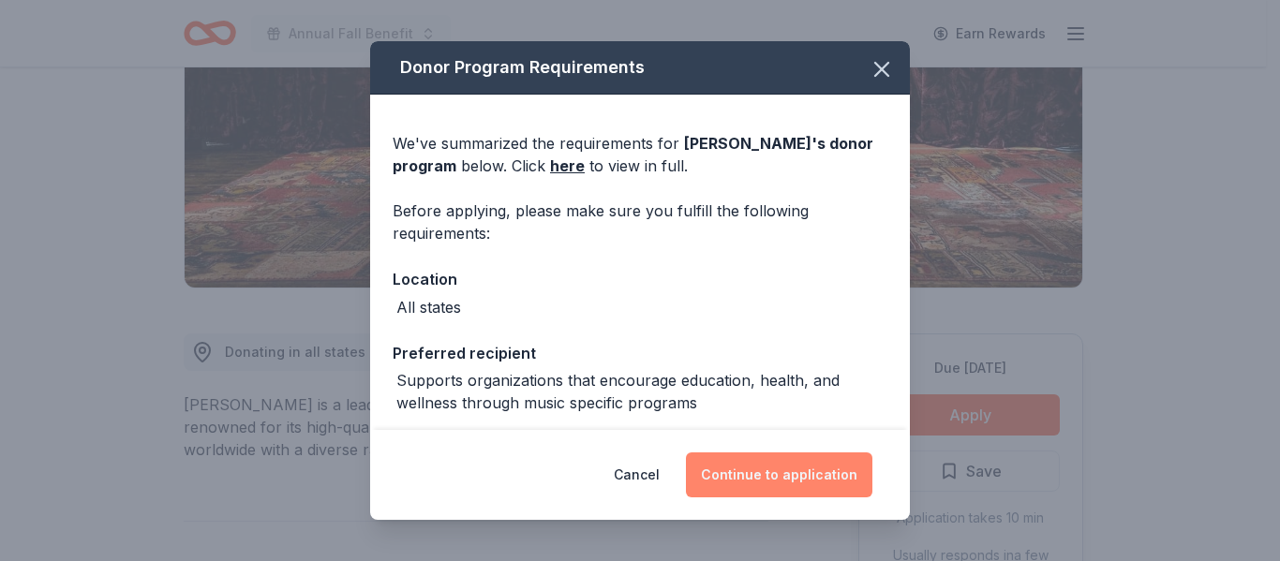
click at [845, 480] on button "Continue to application" at bounding box center [779, 475] width 187 height 45
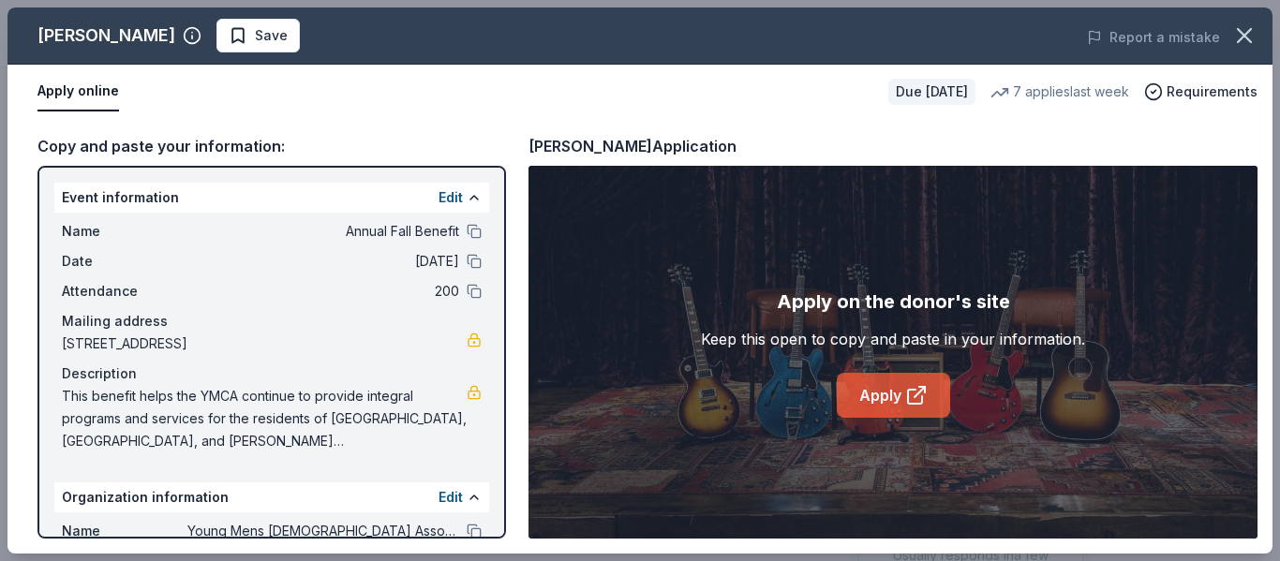
click at [893, 417] on link "Apply" at bounding box center [893, 395] width 113 height 45
